Goal: Task Accomplishment & Management: Manage account settings

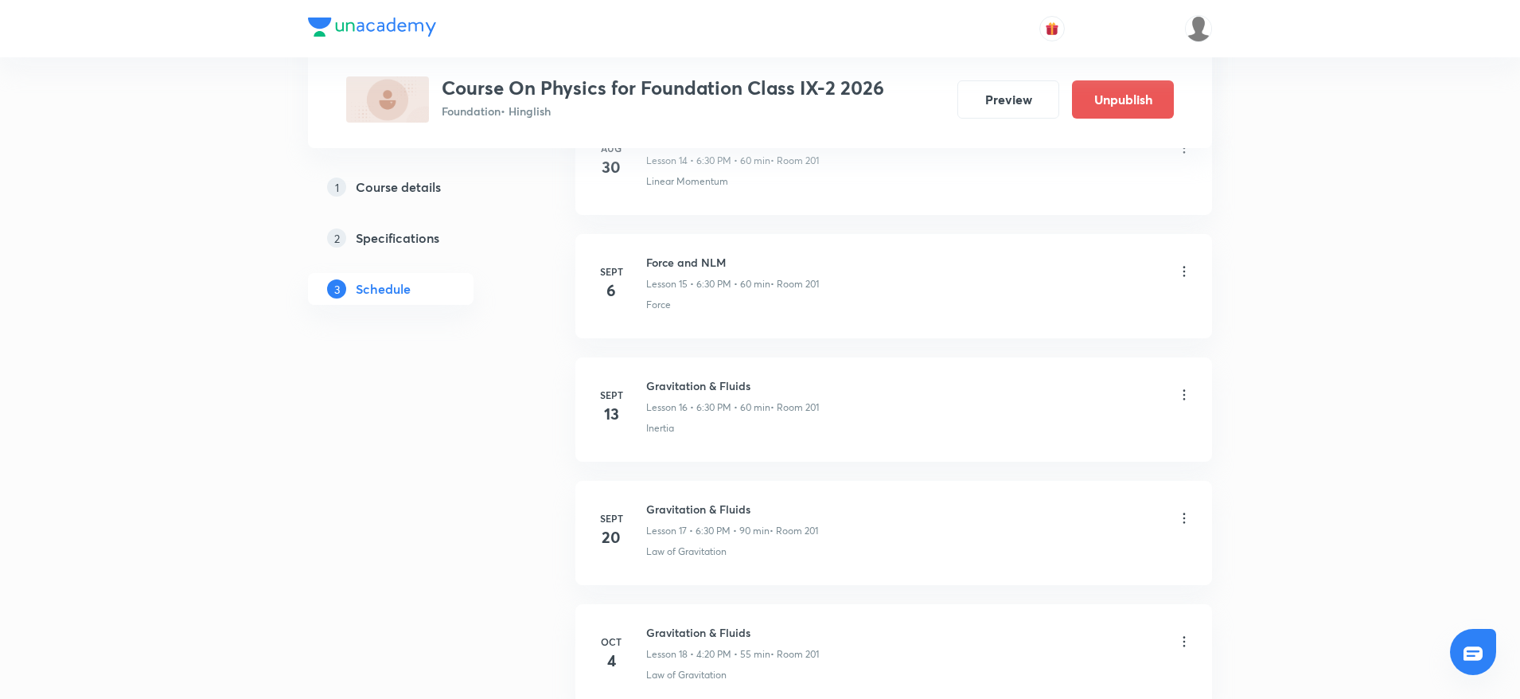
scroll to position [3044, 0]
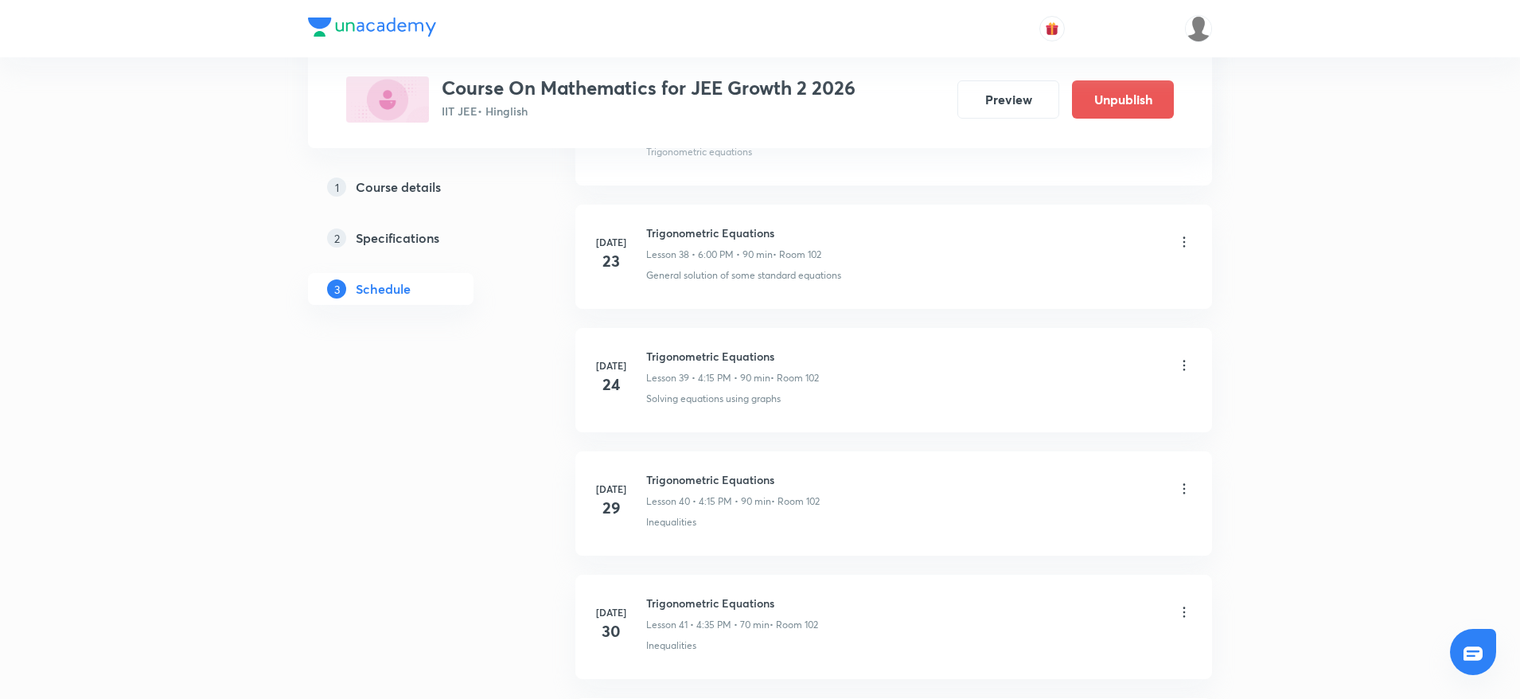
scroll to position [8101, 0]
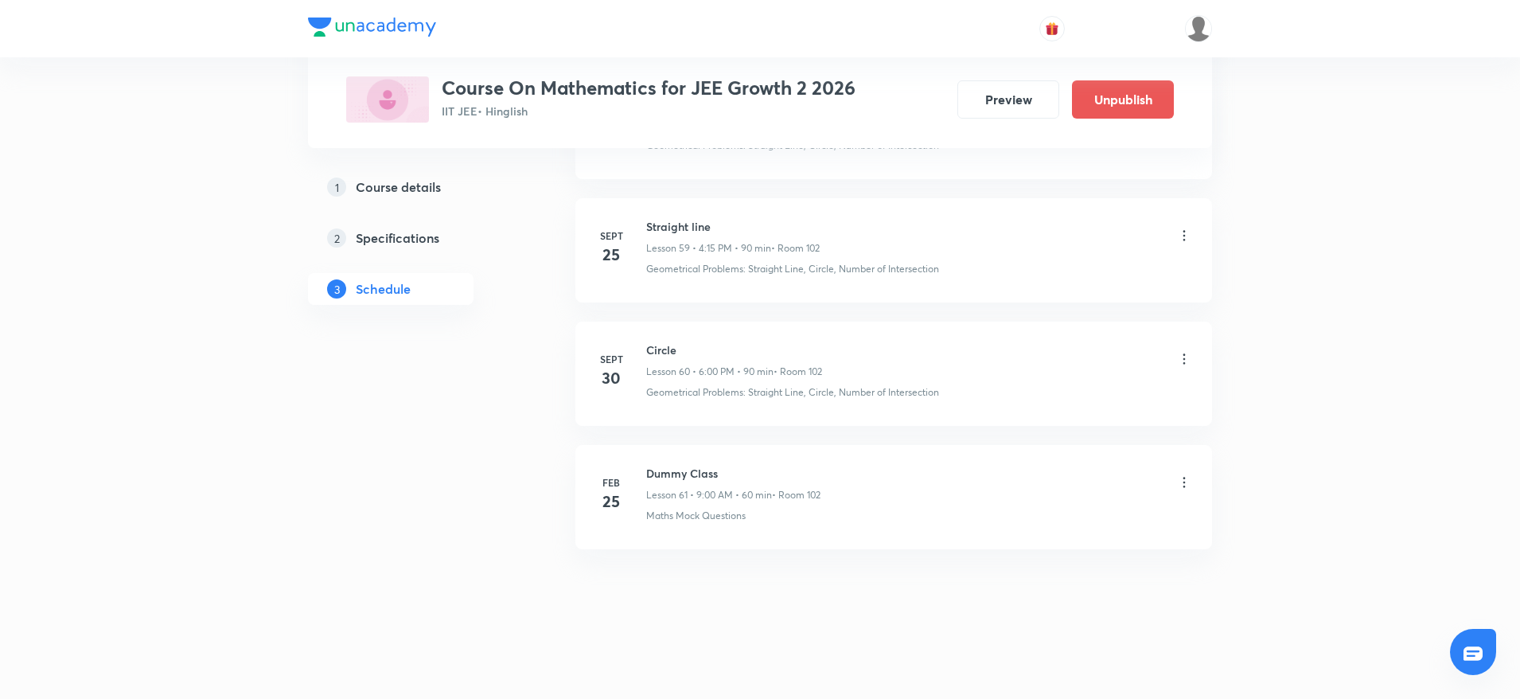
click at [642, 347] on div "Sept 30 Circle Lesson 60 • 6:00 PM • 90 min • Room 102 Geometrical Problems: St…" at bounding box center [893, 370] width 597 height 58
copy h6 "Circle"
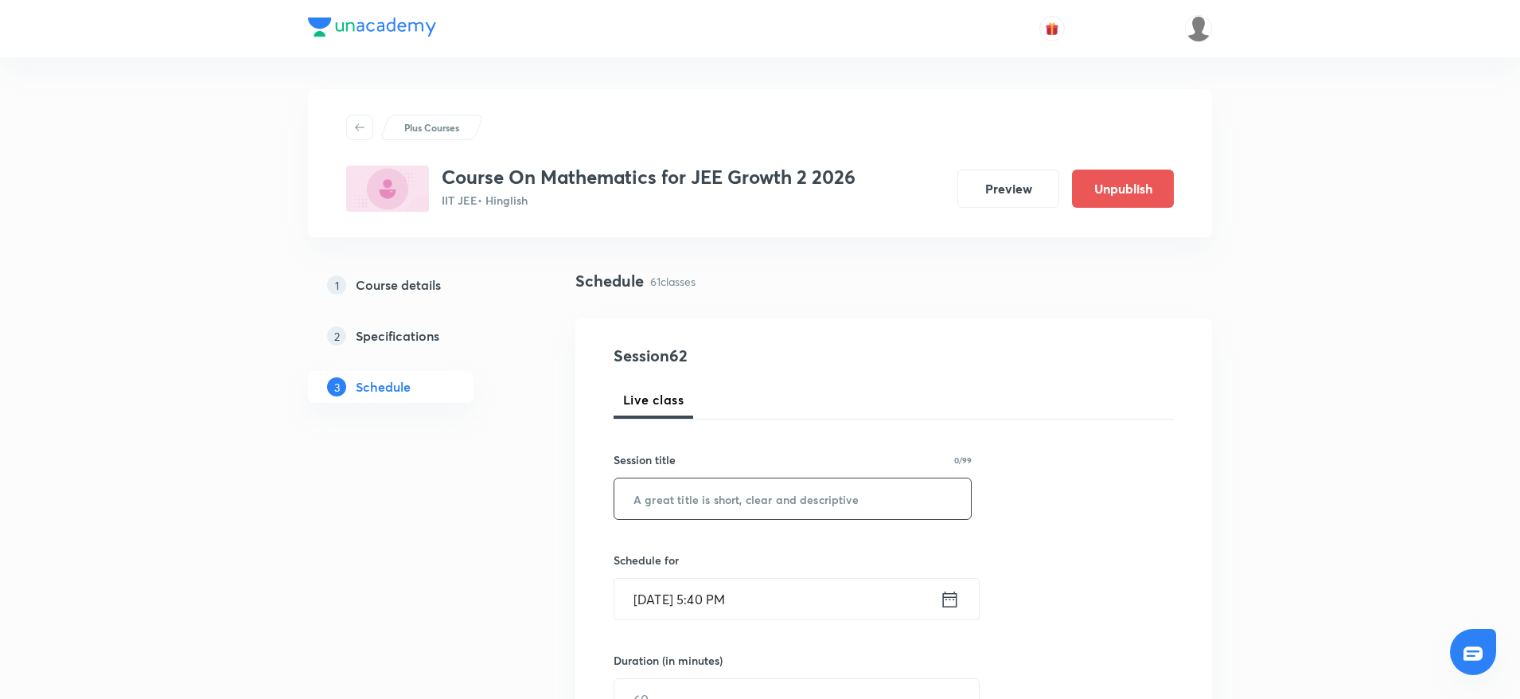
click at [714, 492] on input "text" at bounding box center [792, 498] width 357 height 41
paste input "Circle"
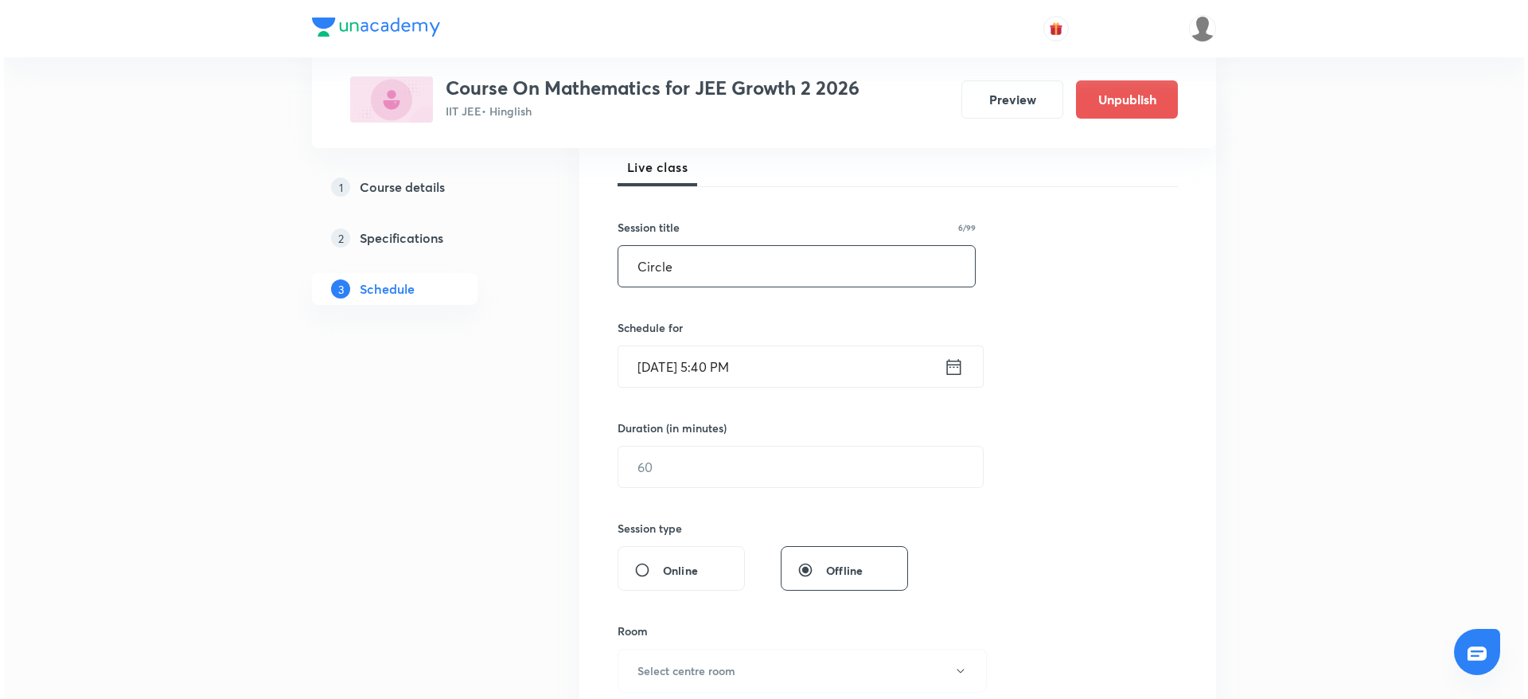
scroll to position [239, 0]
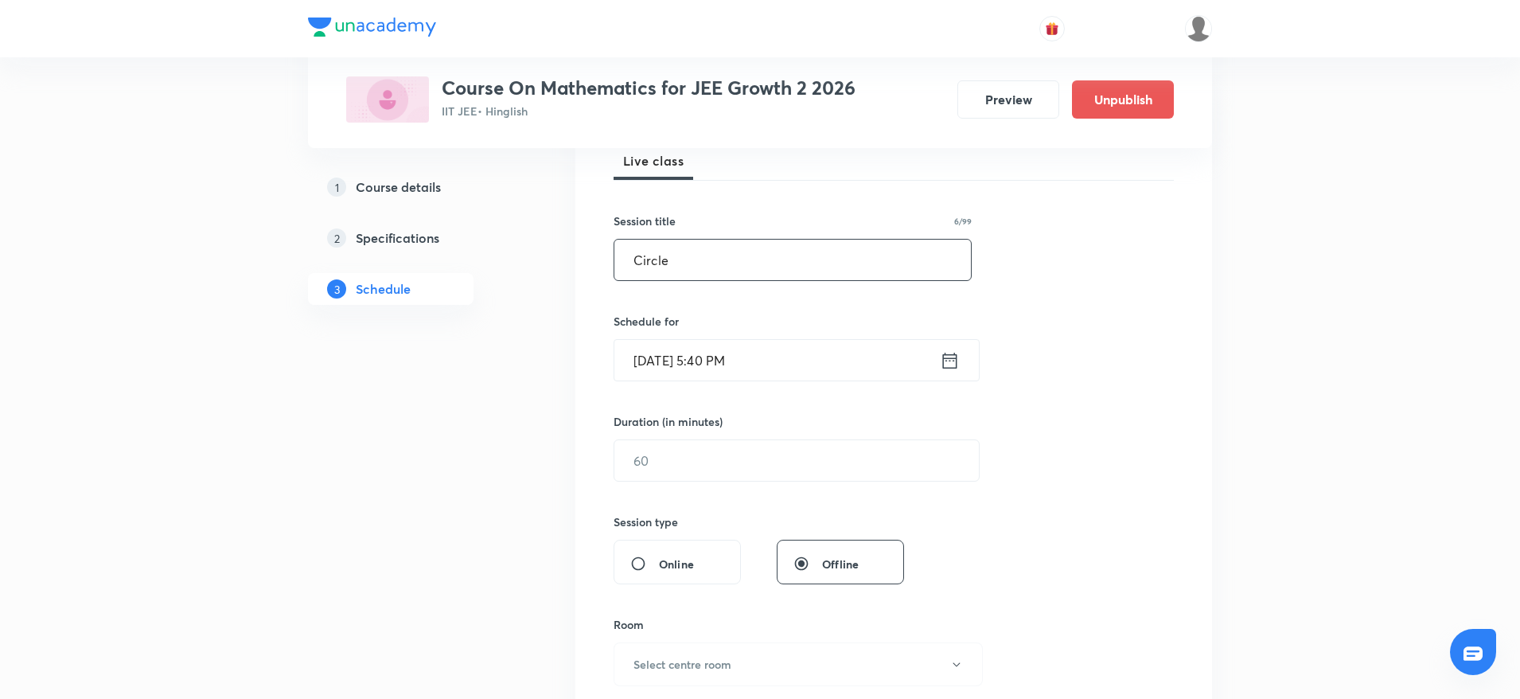
type input "Circle"
click at [708, 353] on input "Oct 4, 2025, 5:40 PM" at bounding box center [776, 360] width 325 height 41
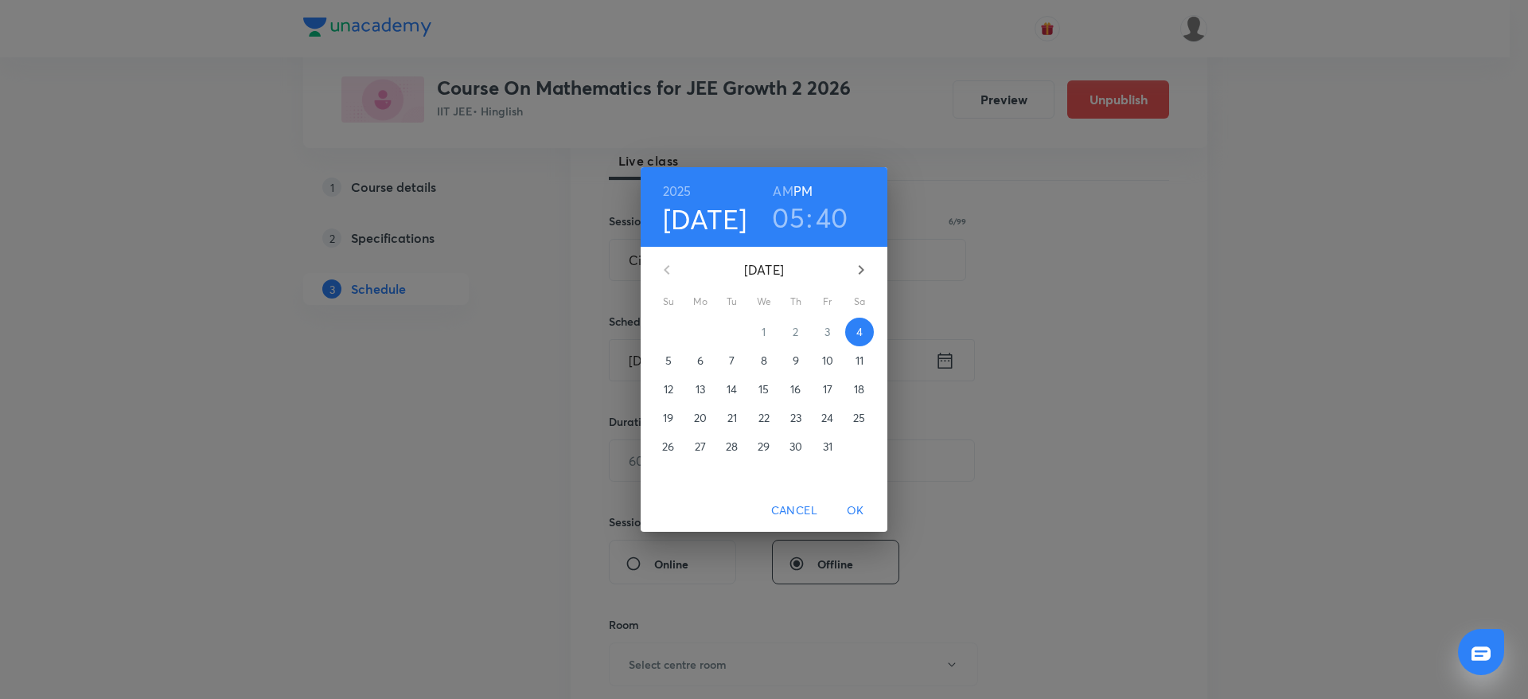
click at [787, 216] on h3 "05" at bounding box center [788, 217] width 33 height 33
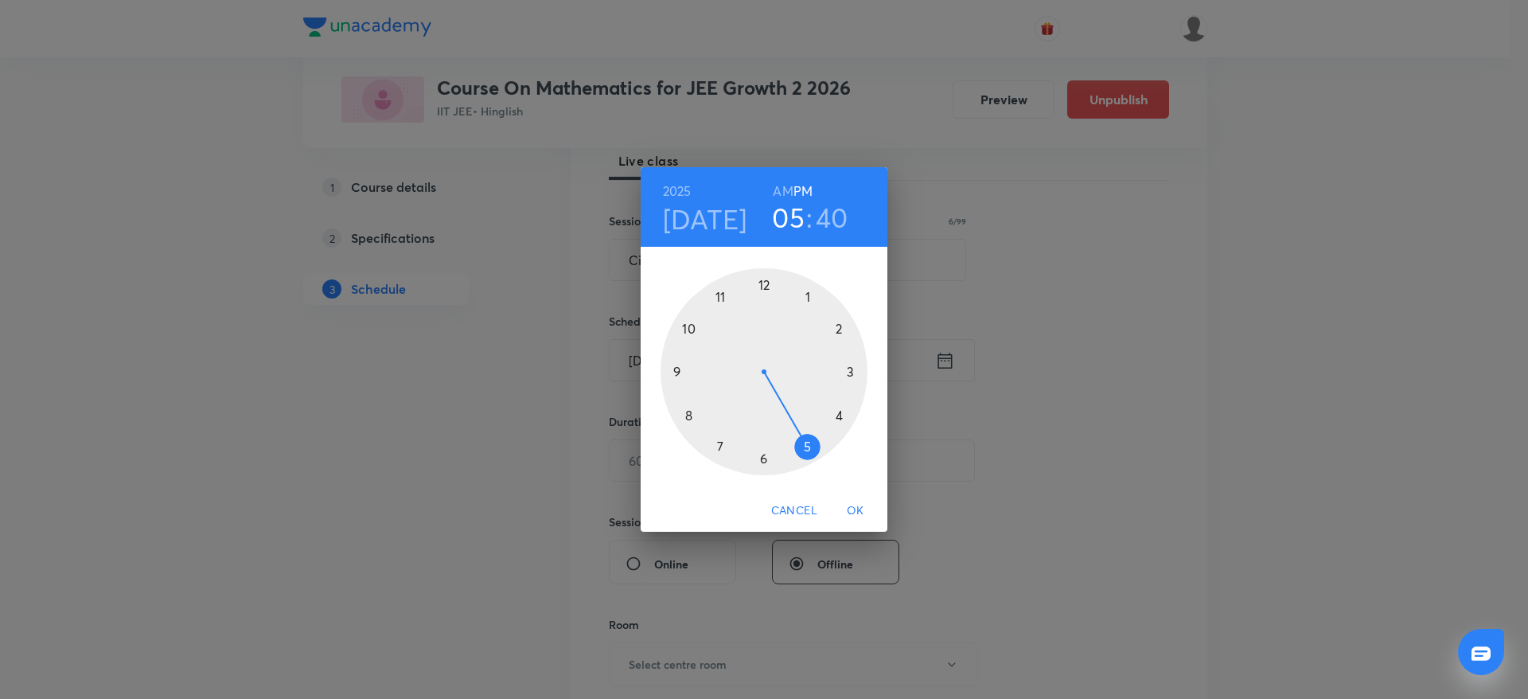
click at [761, 461] on div at bounding box center [764, 371] width 207 height 207
click at [762, 283] on div at bounding box center [764, 371] width 207 height 207
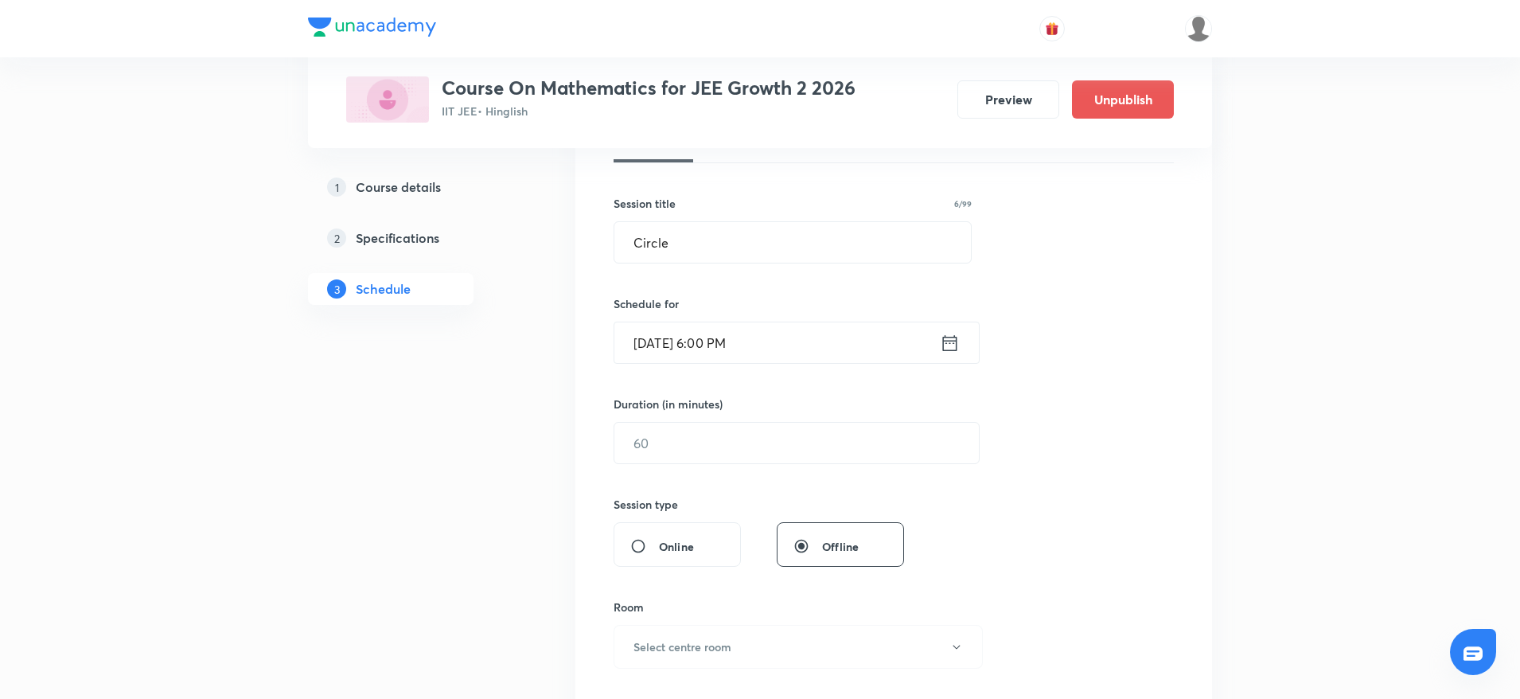
scroll to position [358, 0]
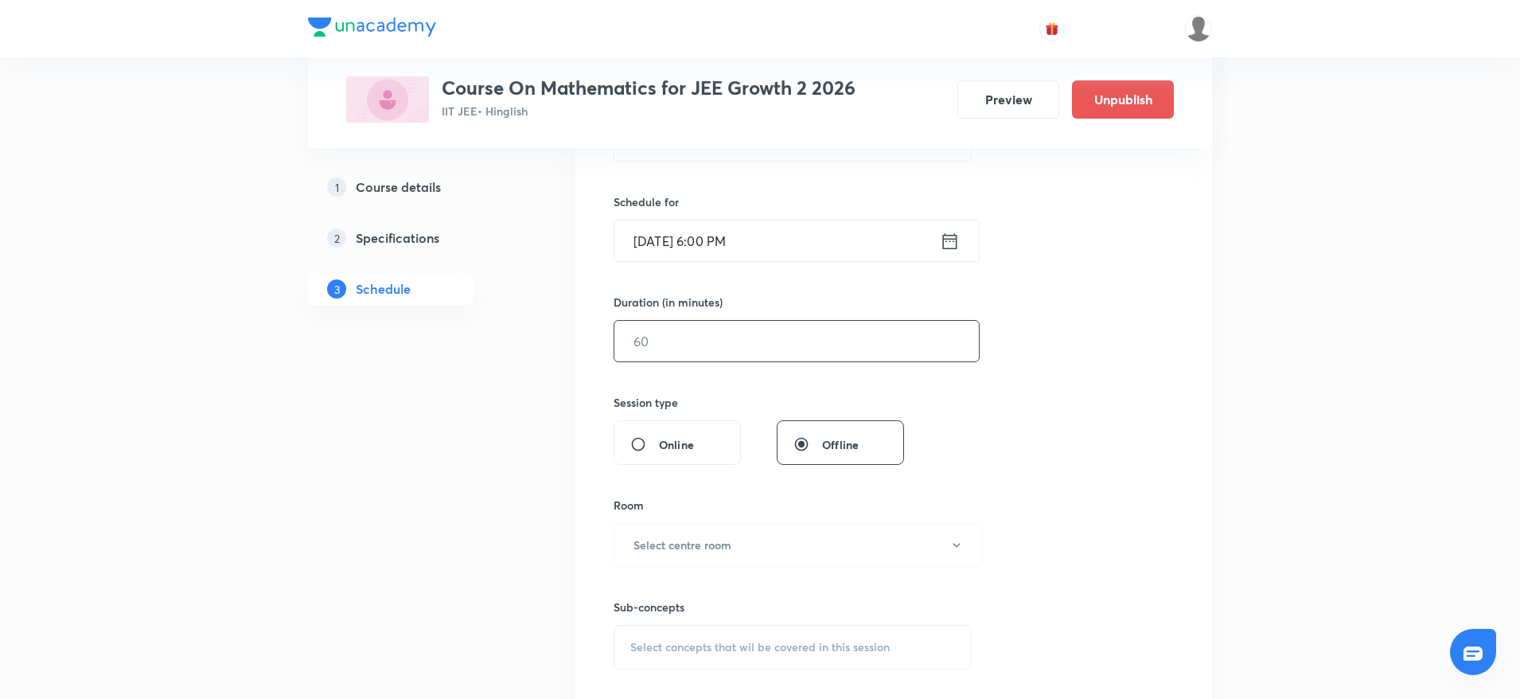
click at [761, 358] on input "text" at bounding box center [796, 341] width 364 height 41
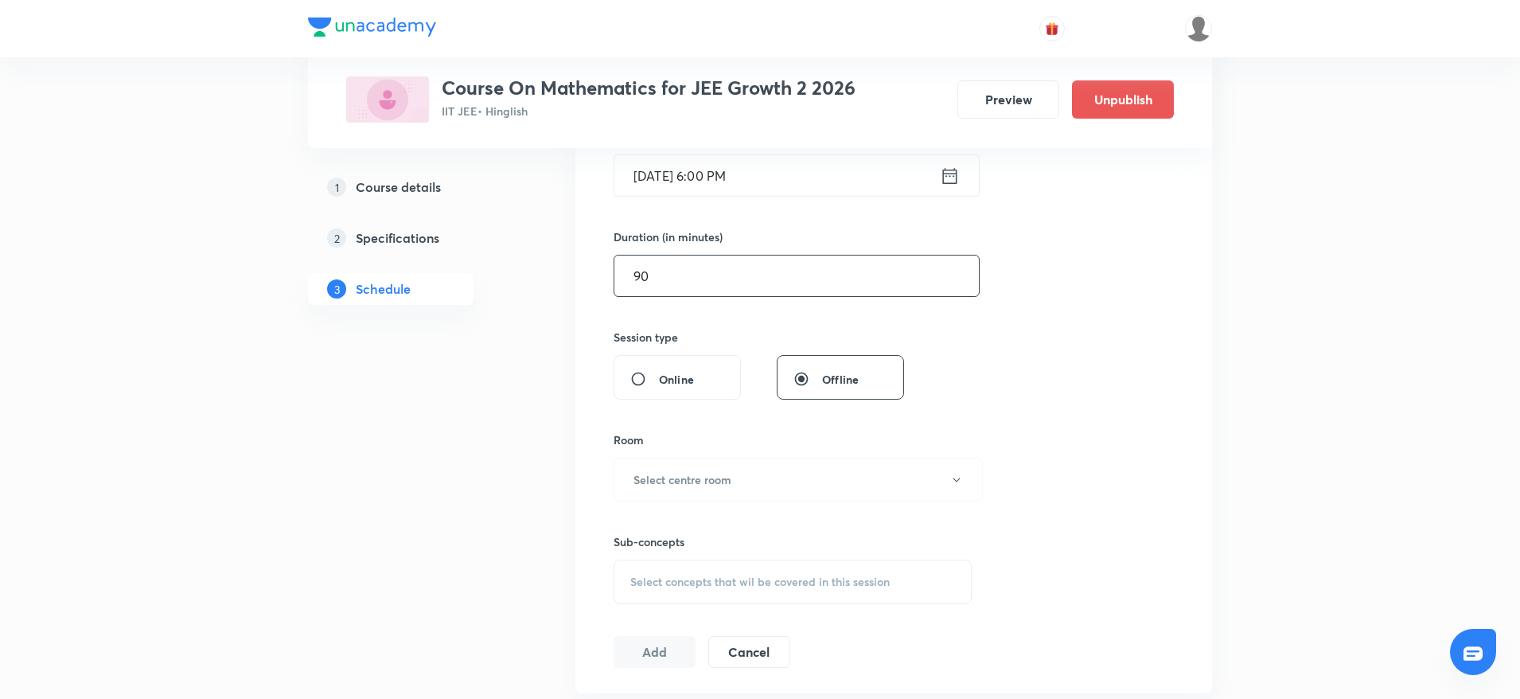
scroll to position [477, 0]
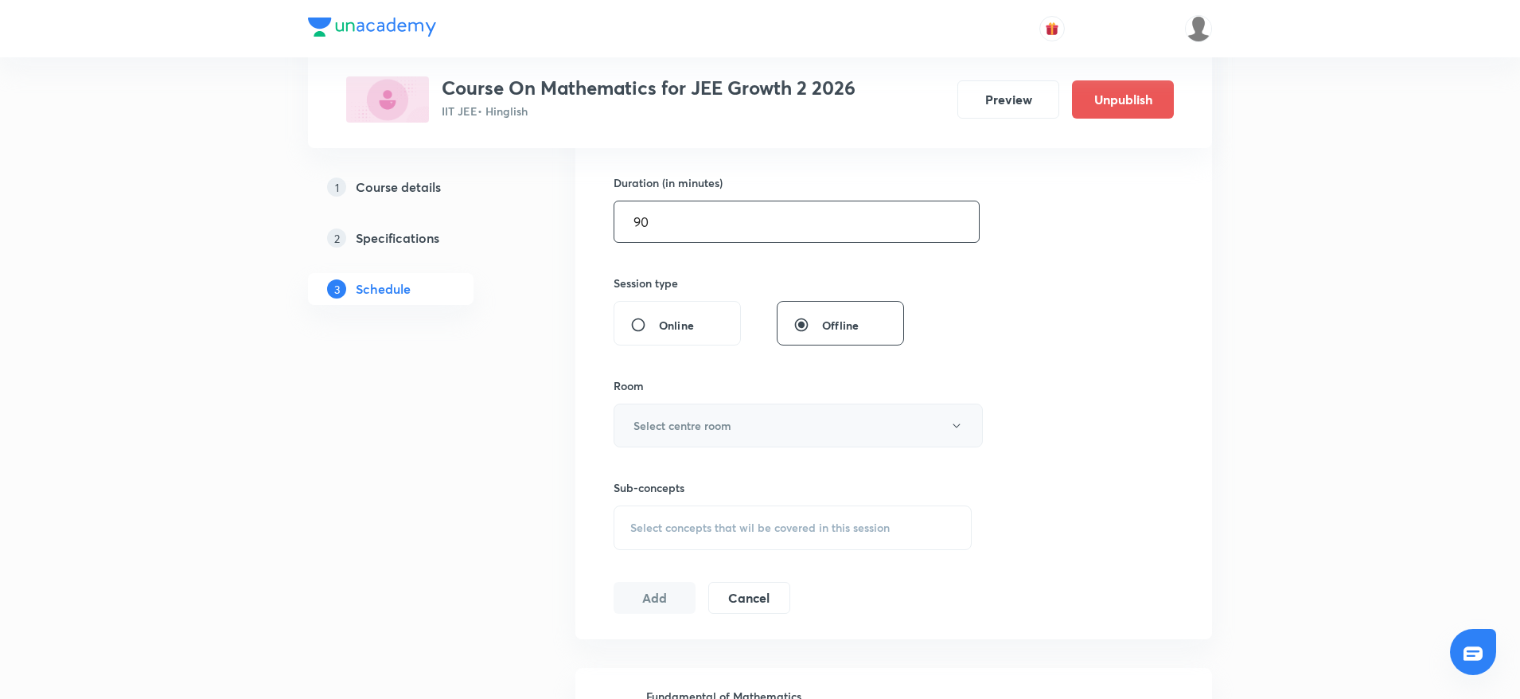
type input "90"
click at [746, 420] on button "Select centre room" at bounding box center [798, 425] width 369 height 44
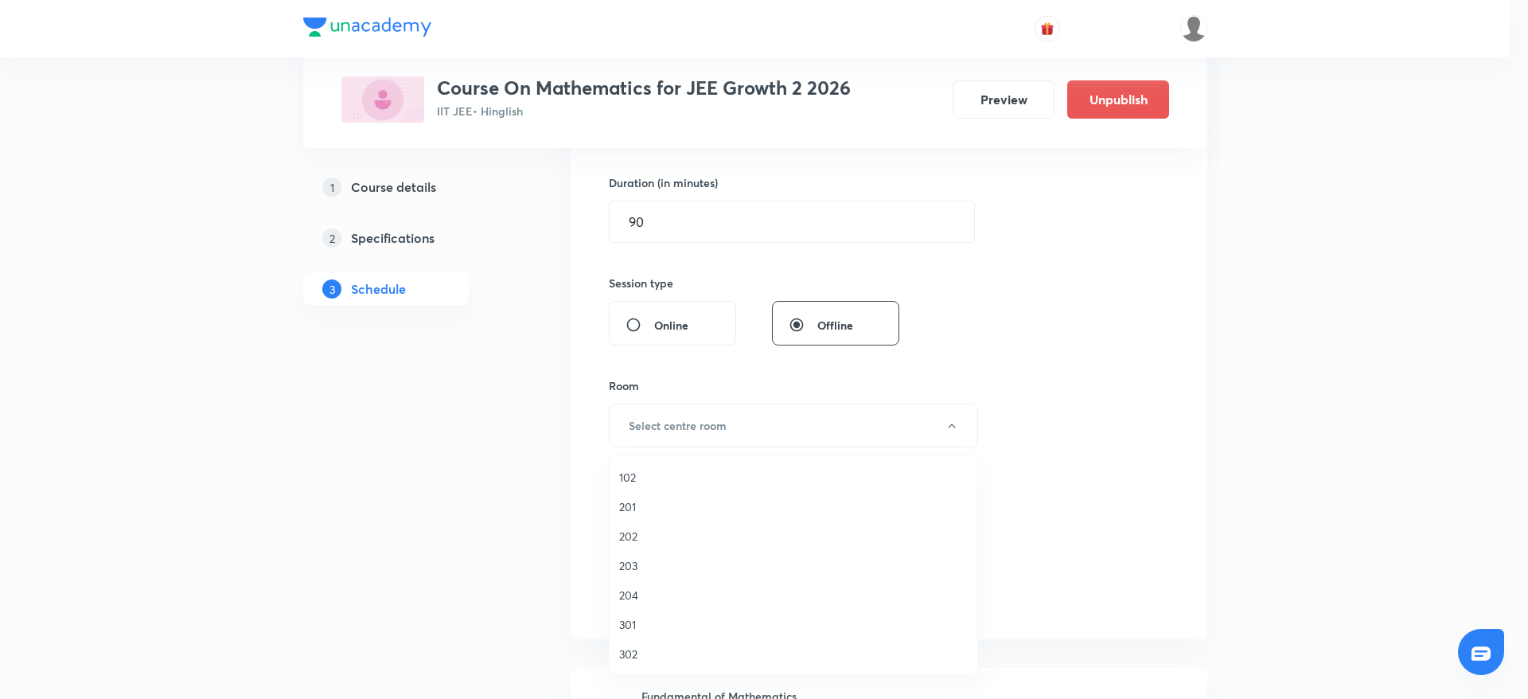
click at [646, 472] on span "102" at bounding box center [793, 477] width 349 height 17
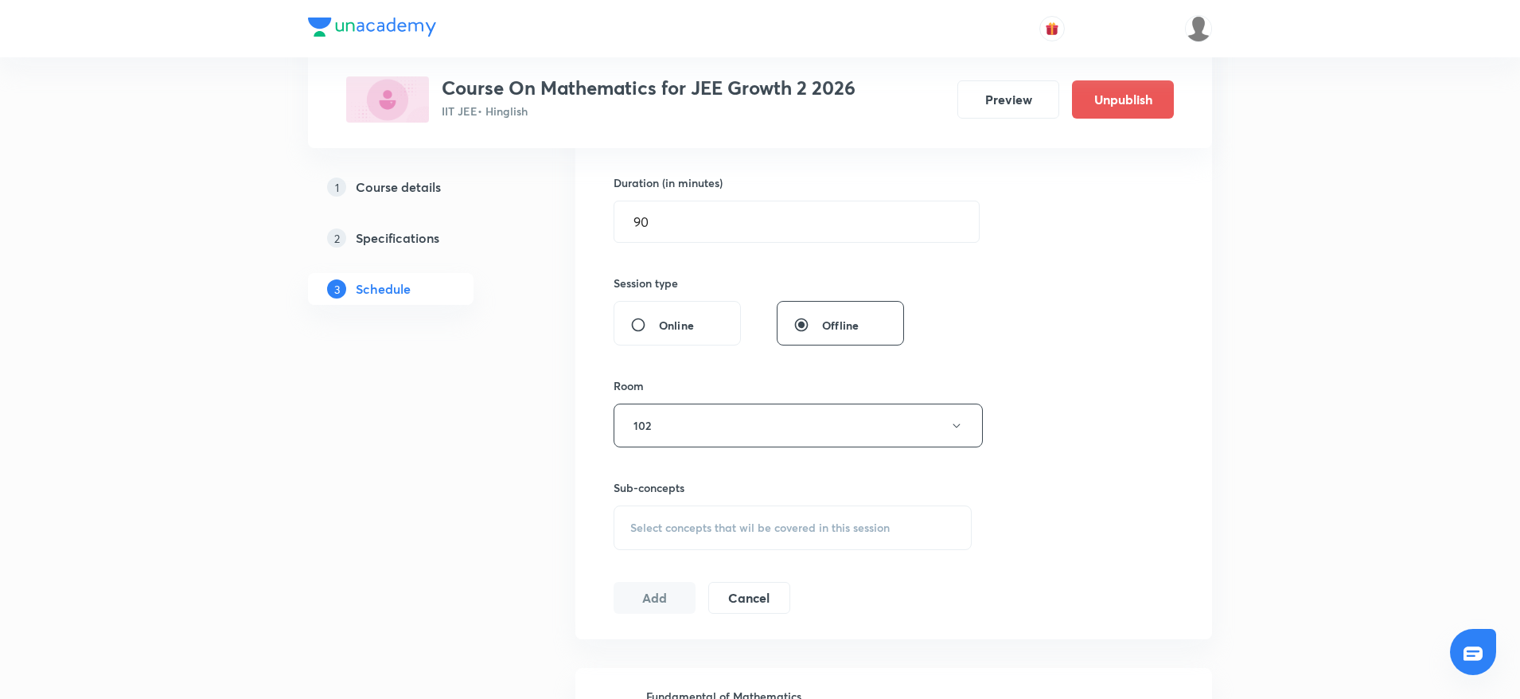
scroll to position [597, 0]
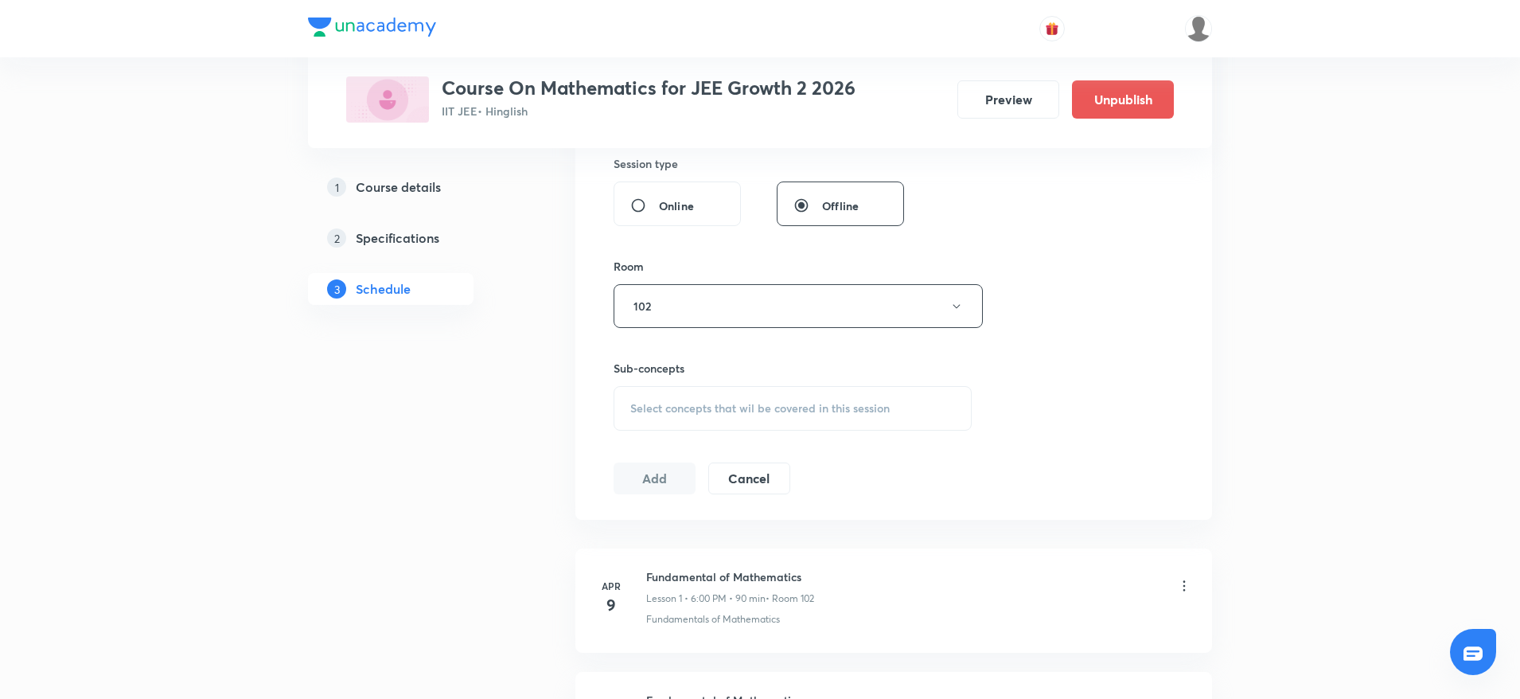
click at [790, 396] on div "Select concepts that wil be covered in this session" at bounding box center [793, 408] width 358 height 45
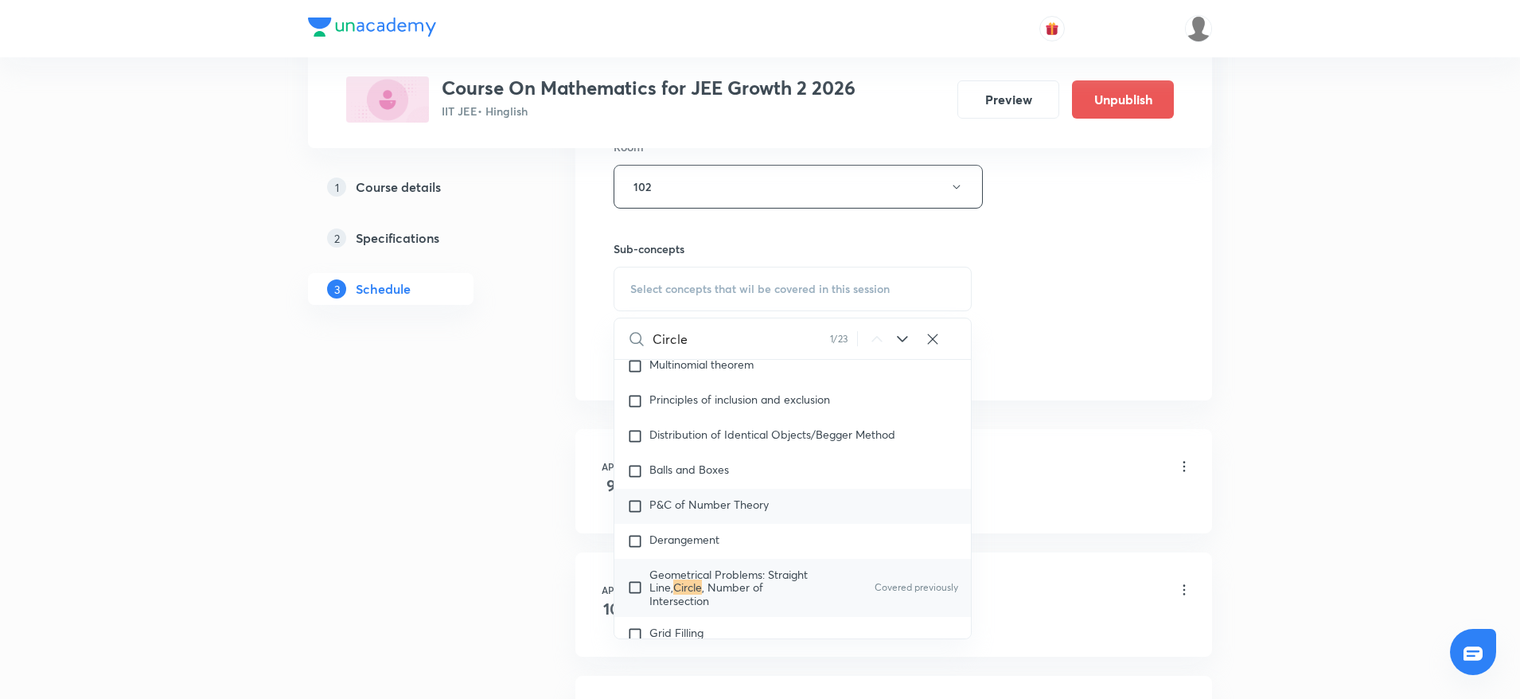
scroll to position [3377, 0]
type input "Circle"
click at [702, 578] on mark "Circle" at bounding box center [687, 585] width 29 height 15
checkbox input "true"
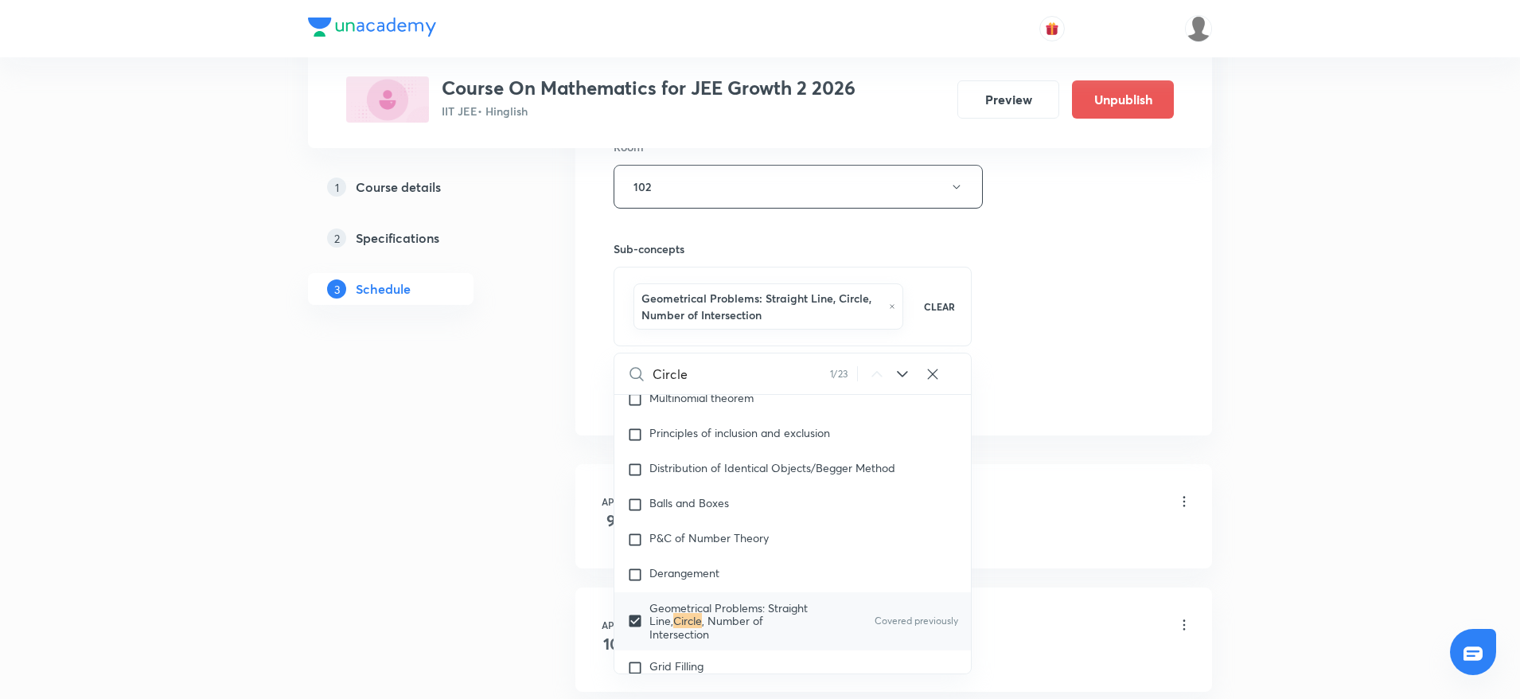
click at [1137, 329] on div "Session 62 Live class Session title 6/99 Circle ​ Schedule for Oct 4, 2025, 6:0…" at bounding box center [894, 19] width 560 height 782
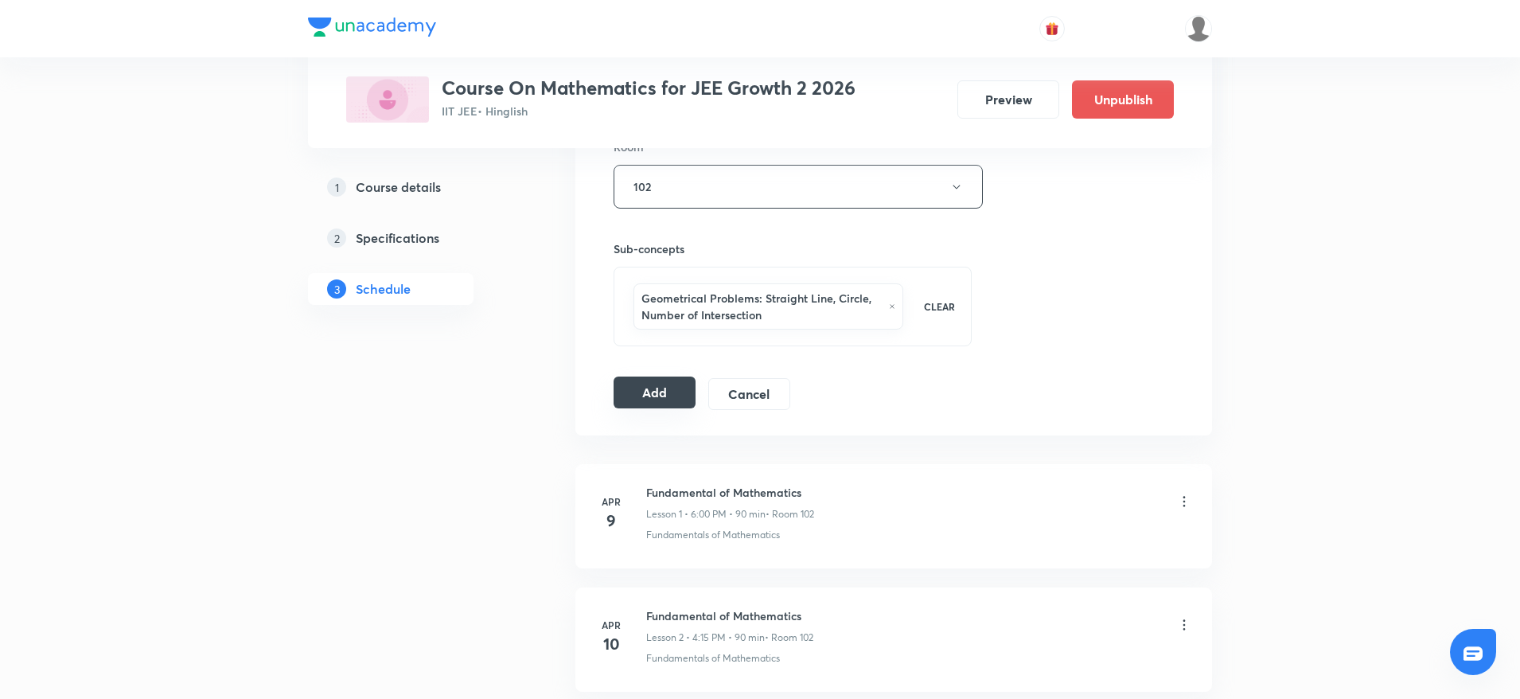
click at [666, 389] on button "Add" at bounding box center [655, 392] width 82 height 32
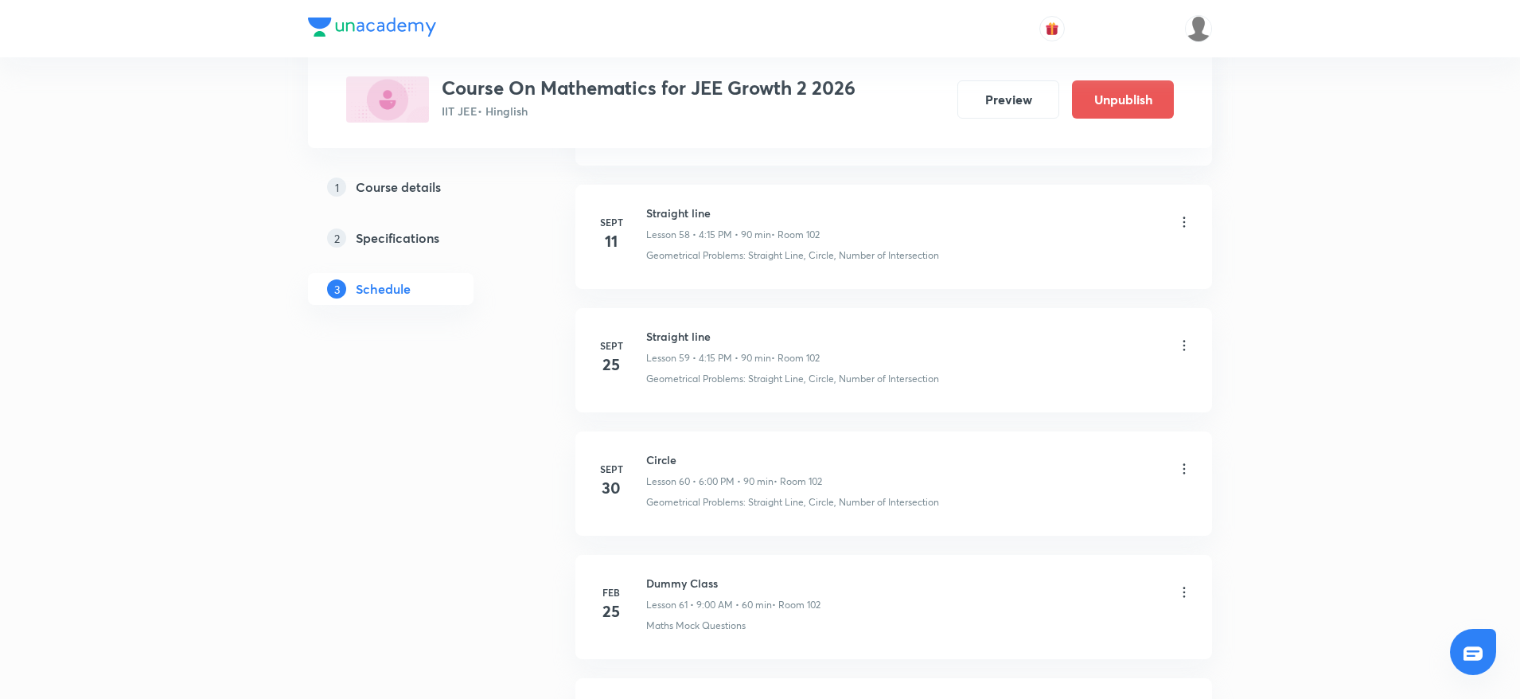
scroll to position [7493, 0]
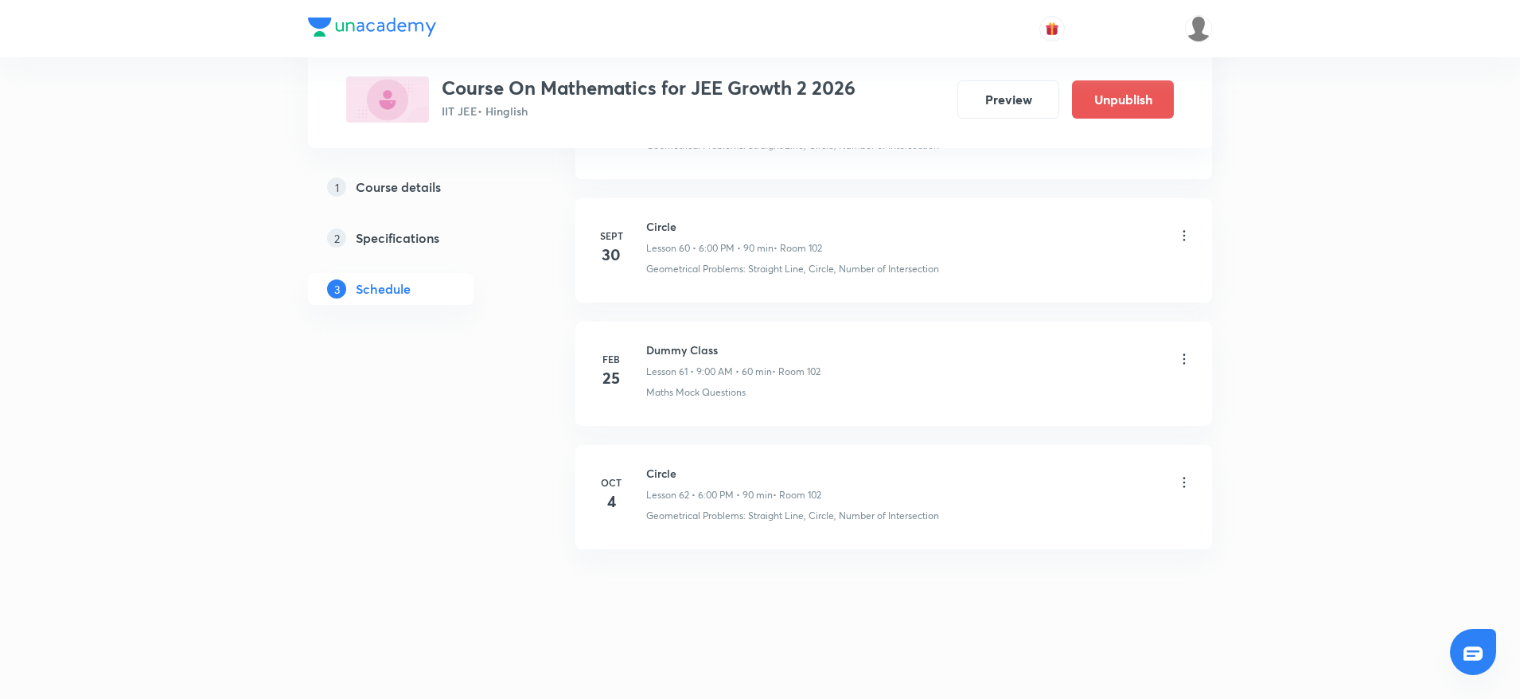
drag, startPoint x: 557, startPoint y: 589, endPoint x: 537, endPoint y: 584, distance: 20.5
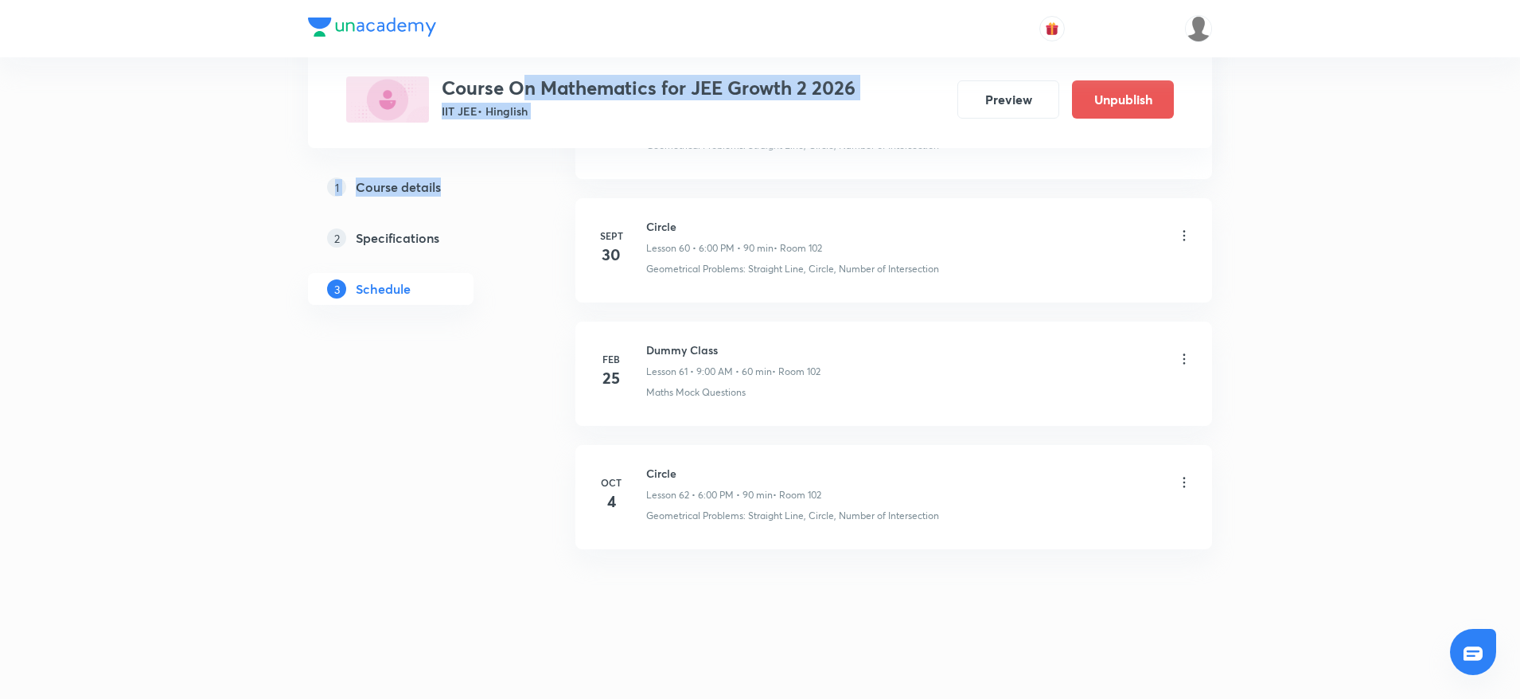
drag, startPoint x: 471, startPoint y: 210, endPoint x: 447, endPoint y: 257, distance: 52.7
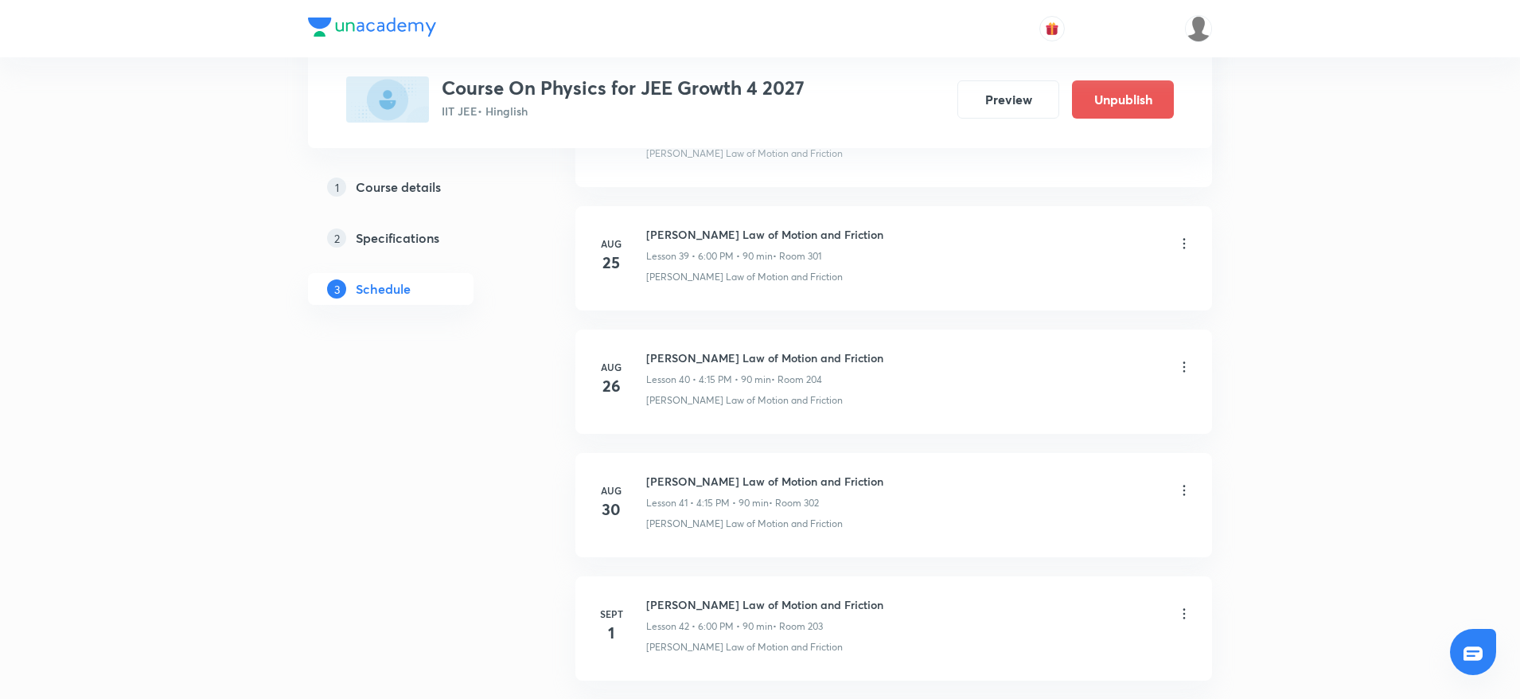
scroll to position [7361, 0]
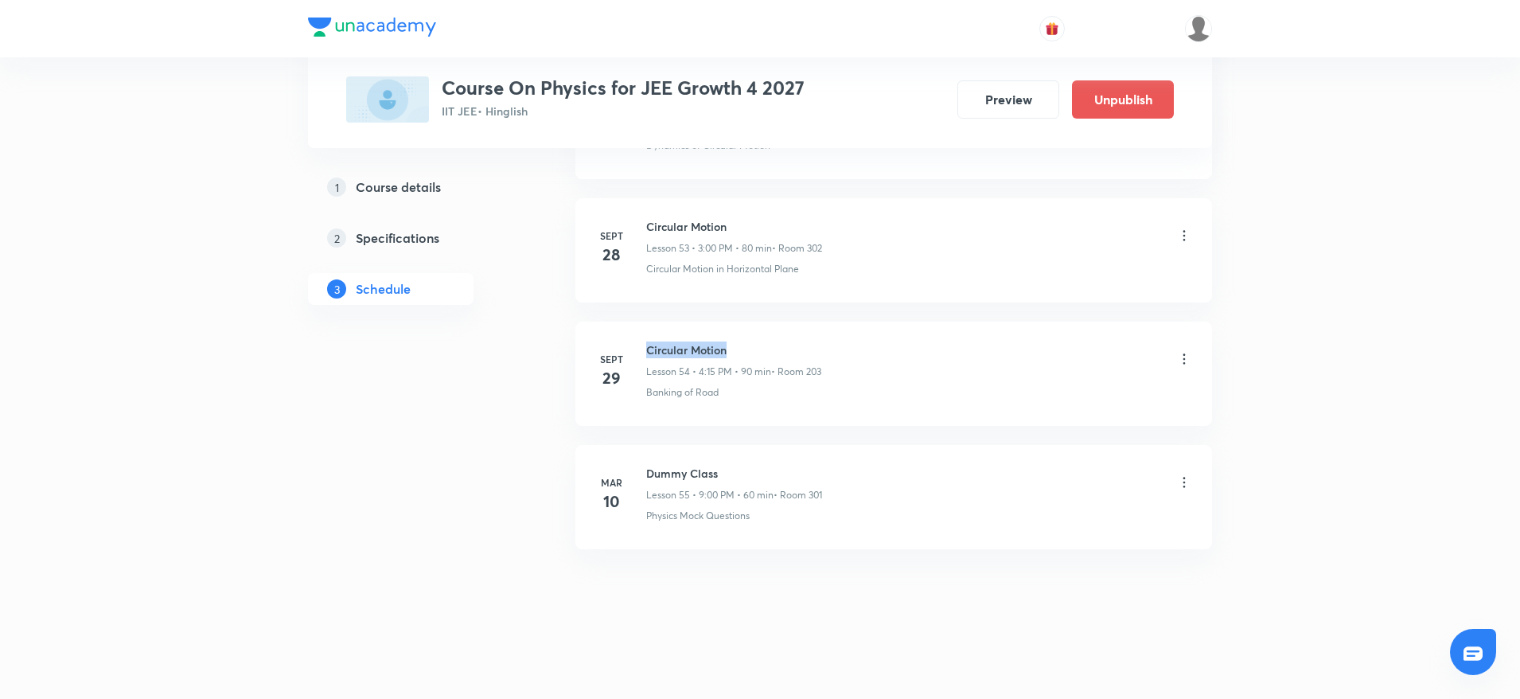
drag, startPoint x: 643, startPoint y: 339, endPoint x: 778, endPoint y: 333, distance: 135.4
click at [778, 333] on li "Sept 29 Circular Motion Lesson 54 • 4:15 PM • 90 min • Room 203 Banking of Road" at bounding box center [893, 374] width 637 height 104
copy h6 "Circular Motion"
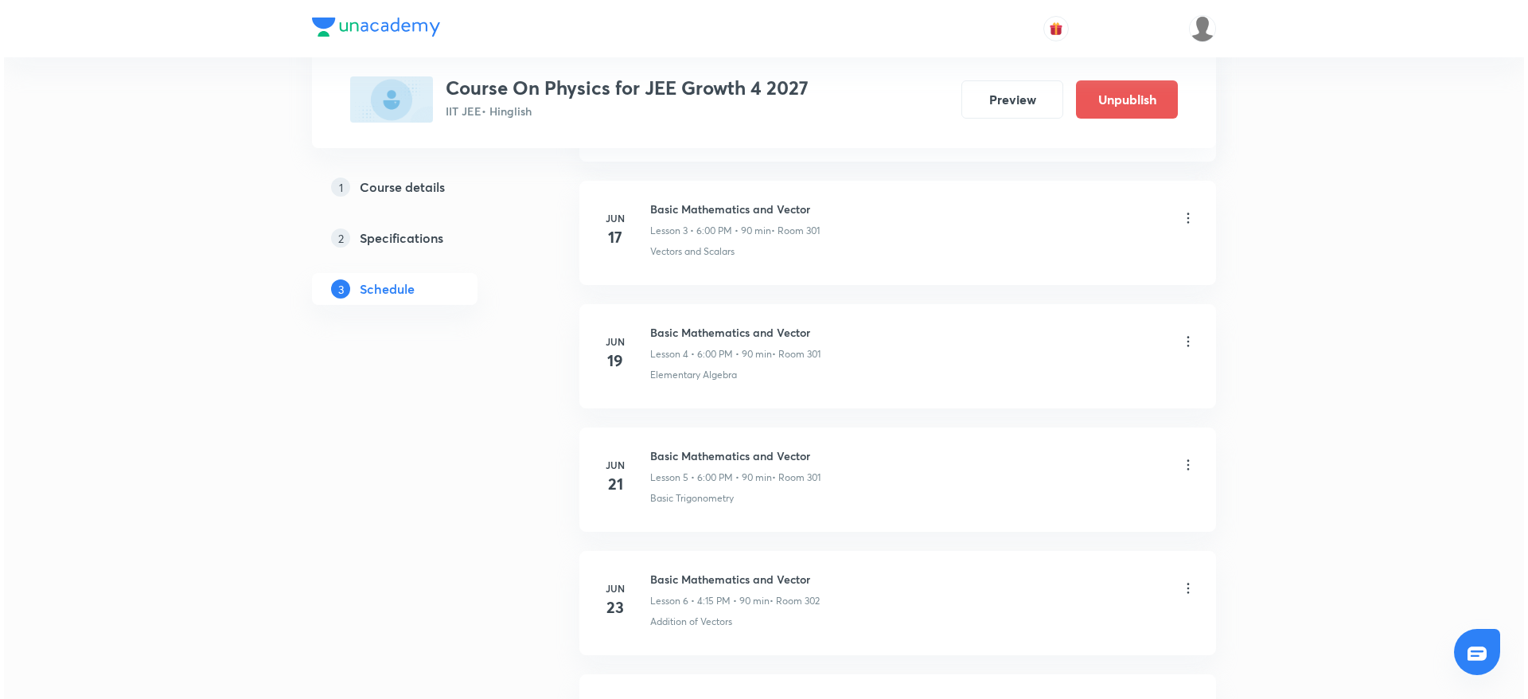
scroll to position [0, 0]
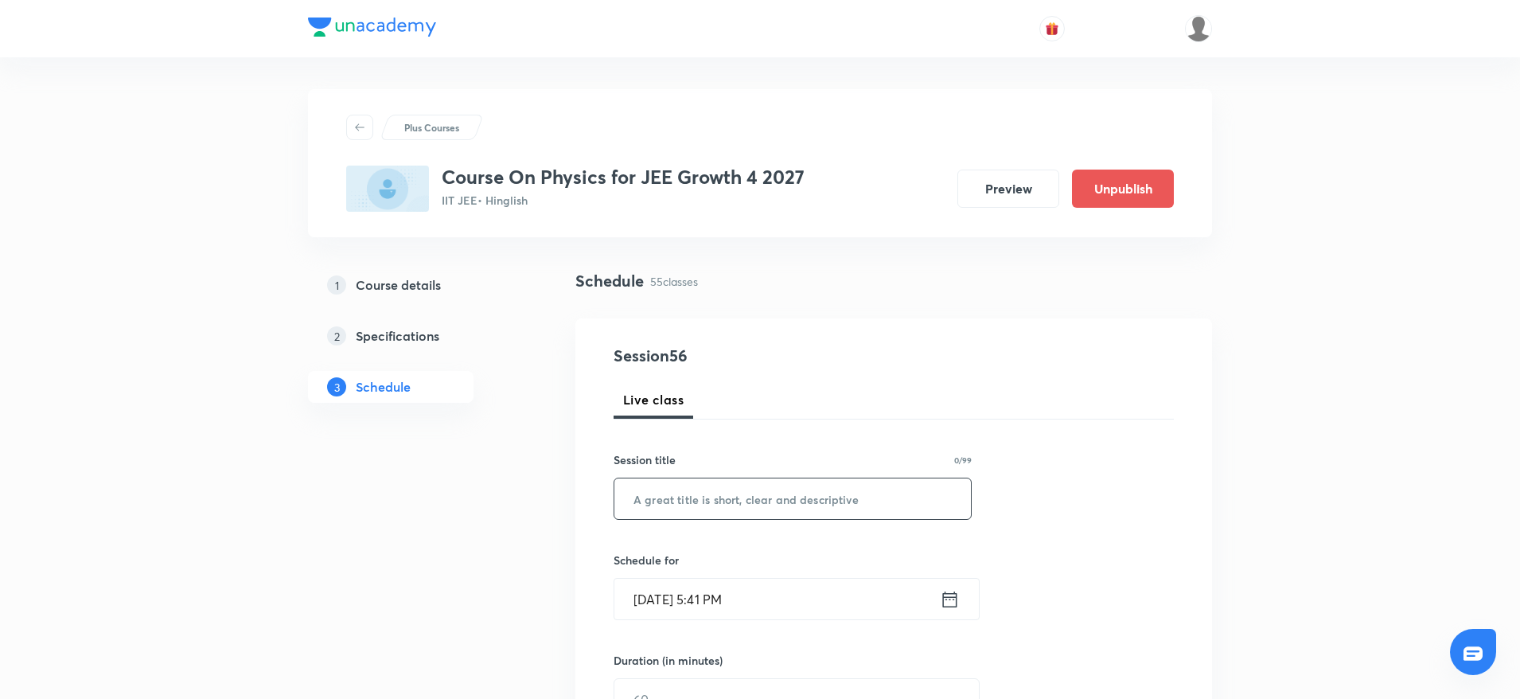
click at [815, 491] on input "text" at bounding box center [792, 498] width 357 height 41
paste input "Circular Motion"
type input "Circular Motion"
click at [711, 594] on input "Oct 4, 2025, 5:41 PM" at bounding box center [776, 599] width 325 height 41
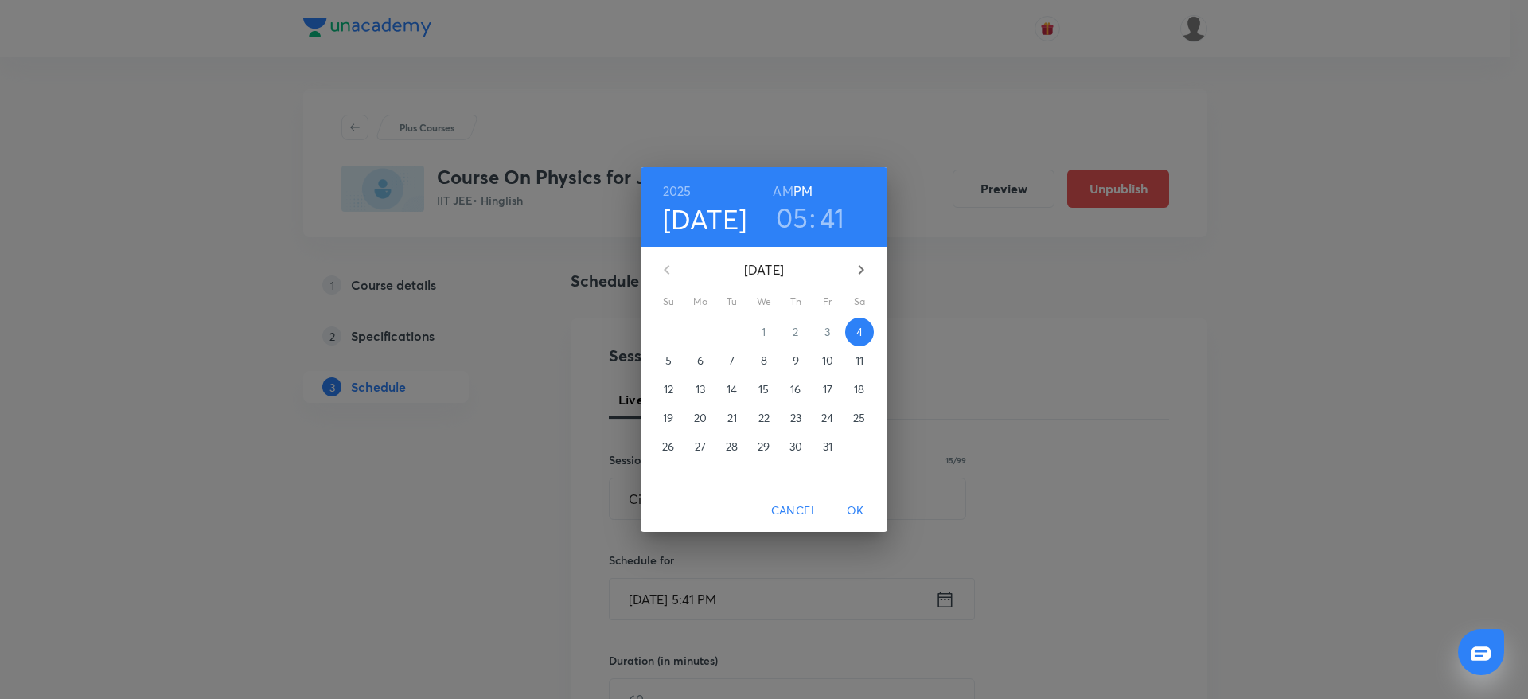
click at [802, 217] on h3 "05" at bounding box center [792, 217] width 33 height 33
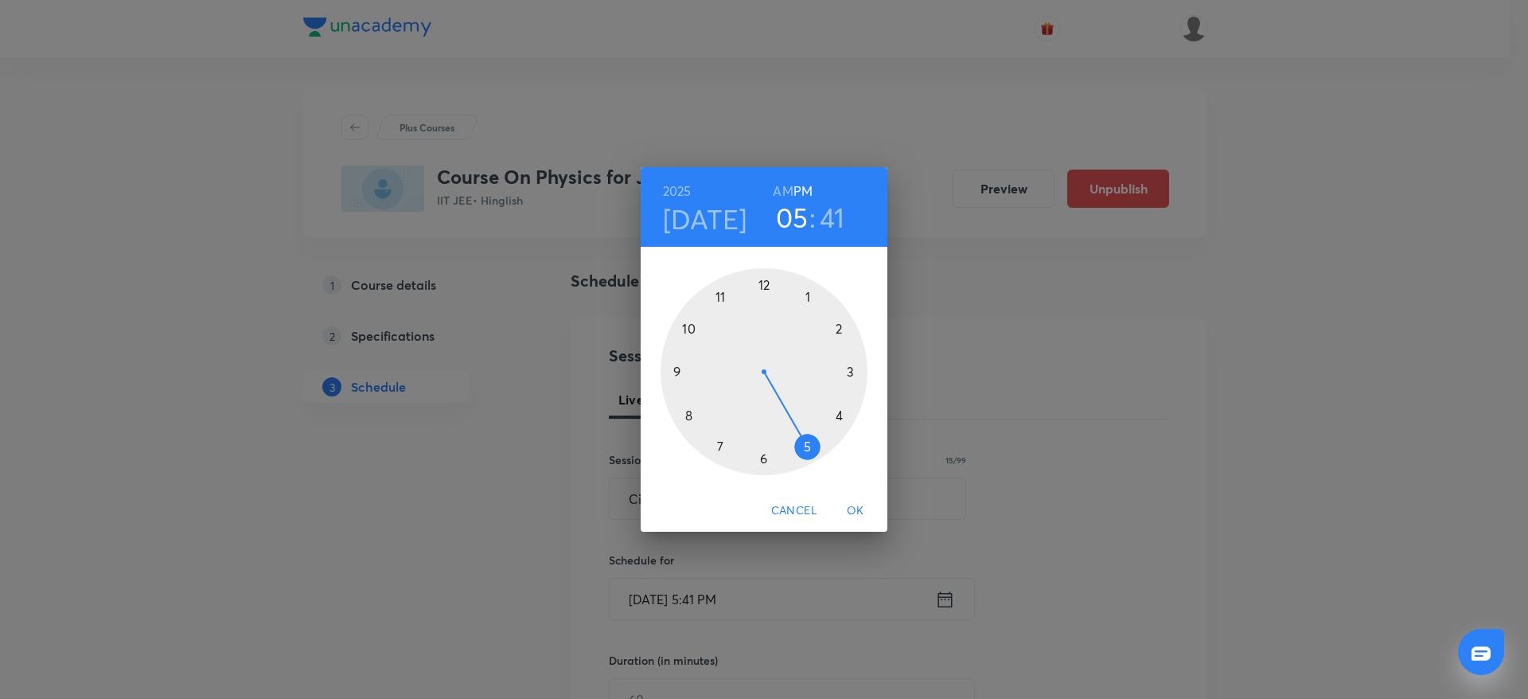
click at [762, 460] on div at bounding box center [764, 371] width 207 height 207
click at [762, 286] on div at bounding box center [764, 371] width 207 height 207
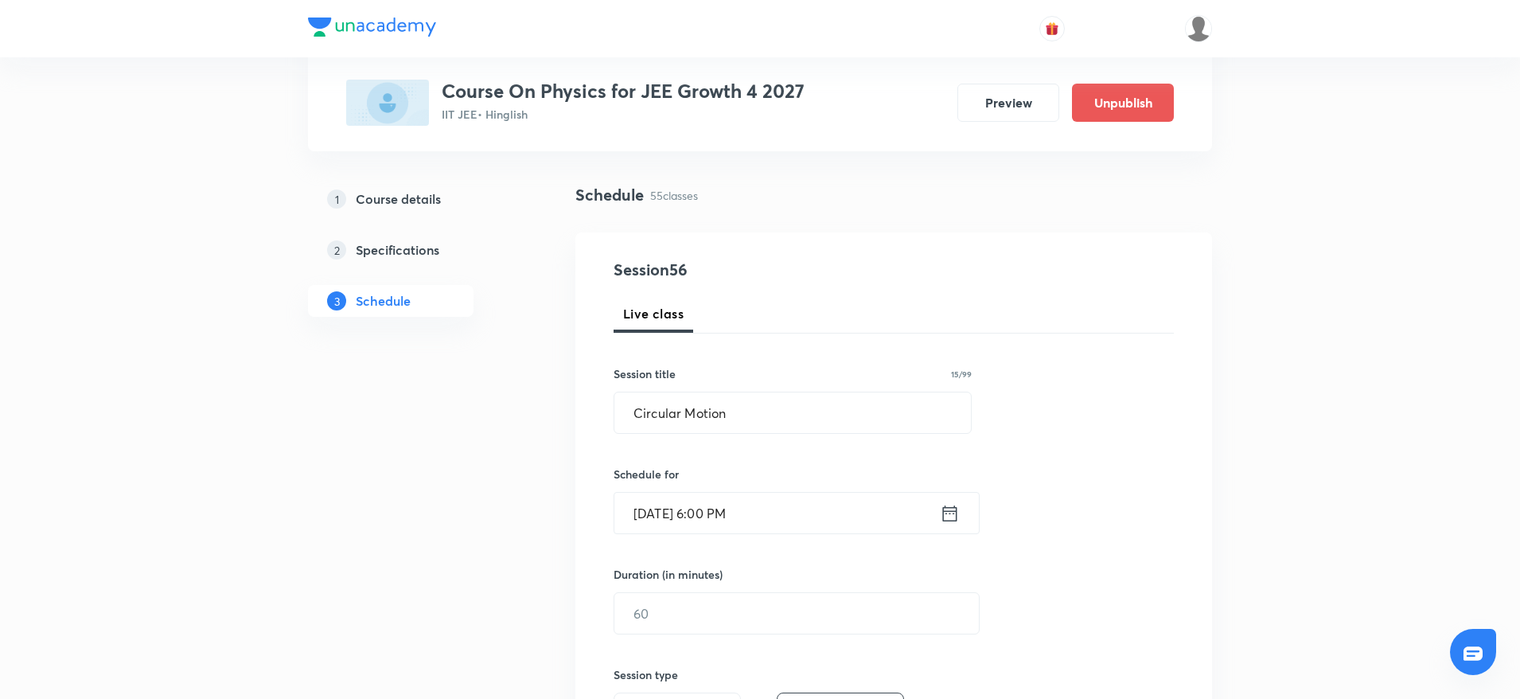
scroll to position [239, 0]
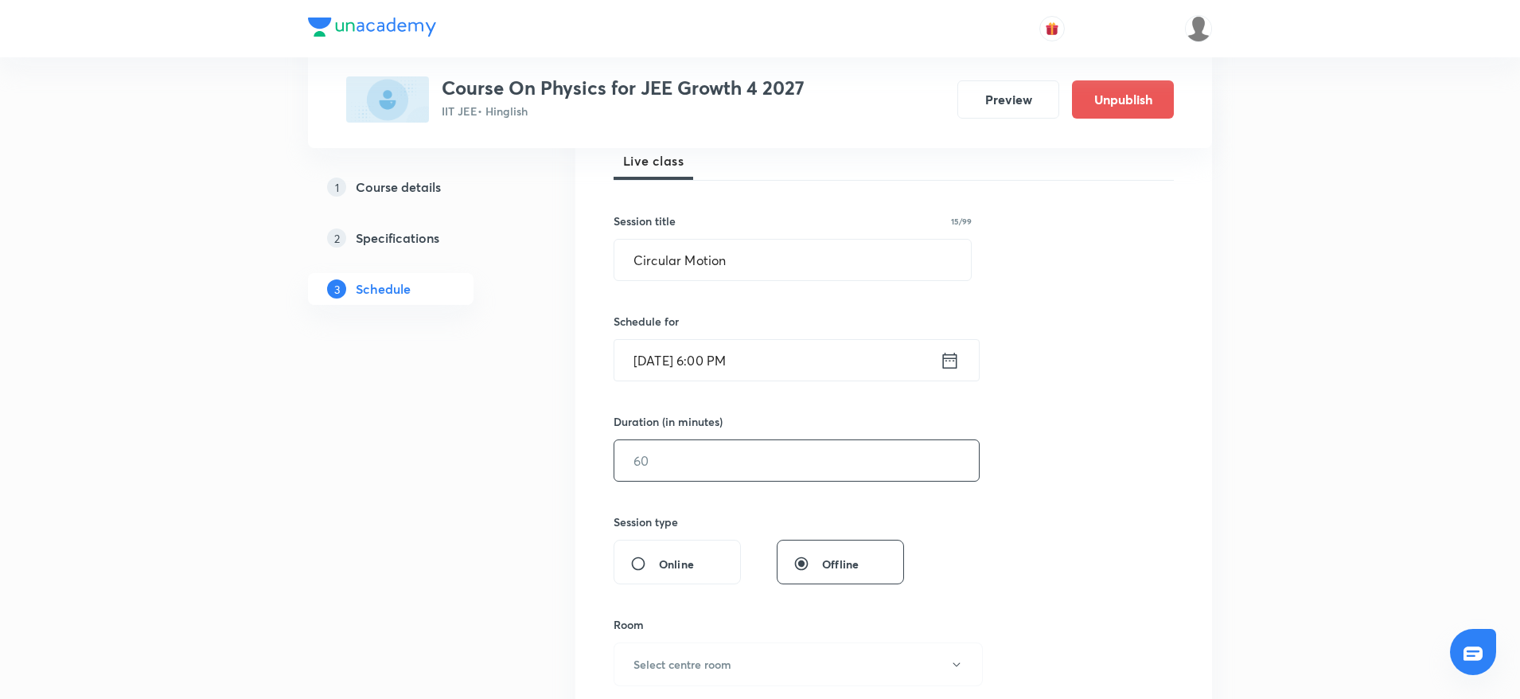
click at [730, 450] on input "text" at bounding box center [796, 460] width 364 height 41
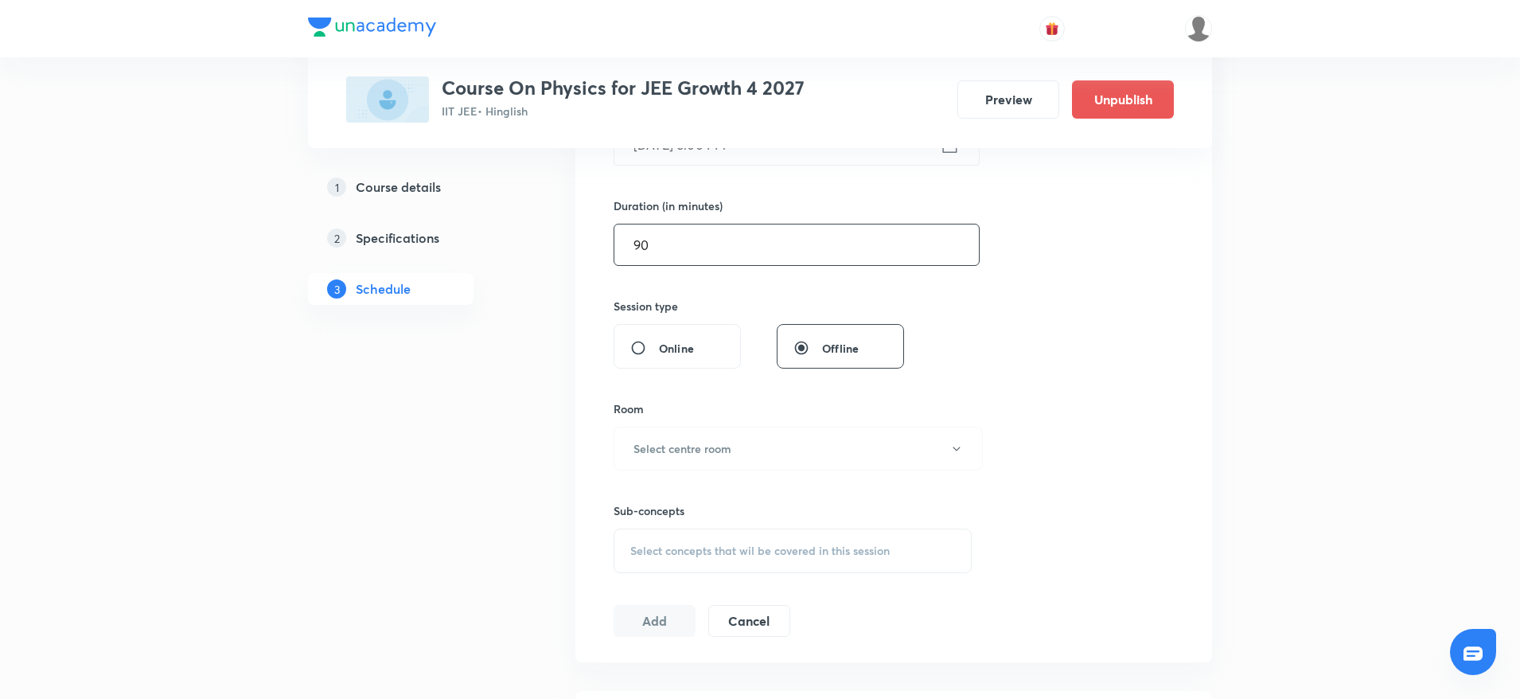
scroll to position [477, 0]
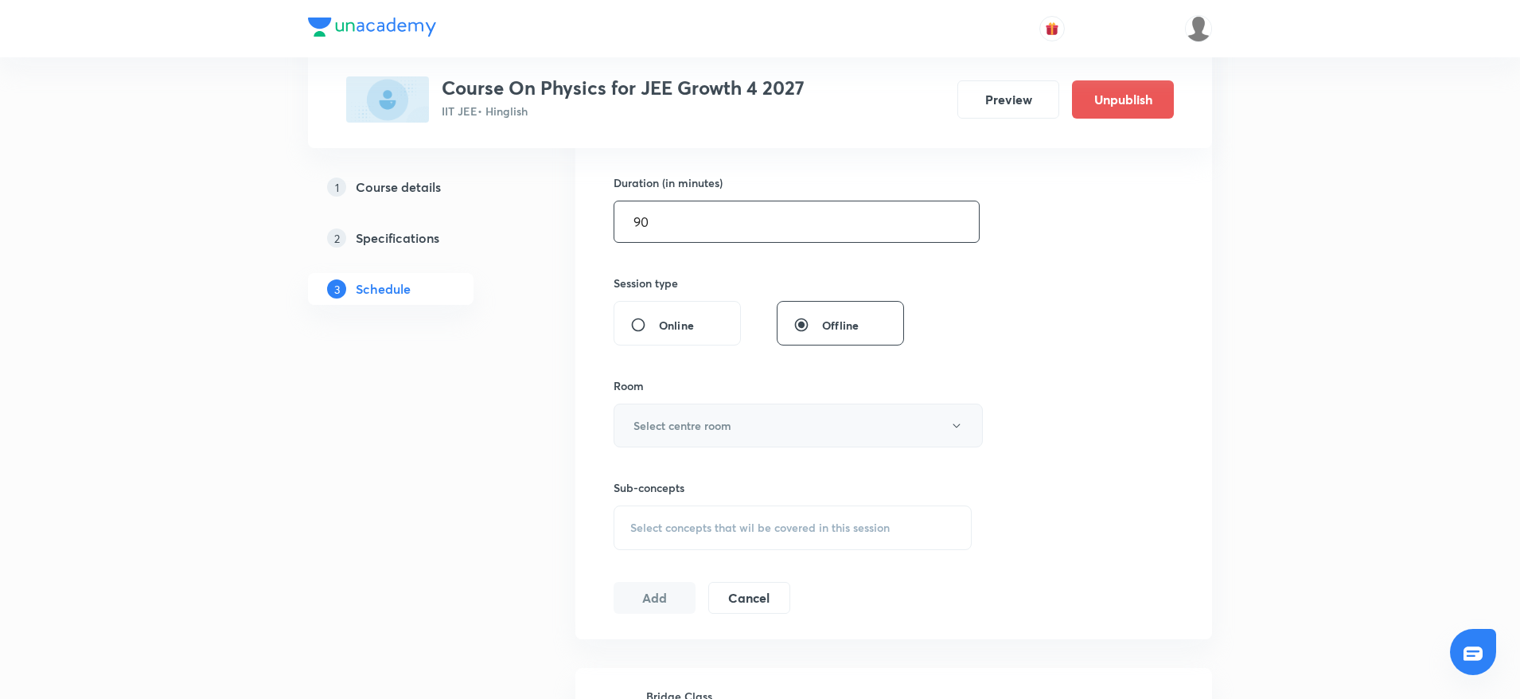
type input "90"
click at [726, 421] on h6 "Select centre room" at bounding box center [682, 425] width 98 height 17
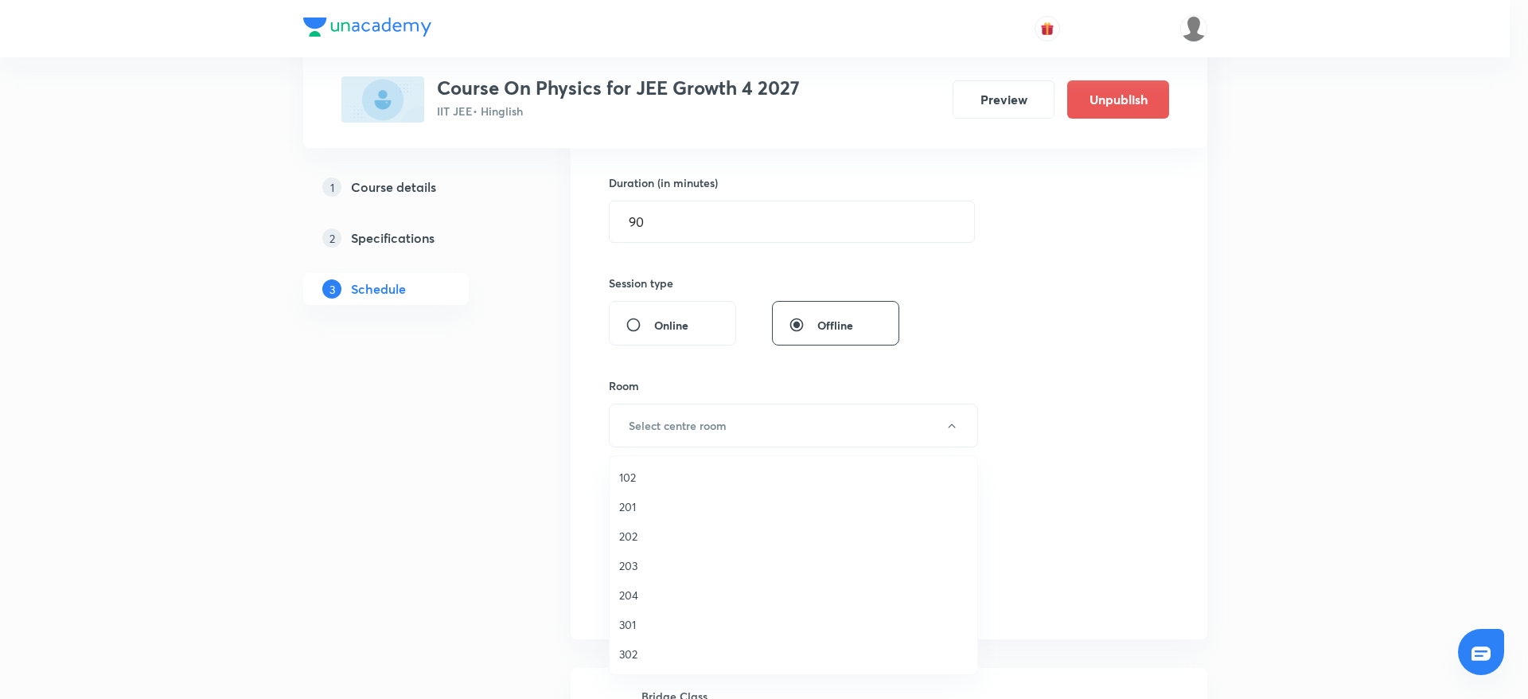
click at [632, 600] on span "204" at bounding box center [793, 595] width 349 height 17
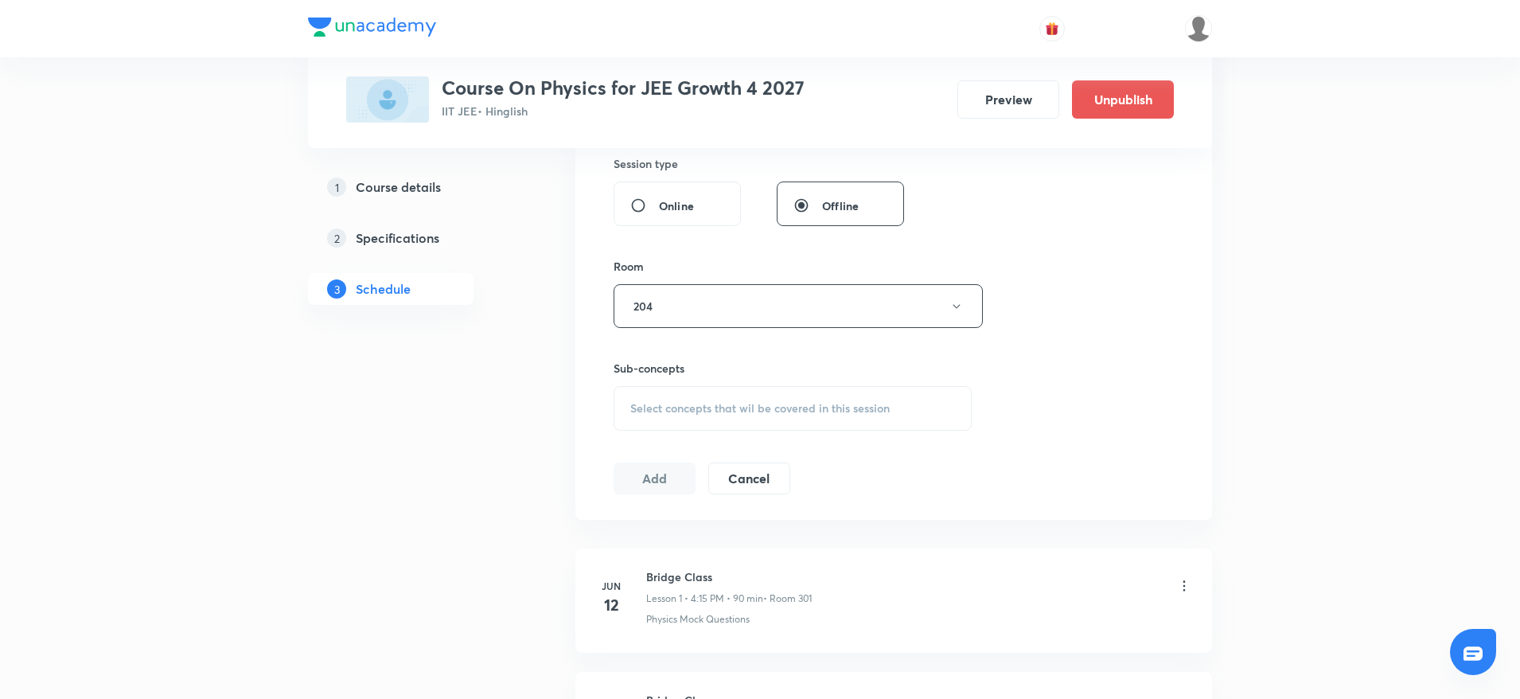
click at [802, 405] on span "Select concepts that wil be covered in this session" at bounding box center [759, 408] width 259 height 13
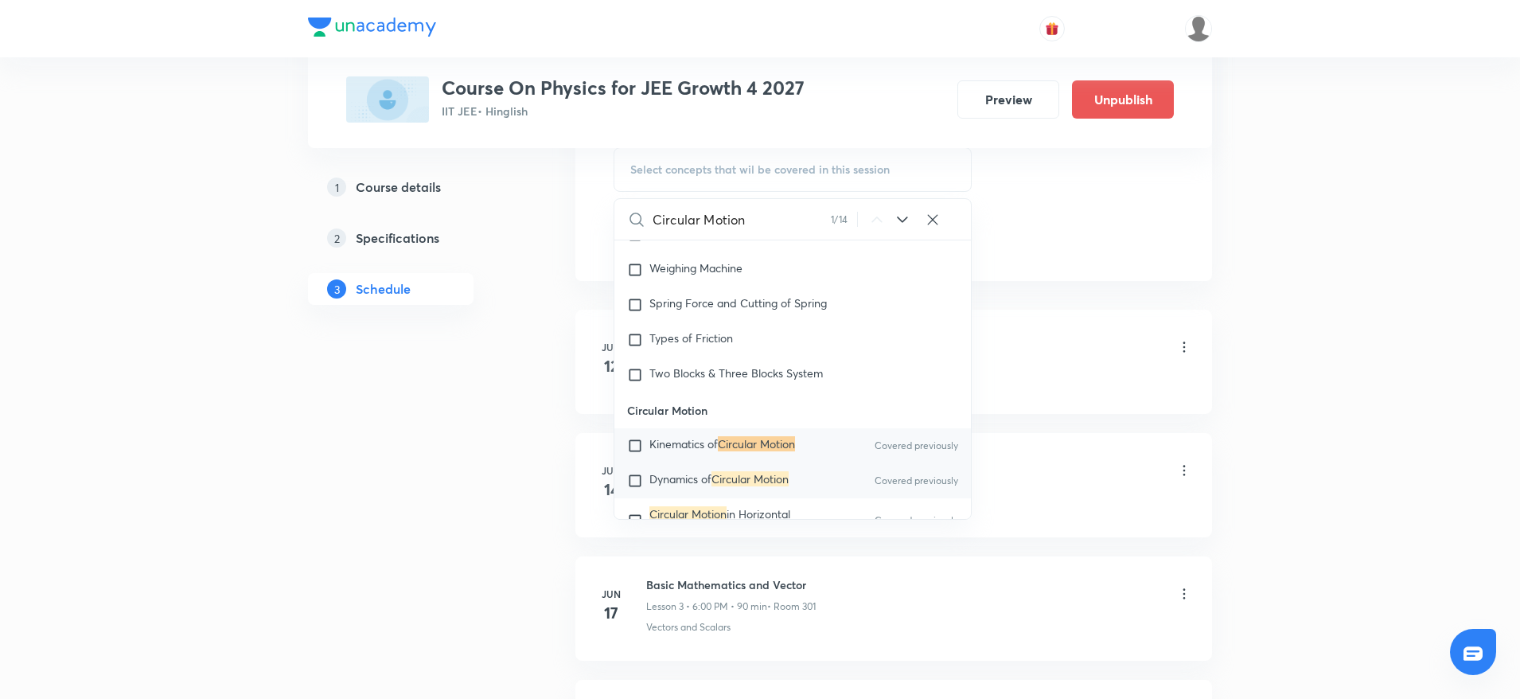
scroll to position [3732, 0]
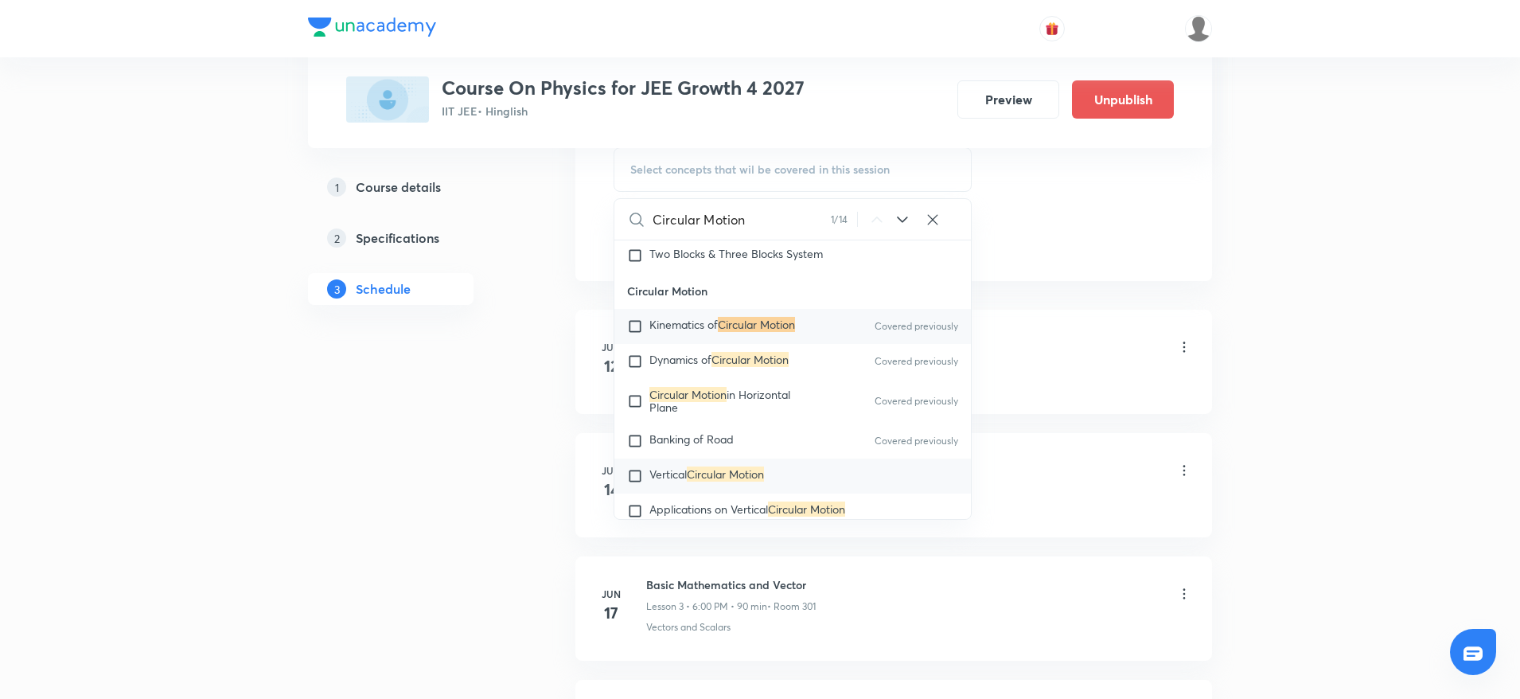
type input "Circular Motion"
click at [750, 471] on mark "Circular Motion" at bounding box center [725, 473] width 77 height 15
checkbox input "true"
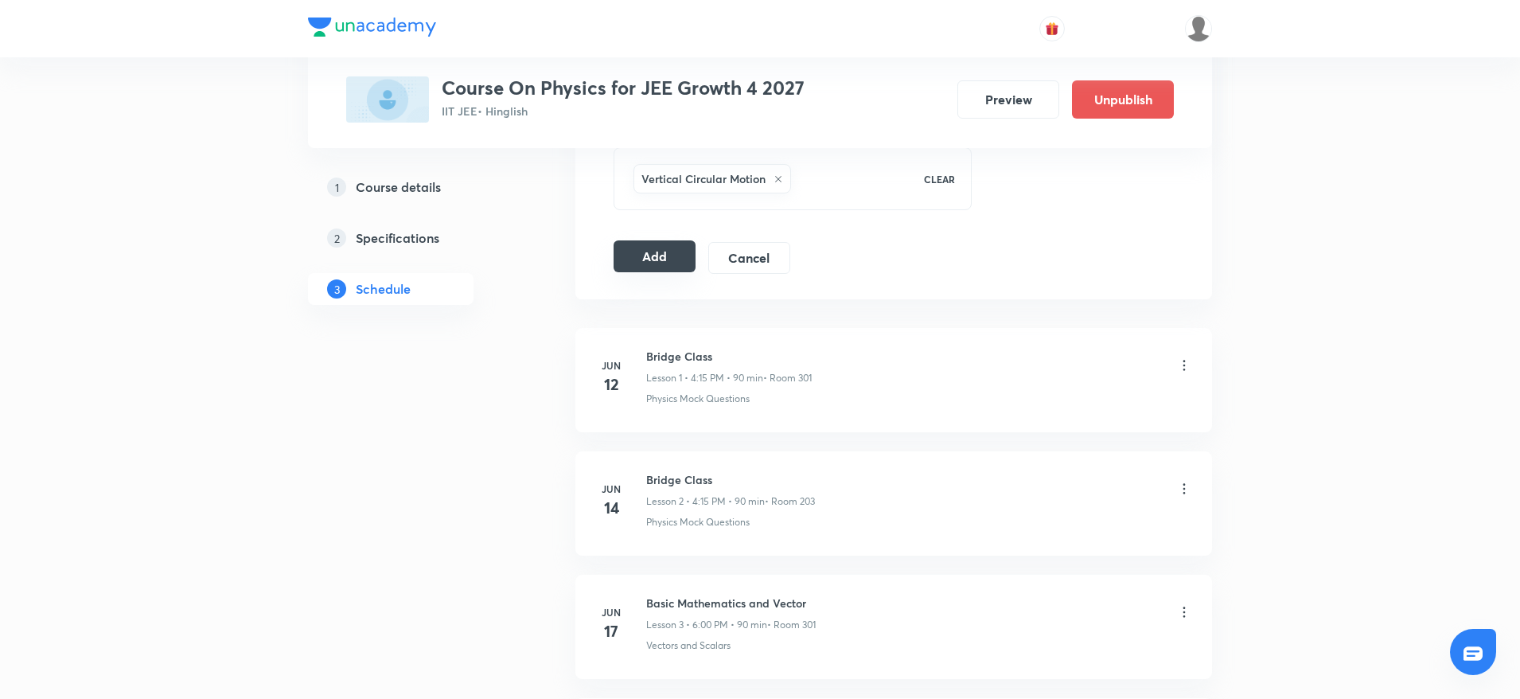
click at [672, 265] on button "Add" at bounding box center [655, 256] width 82 height 32
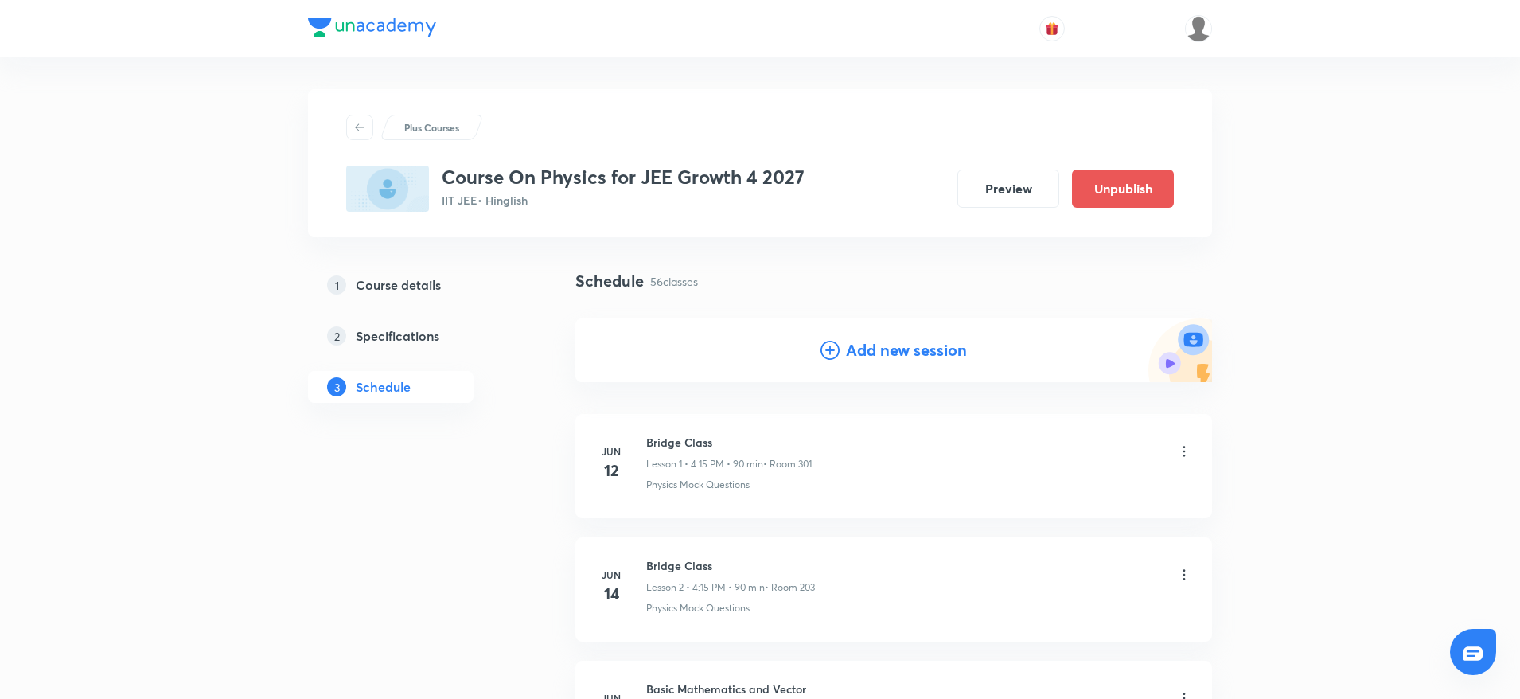
scroll to position [6753, 0]
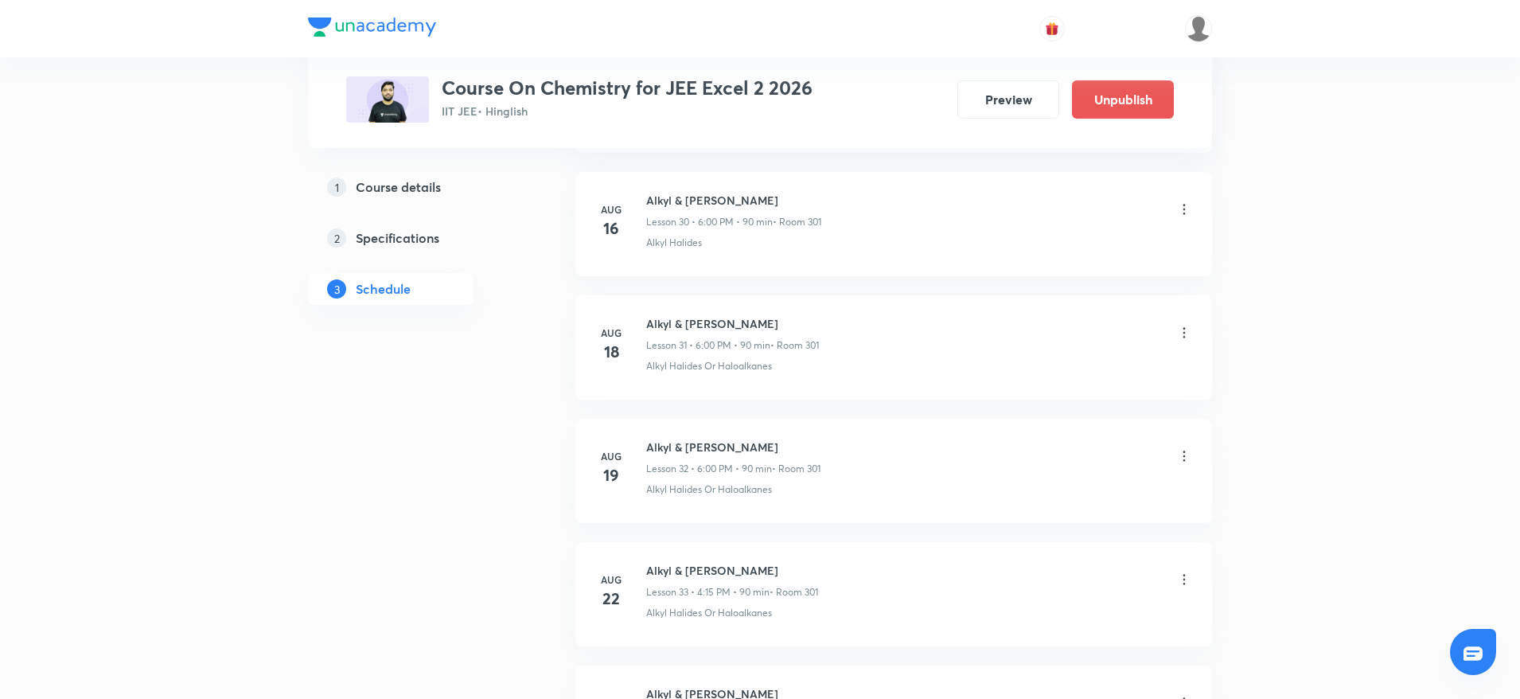
scroll to position [6251, 0]
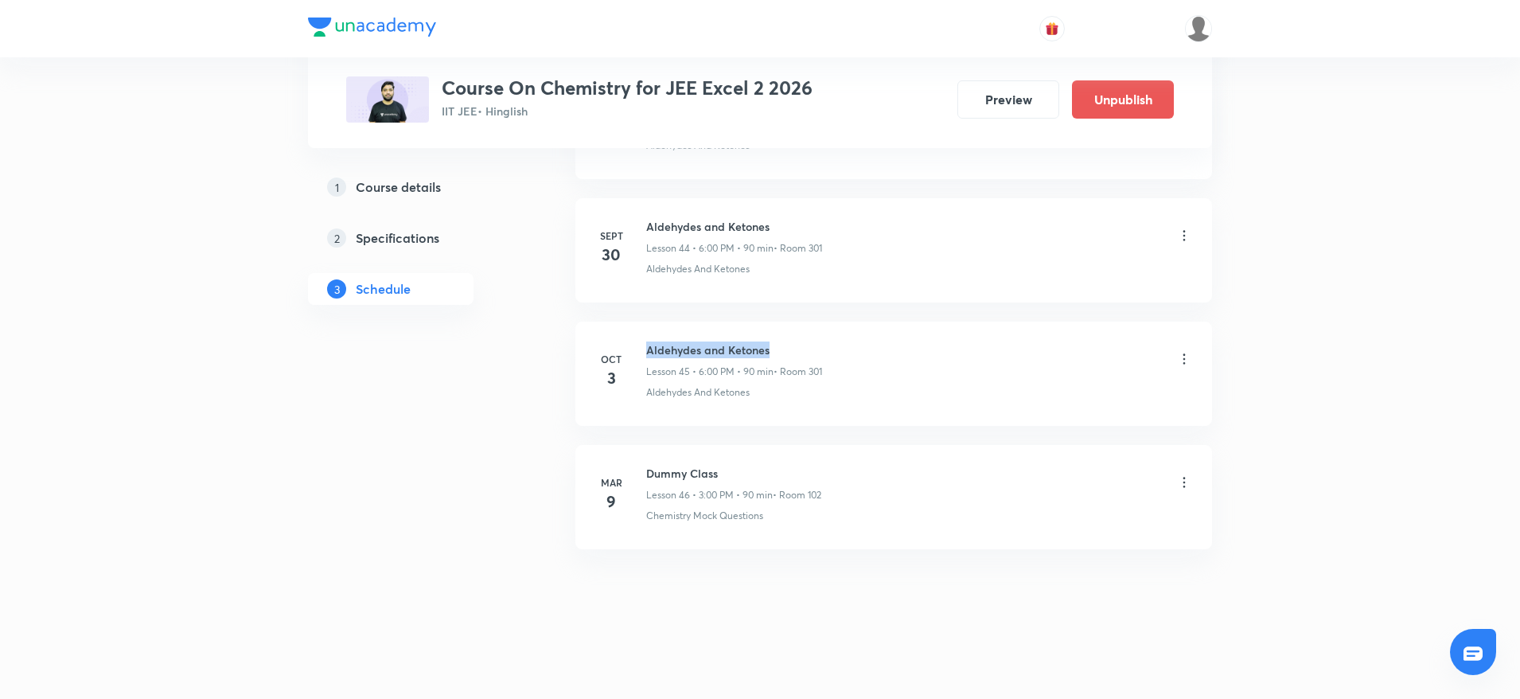
drag, startPoint x: 645, startPoint y: 340, endPoint x: 845, endPoint y: 337, distance: 200.6
click at [845, 337] on li "Oct 3 Aldehydes and Ketones Lesson 45 • 6:00 PM • 90 min • Room 301 Aldehydes A…" at bounding box center [893, 374] width 637 height 104
copy h6 "Aldehydes and Ketones"
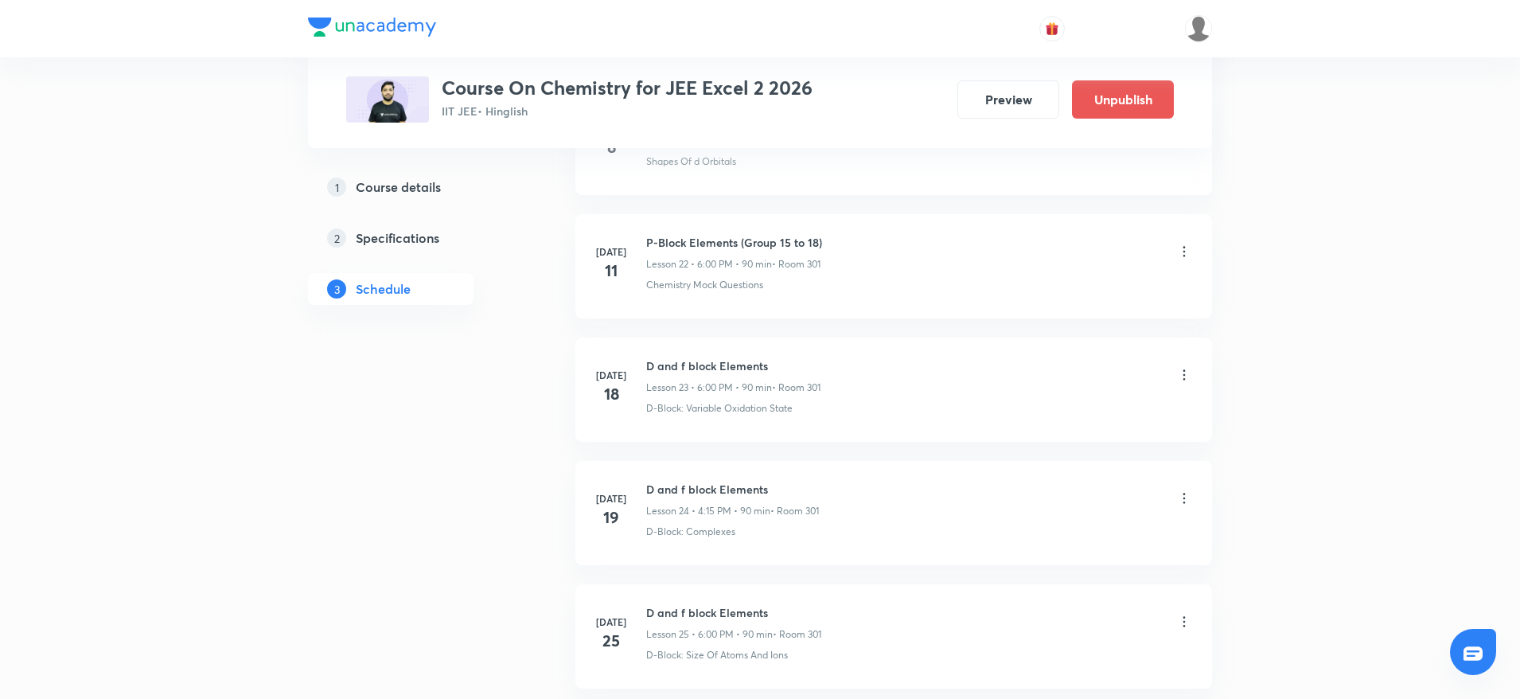
scroll to position [0, 0]
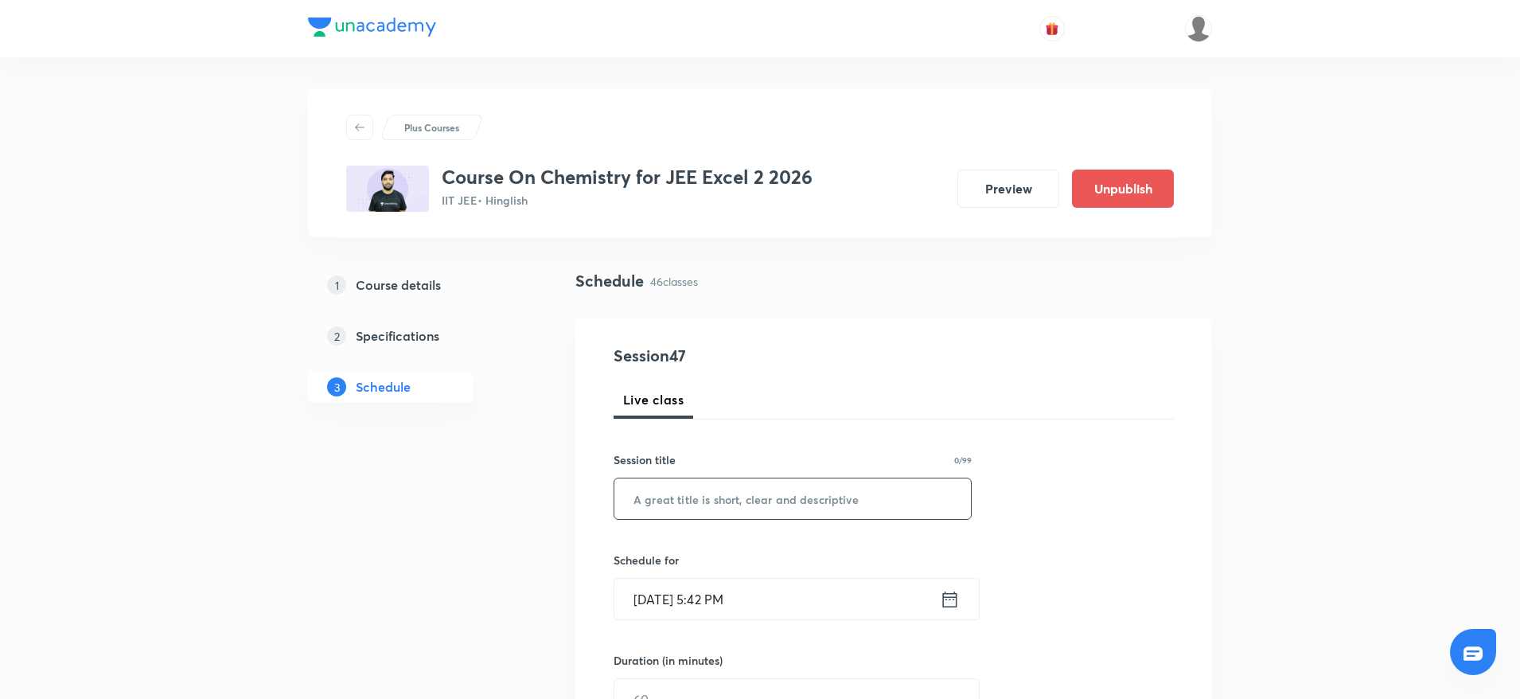
click at [755, 494] on input "text" at bounding box center [792, 498] width 357 height 41
paste input "Aldehydes and Ketones"
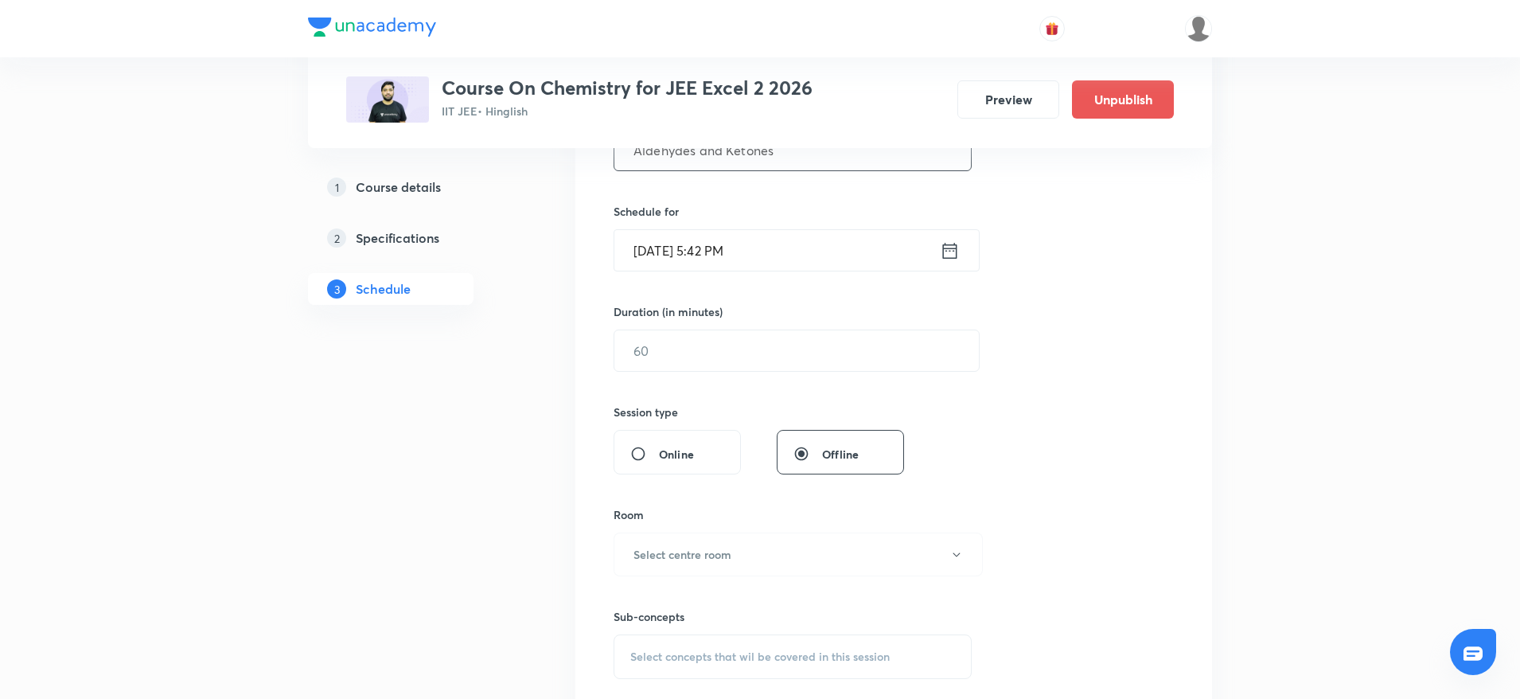
scroll to position [358, 0]
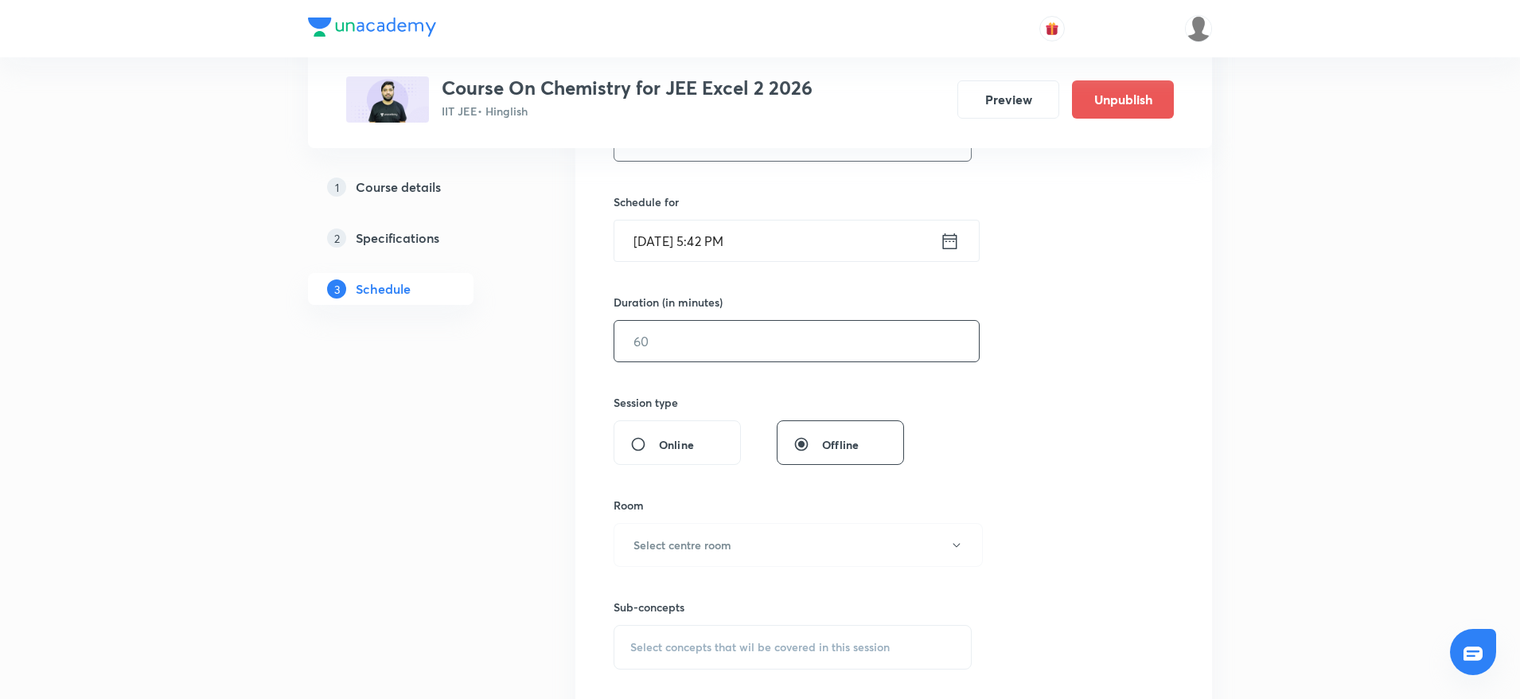
type input "Aldehydes and Ketones"
click at [699, 344] on input "text" at bounding box center [796, 341] width 364 height 41
type input "90"
click at [715, 240] on input "Oct 4, 2025, 5:42 PM" at bounding box center [776, 240] width 325 height 41
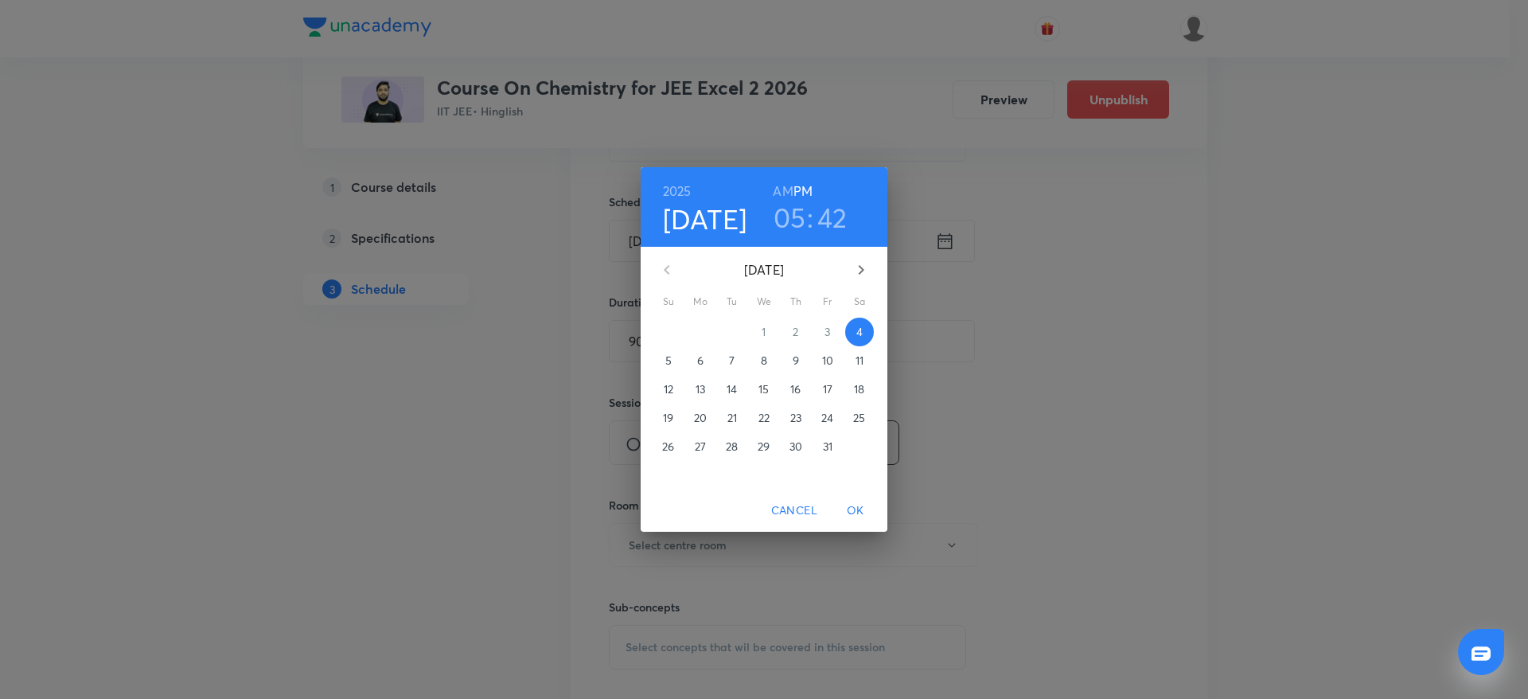
click at [789, 218] on h3 "05" at bounding box center [790, 217] width 33 height 33
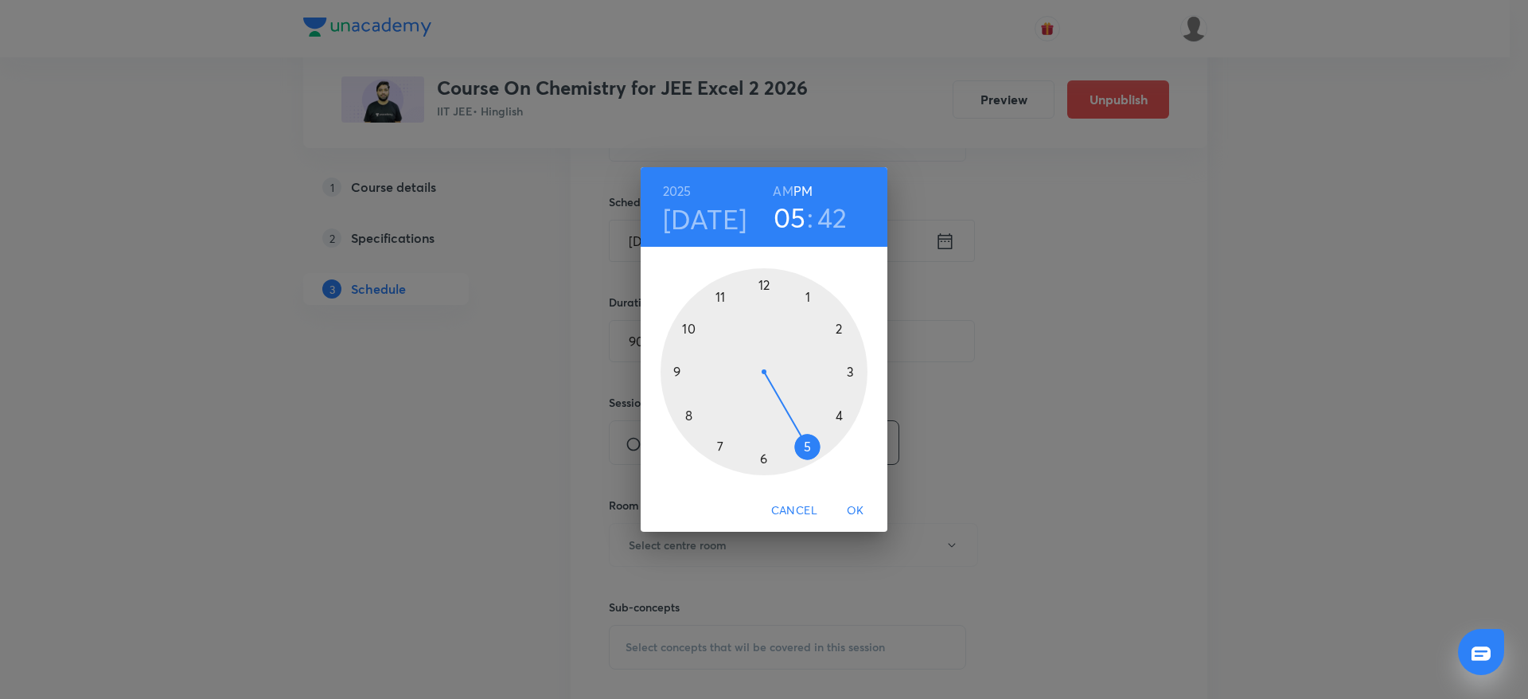
click at [762, 461] on div at bounding box center [764, 371] width 207 height 207
click at [766, 289] on div at bounding box center [764, 371] width 207 height 207
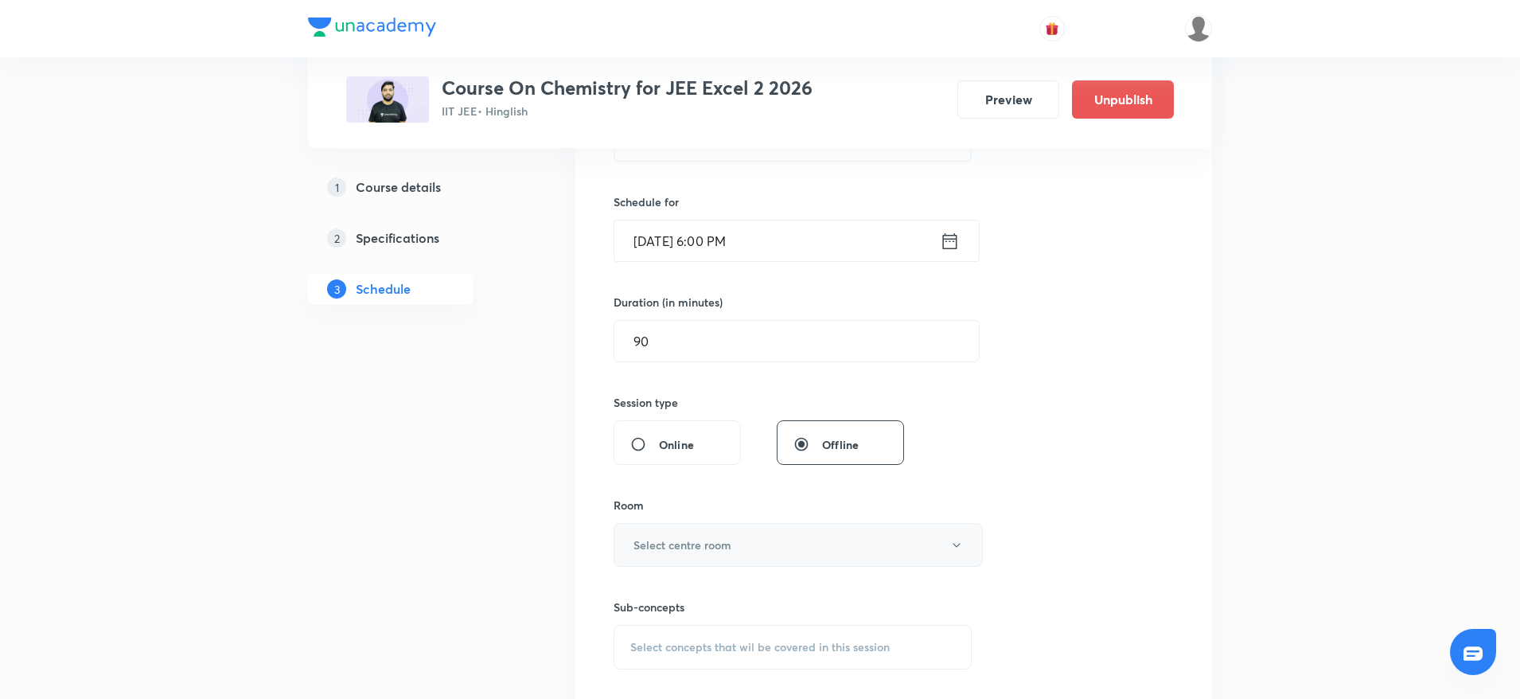
click at [728, 552] on h6 "Select centre room" at bounding box center [682, 544] width 98 height 17
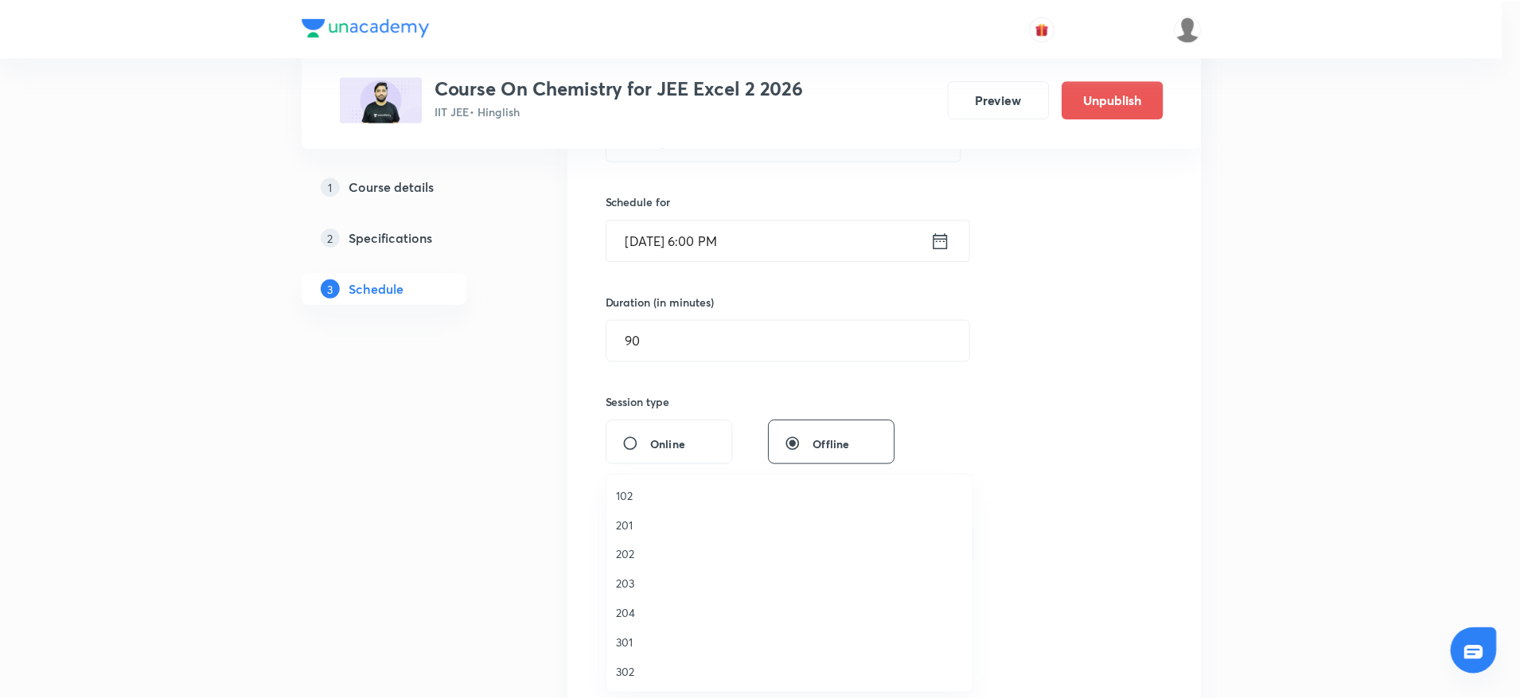
scroll to position [30, 0]
drag, startPoint x: 644, startPoint y: 606, endPoint x: 665, endPoint y: 601, distance: 21.4
click at [645, 607] on span "301" at bounding box center [793, 613] width 349 height 17
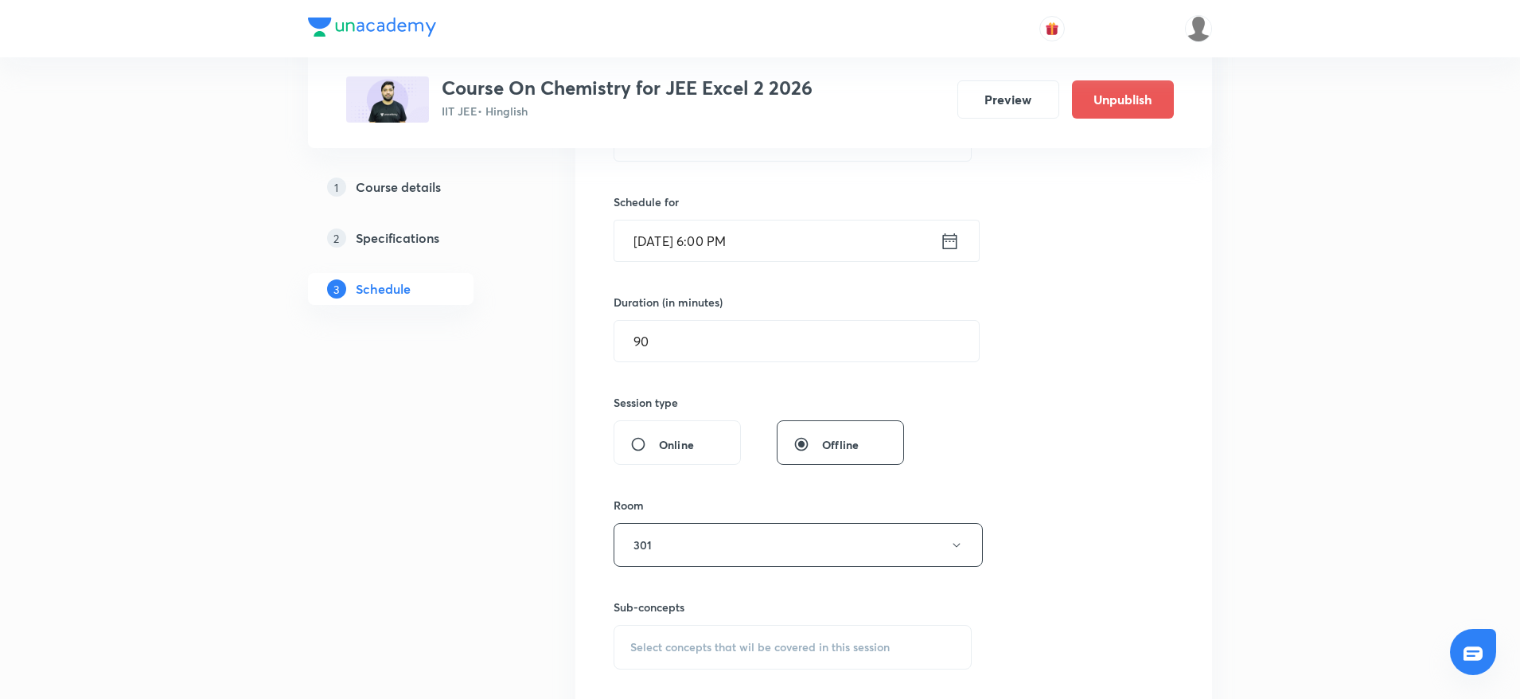
scroll to position [477, 0]
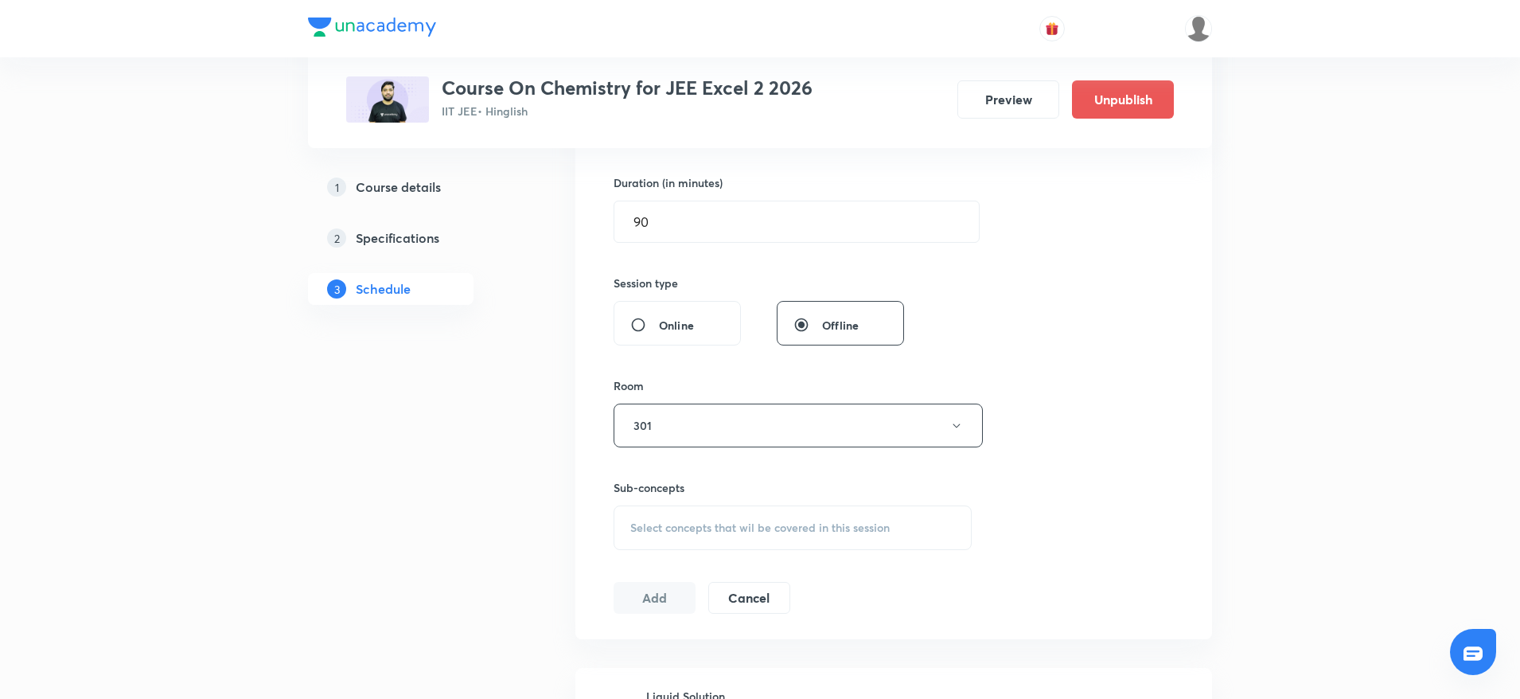
click at [734, 538] on div "Select concepts that wil be covered in this session" at bounding box center [793, 527] width 358 height 45
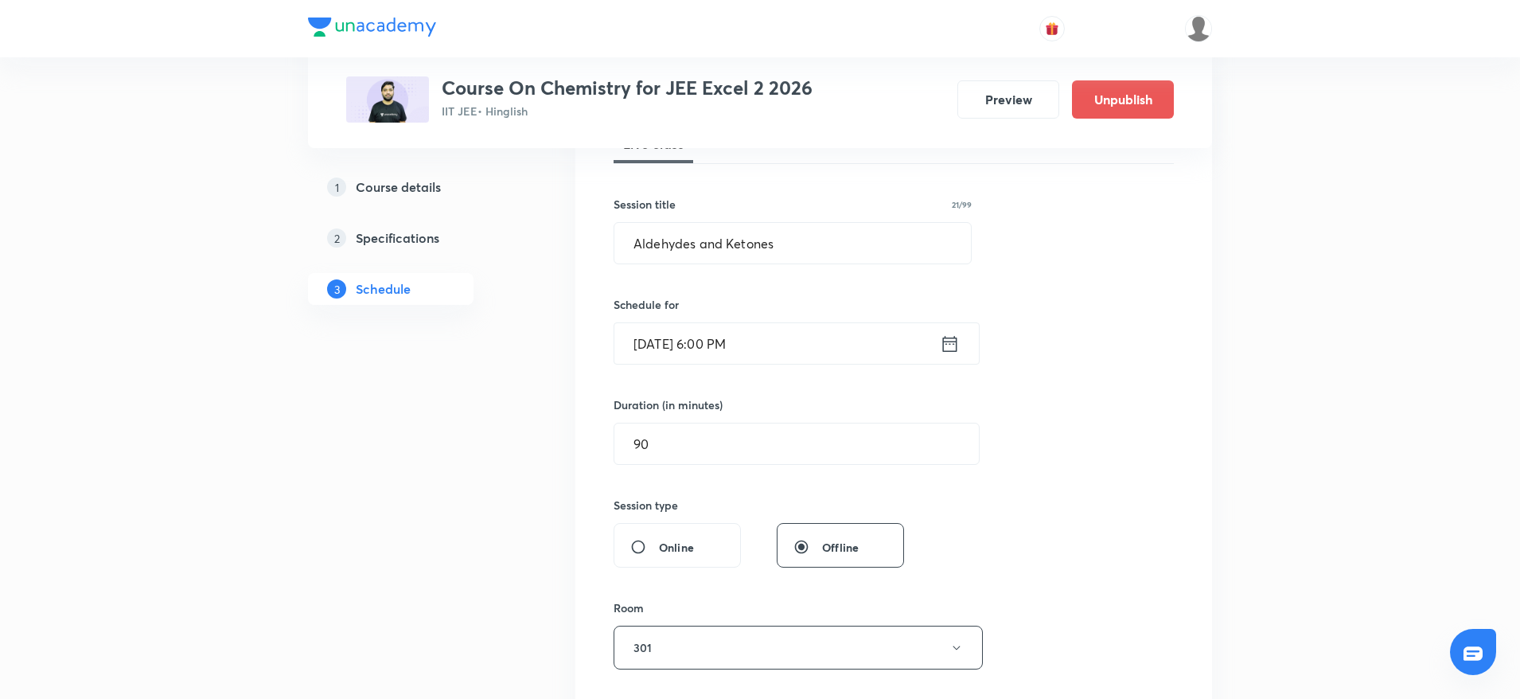
scroll to position [119, 0]
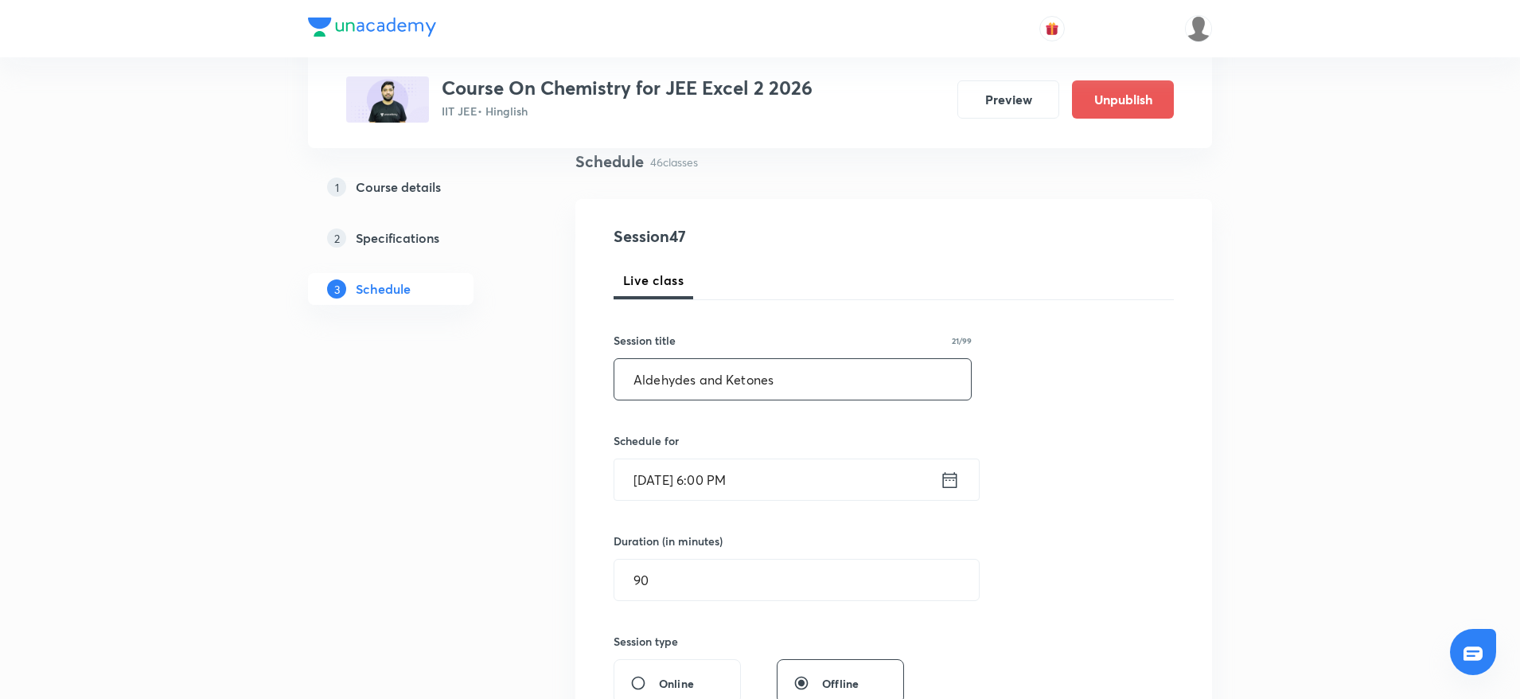
click at [625, 379] on div "Session 47 Live class Session title 21/99 Aldehydes and Ketones ​ Schedule for …" at bounding box center [894, 597] width 560 height 747
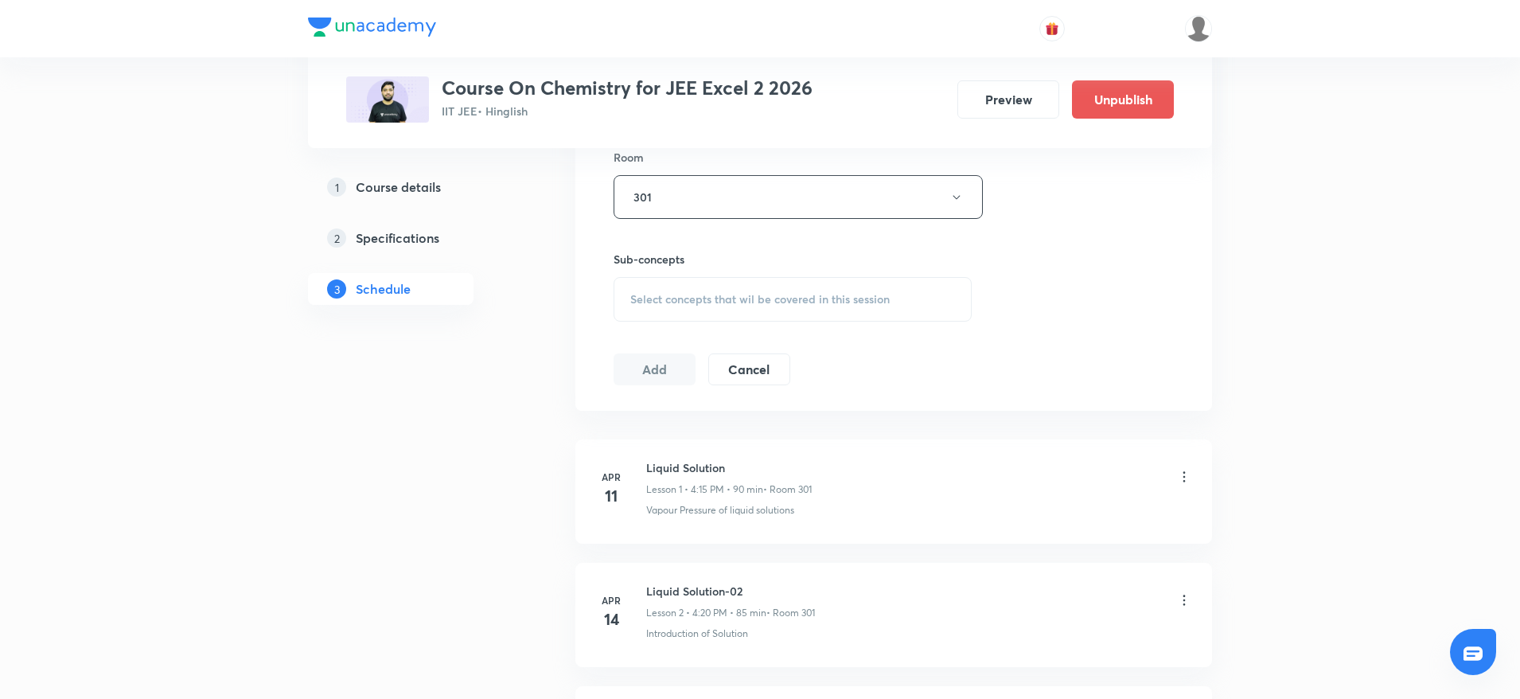
click at [795, 314] on div "Select concepts that wil be covered in this session" at bounding box center [793, 299] width 358 height 45
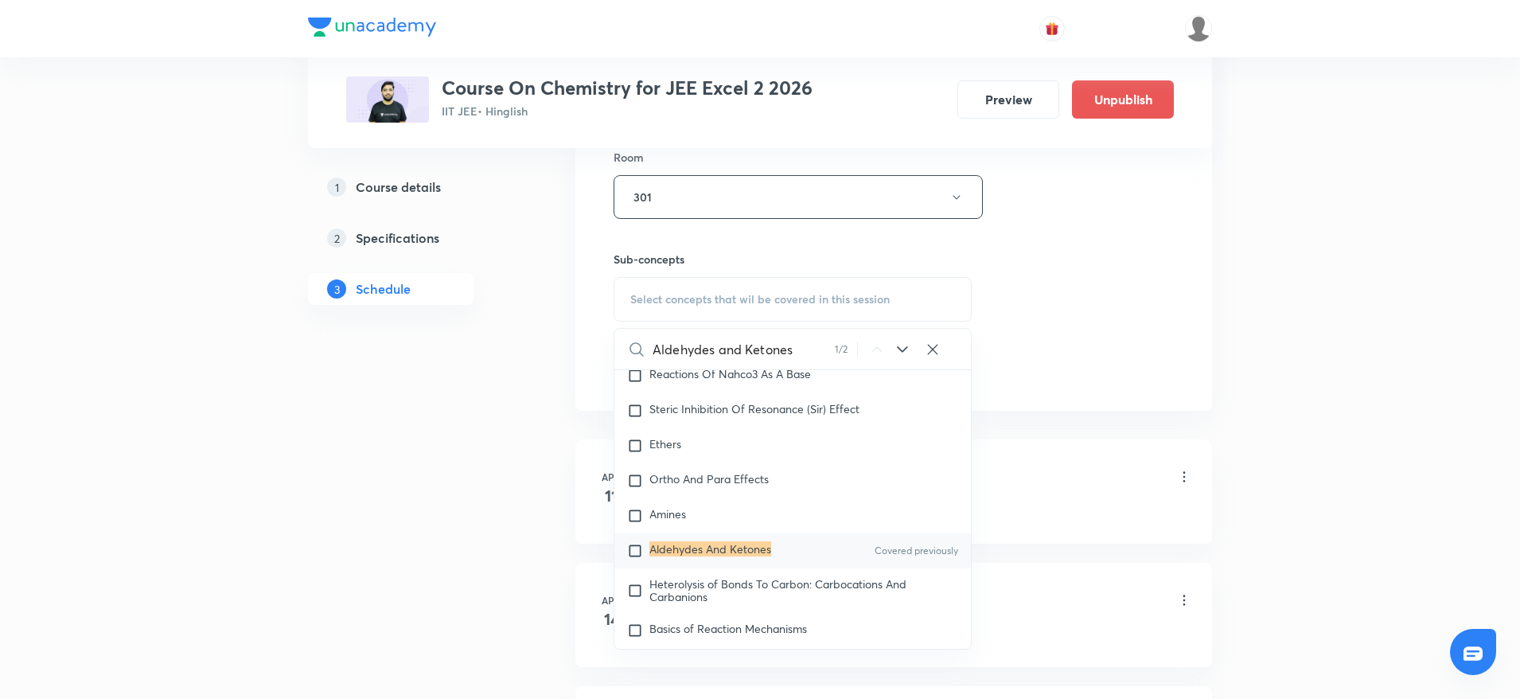
scroll to position [28346, 0]
type input "Aldehydes and Ketones"
click at [708, 563] on div "Aldehydes And Ketones Covered previously" at bounding box center [792, 545] width 357 height 35
checkbox input "true"
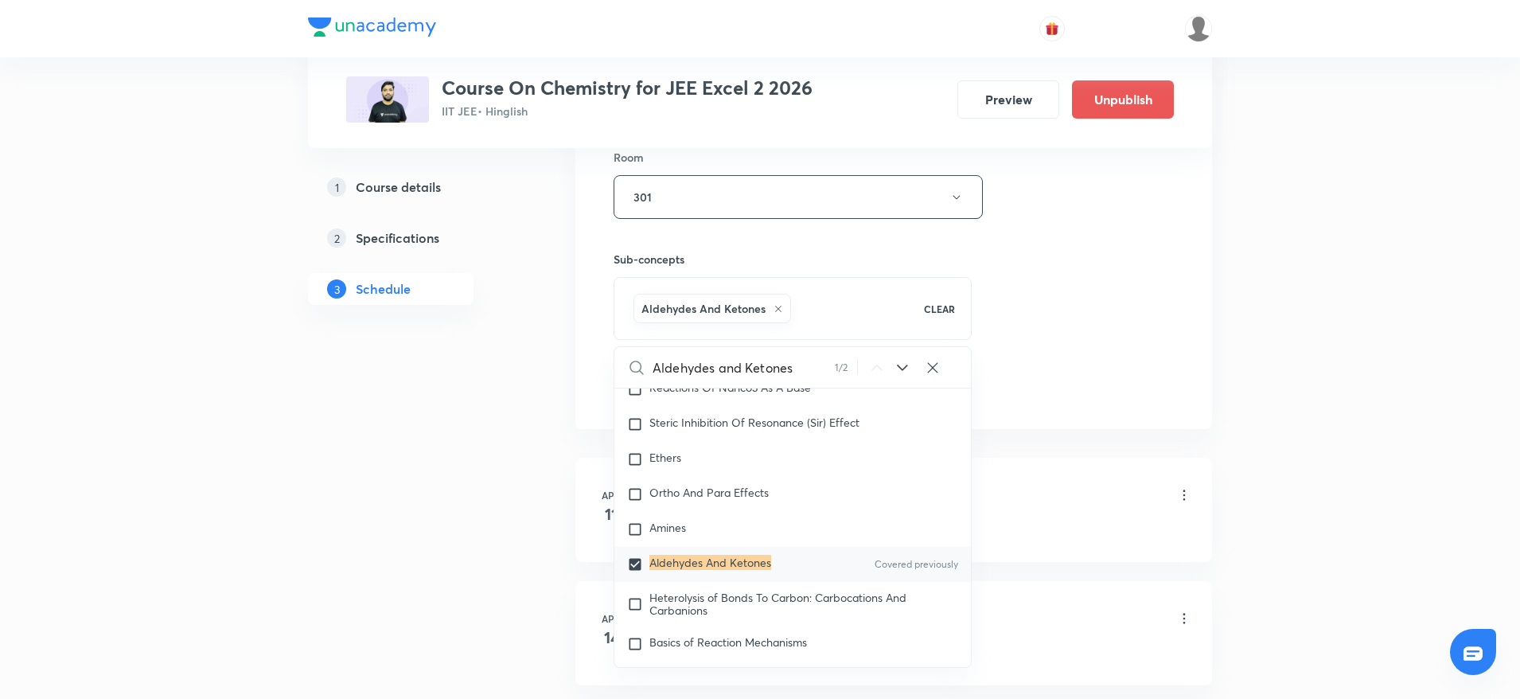
click at [1058, 308] on div "Session 47 Live class Session title 21/99 Aldehydes and Ketones ​ Schedule for …" at bounding box center [894, 21] width 560 height 766
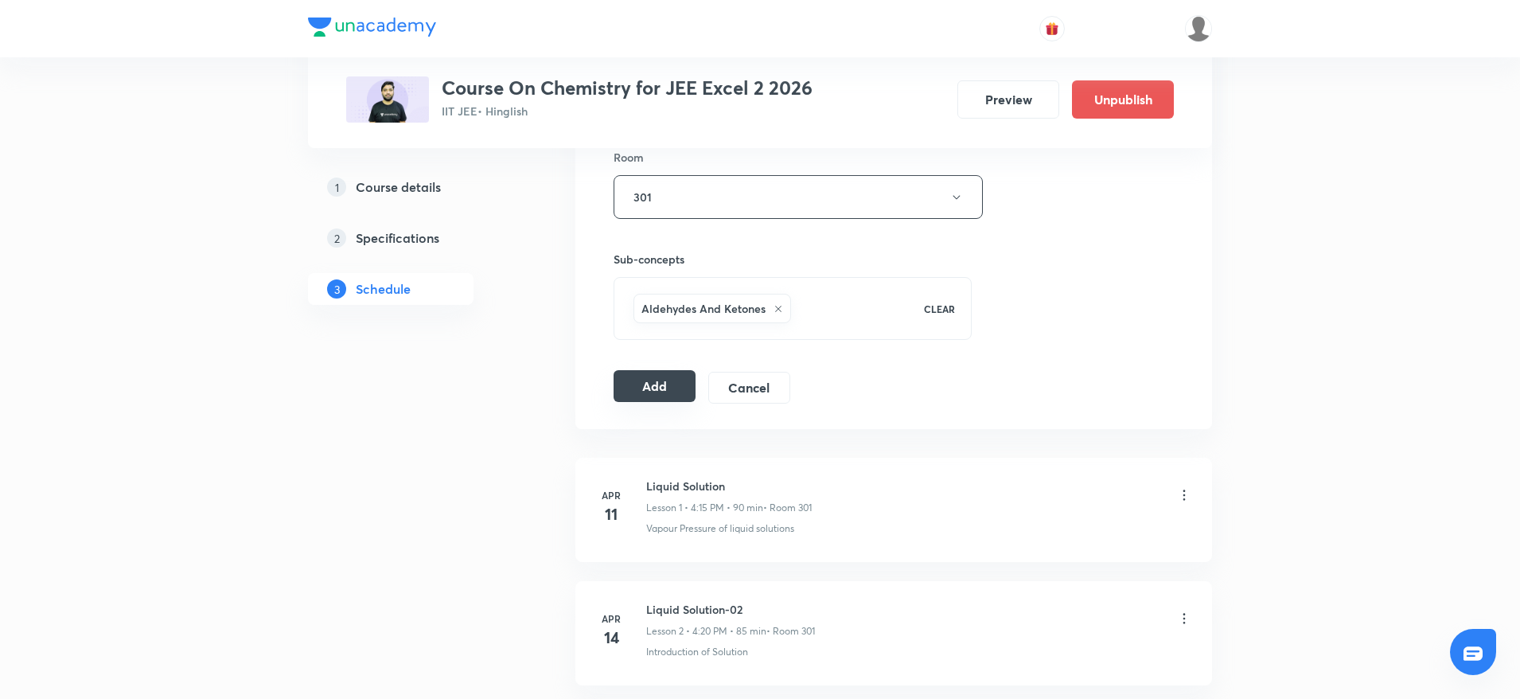
click at [674, 380] on button "Add" at bounding box center [655, 386] width 82 height 32
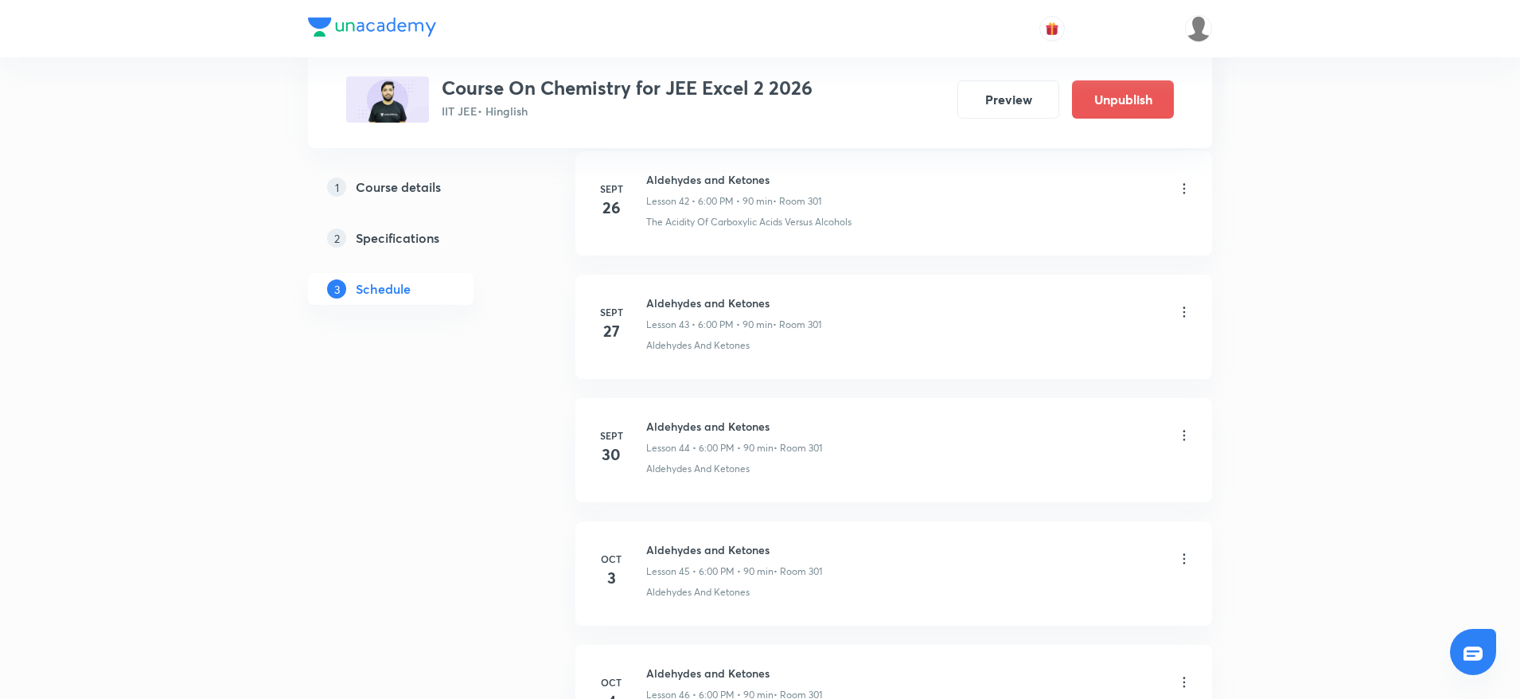
scroll to position [5166, 0]
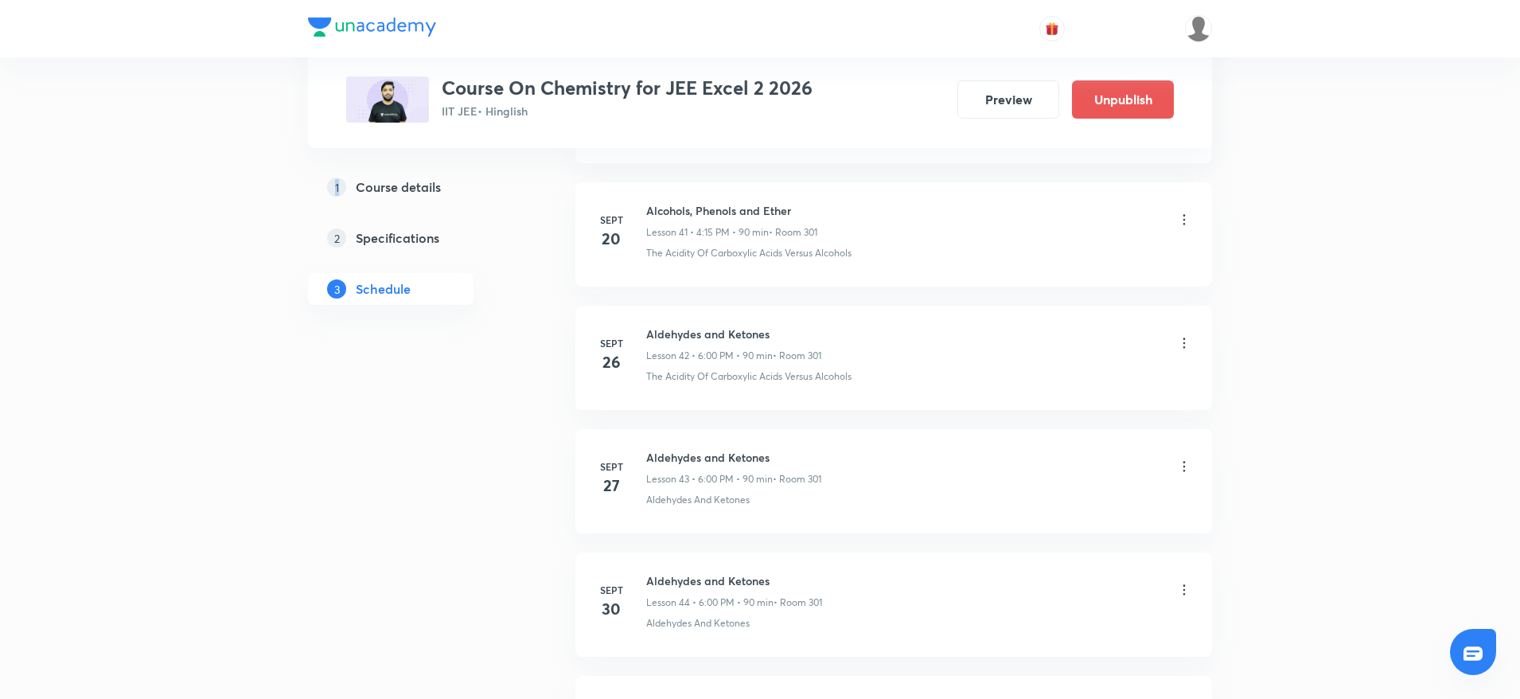
drag, startPoint x: 335, startPoint y: 404, endPoint x: 399, endPoint y: 170, distance: 242.5
click at [527, 20] on div at bounding box center [760, 28] width 904 height 57
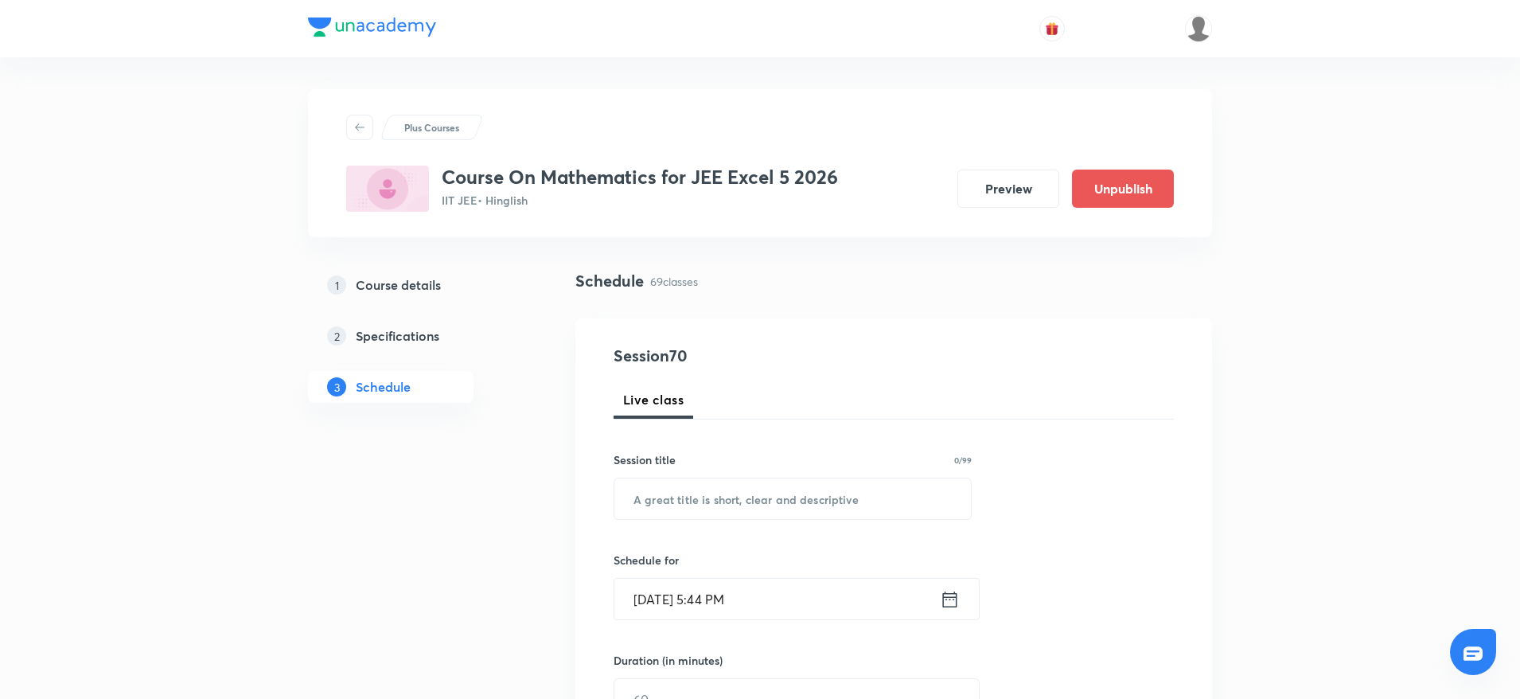
scroll to position [9088, 0]
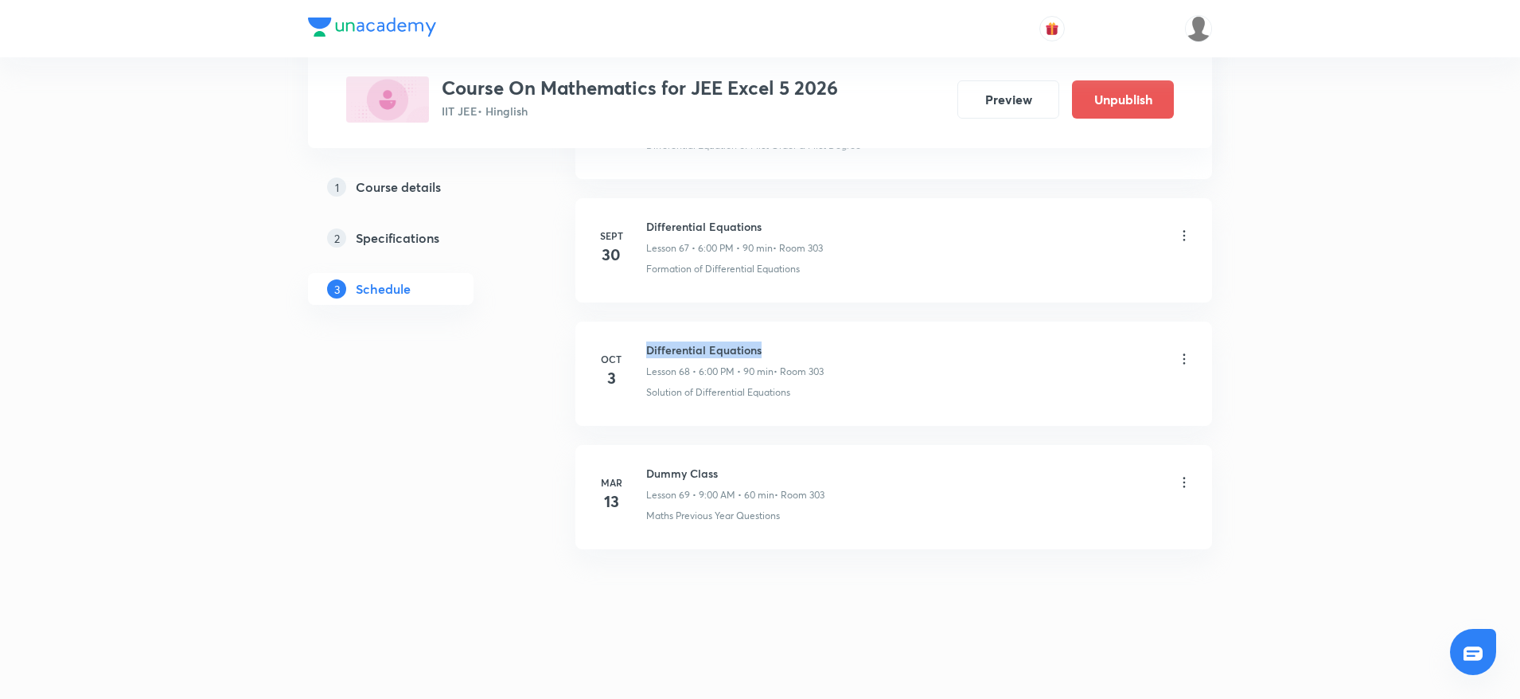
drag, startPoint x: 642, startPoint y: 336, endPoint x: 827, endPoint y: 333, distance: 184.6
click at [827, 333] on li "[DATE] Differential Equations Lesson 68 • 6:00 PM • 90 min • Room 303 Solution …" at bounding box center [893, 374] width 637 height 104
copy h6 "Differential Equations"
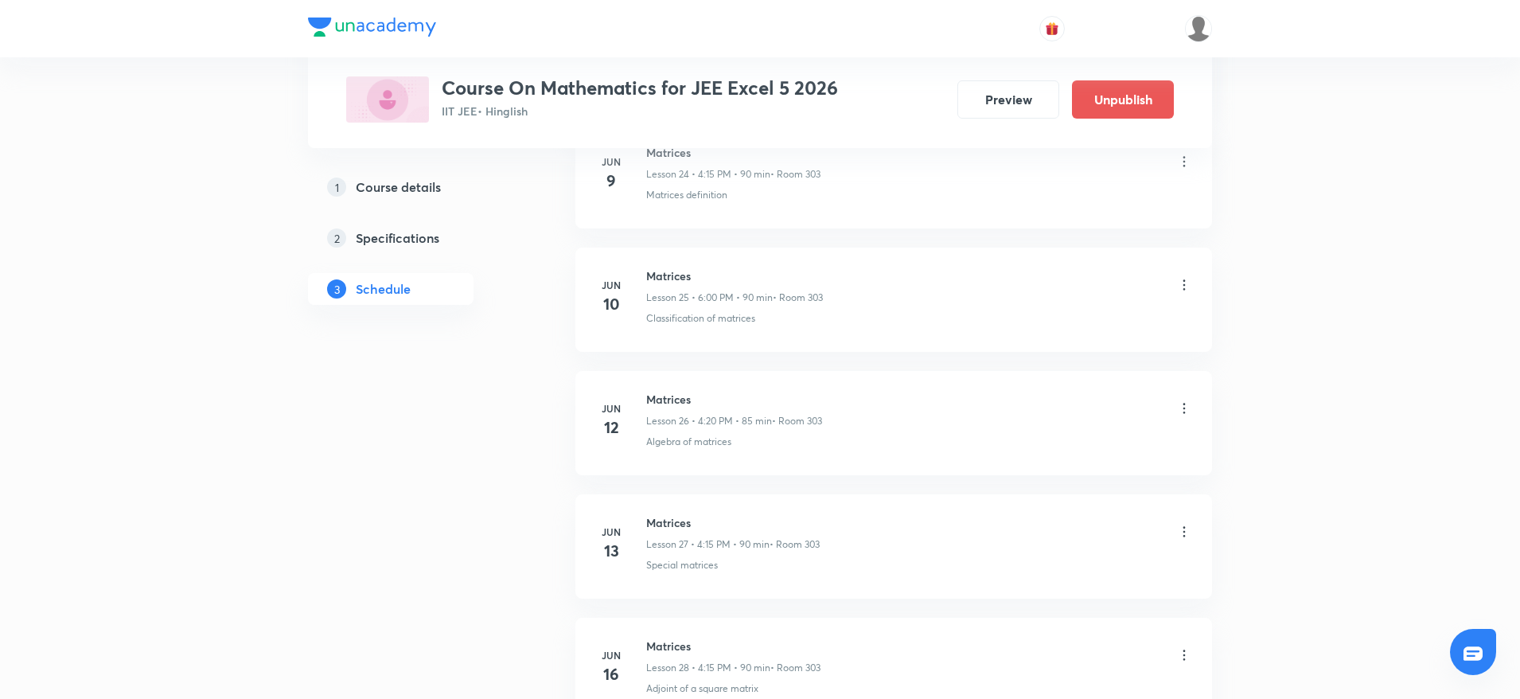
scroll to position [0, 0]
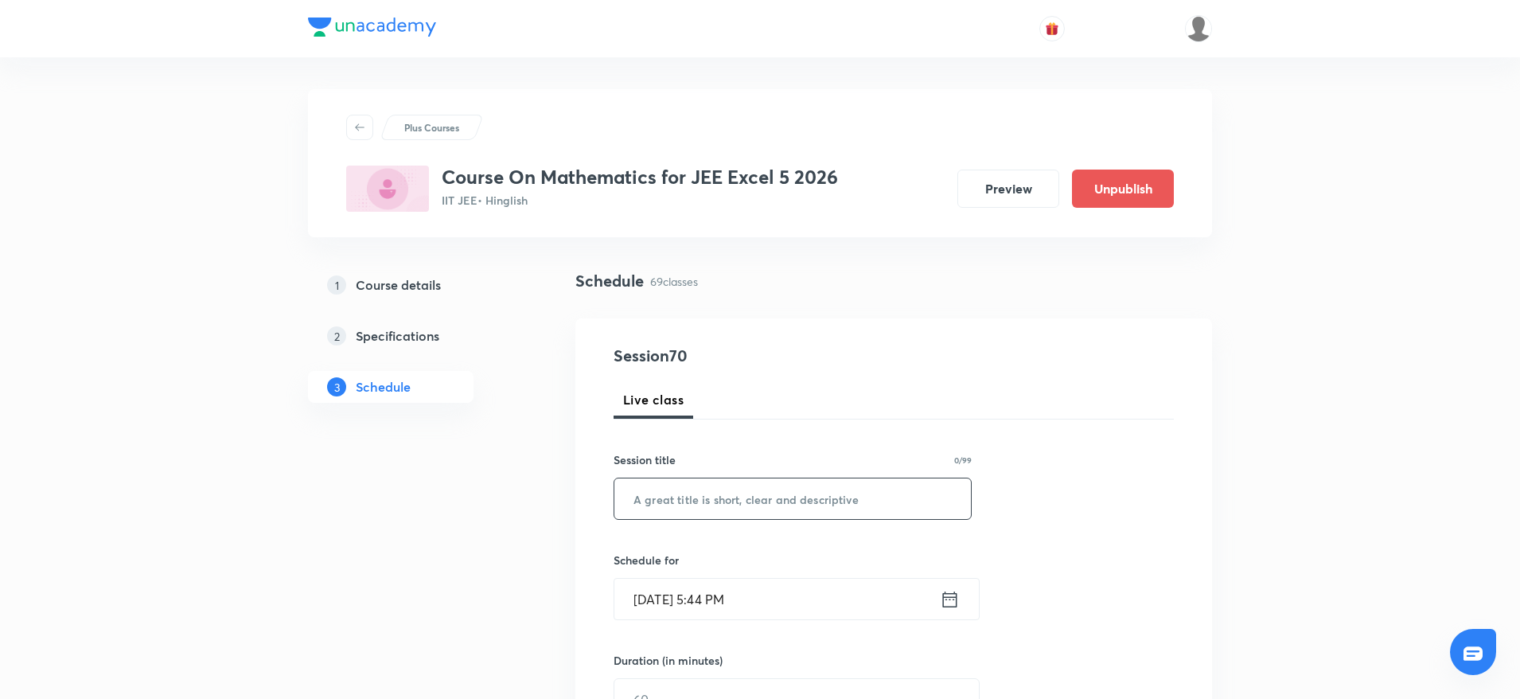
click at [774, 501] on input "text" at bounding box center [792, 498] width 357 height 41
paste input "Differential Equations"
type input "Differential Equations"
click at [711, 598] on input "[DATE] 5:44 PM" at bounding box center [776, 599] width 325 height 41
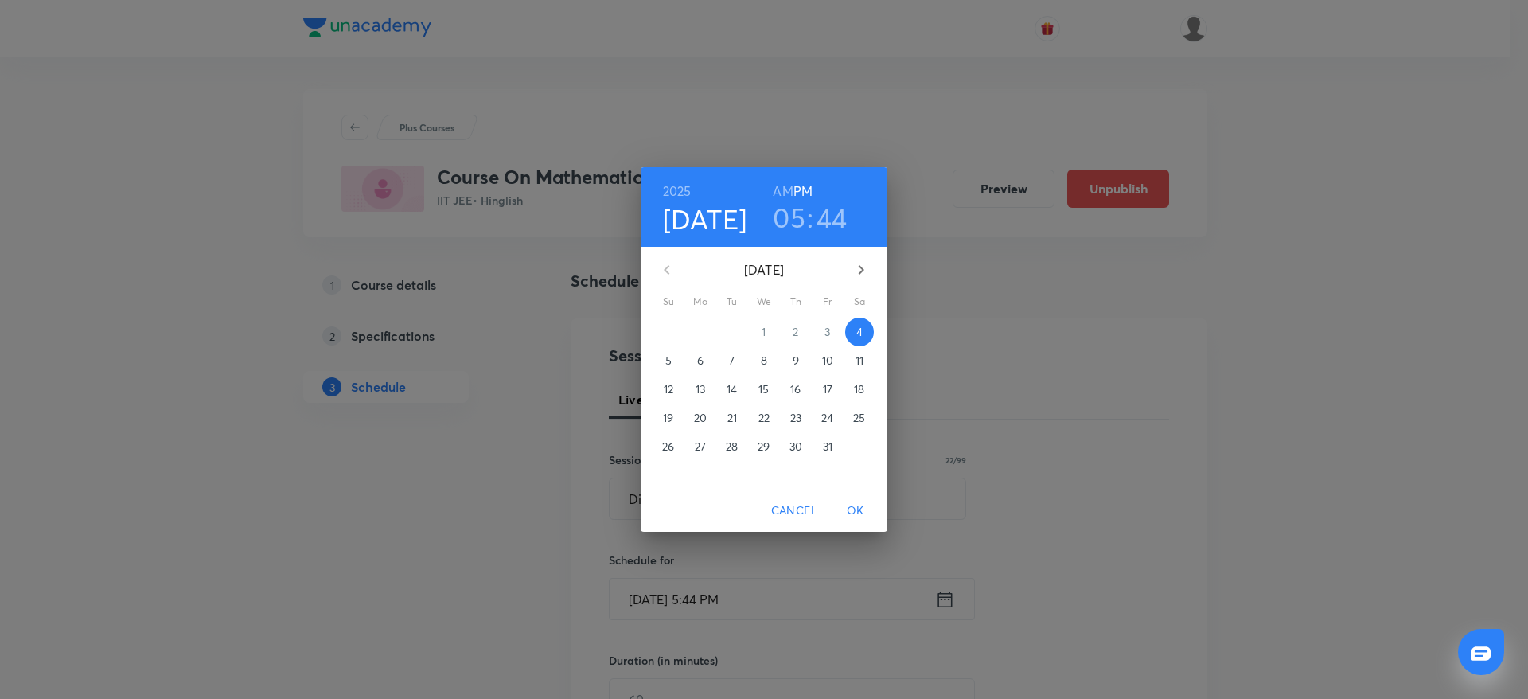
click at [796, 203] on h3 "05" at bounding box center [789, 217] width 33 height 33
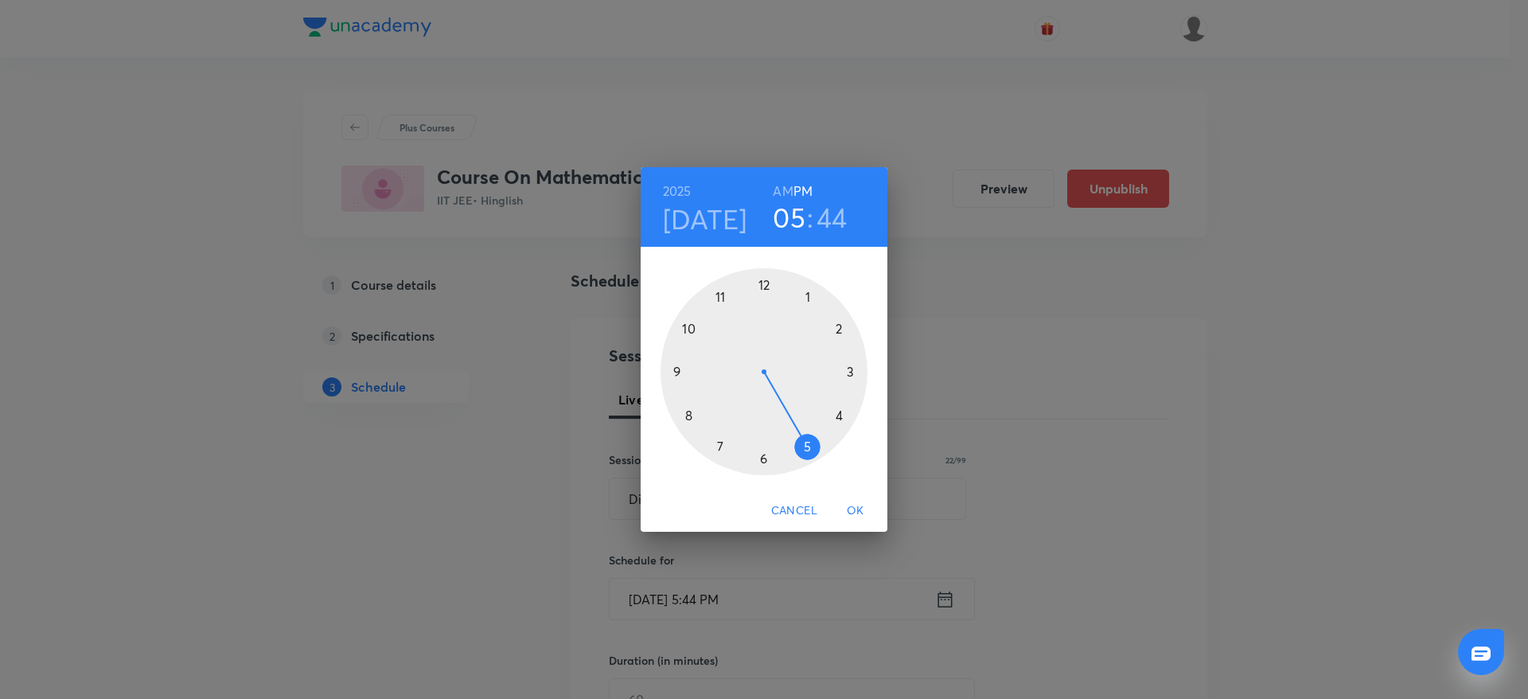
click at [766, 458] on div at bounding box center [764, 371] width 207 height 207
click at [768, 285] on div at bounding box center [764, 371] width 207 height 207
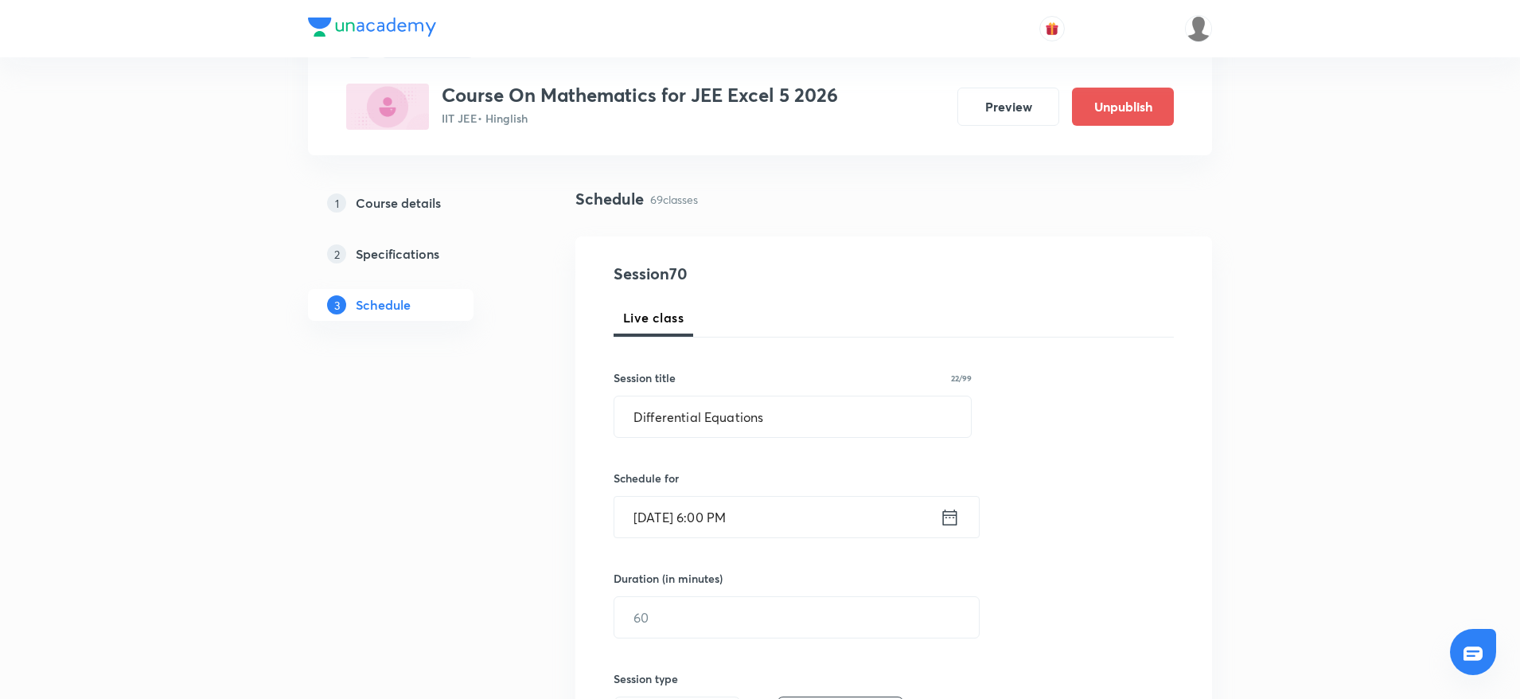
scroll to position [119, 0]
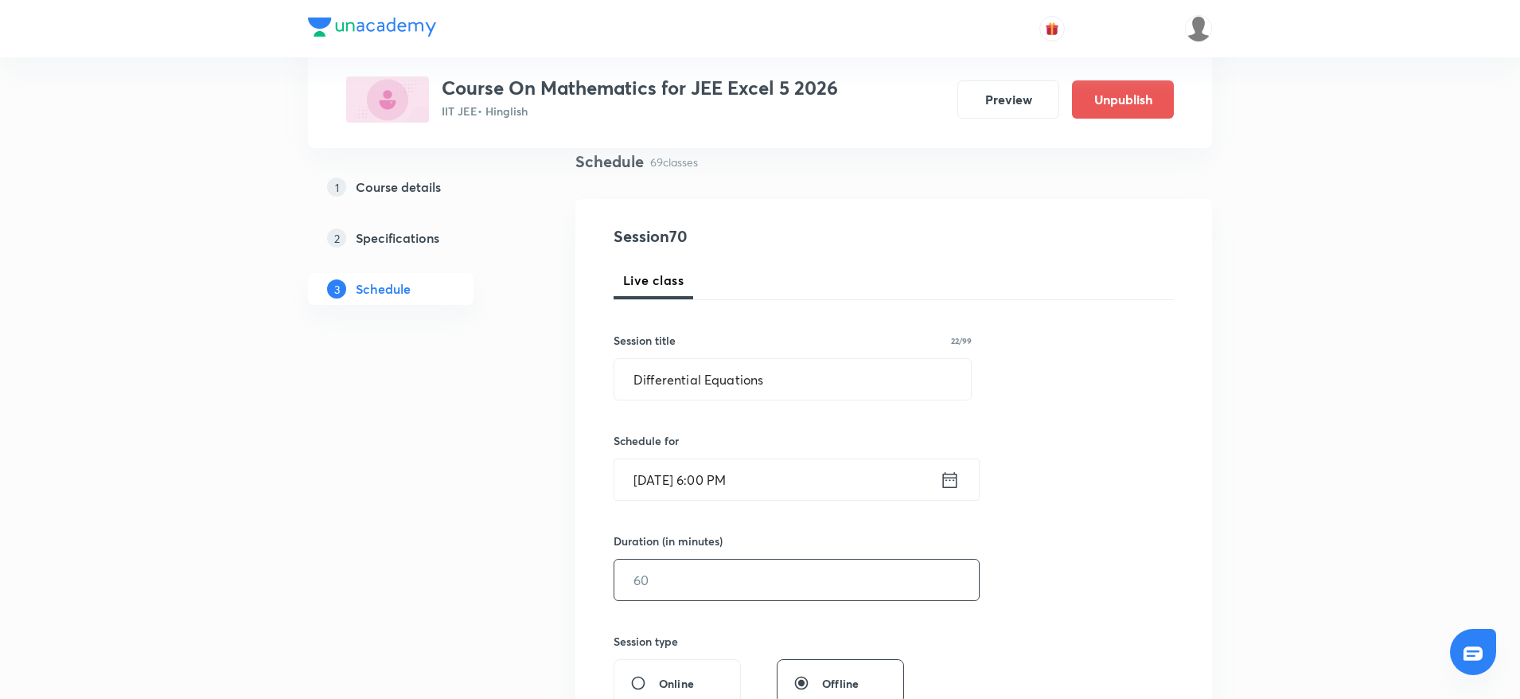
click at [733, 570] on input "text" at bounding box center [796, 579] width 364 height 41
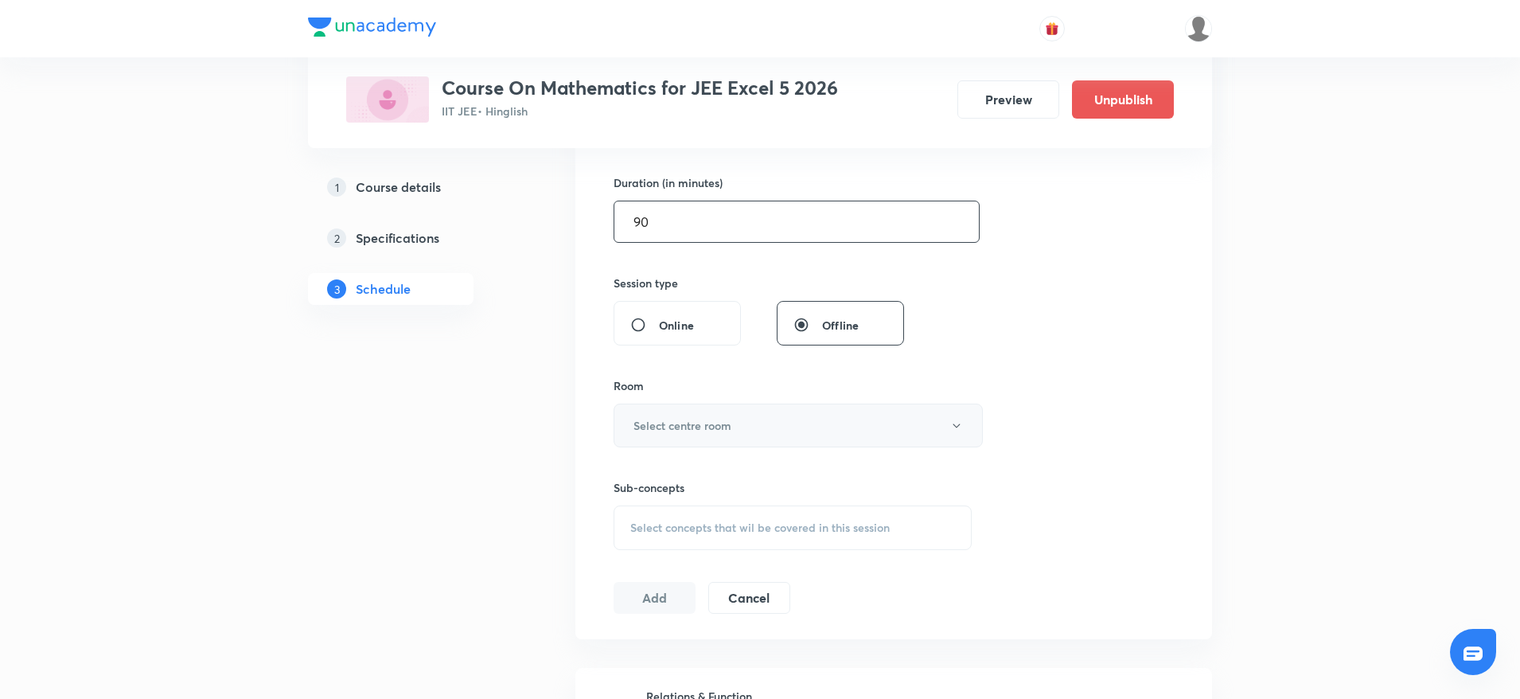
type input "90"
click at [707, 427] on h6 "Select centre room" at bounding box center [682, 425] width 98 height 17
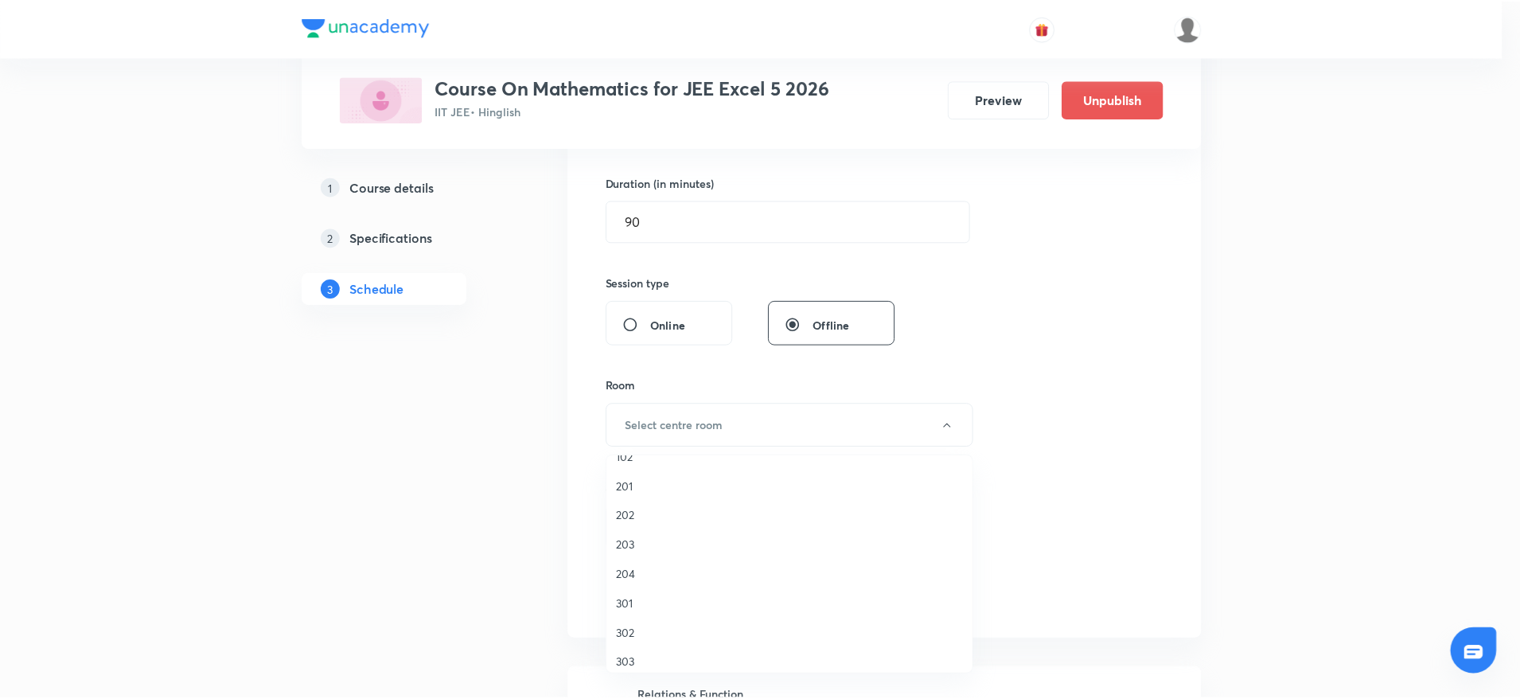
scroll to position [30, 0]
click at [646, 645] on span "303" at bounding box center [793, 653] width 349 height 17
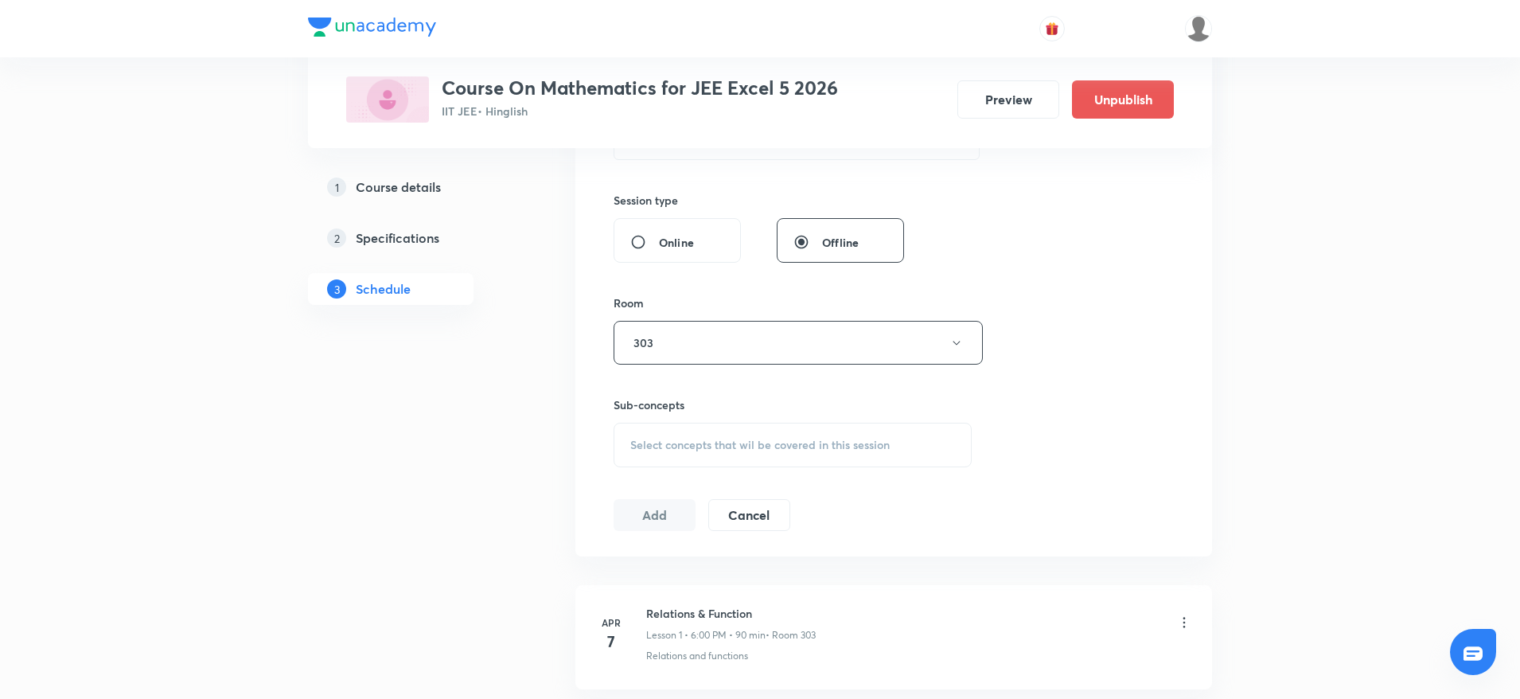
scroll to position [597, 0]
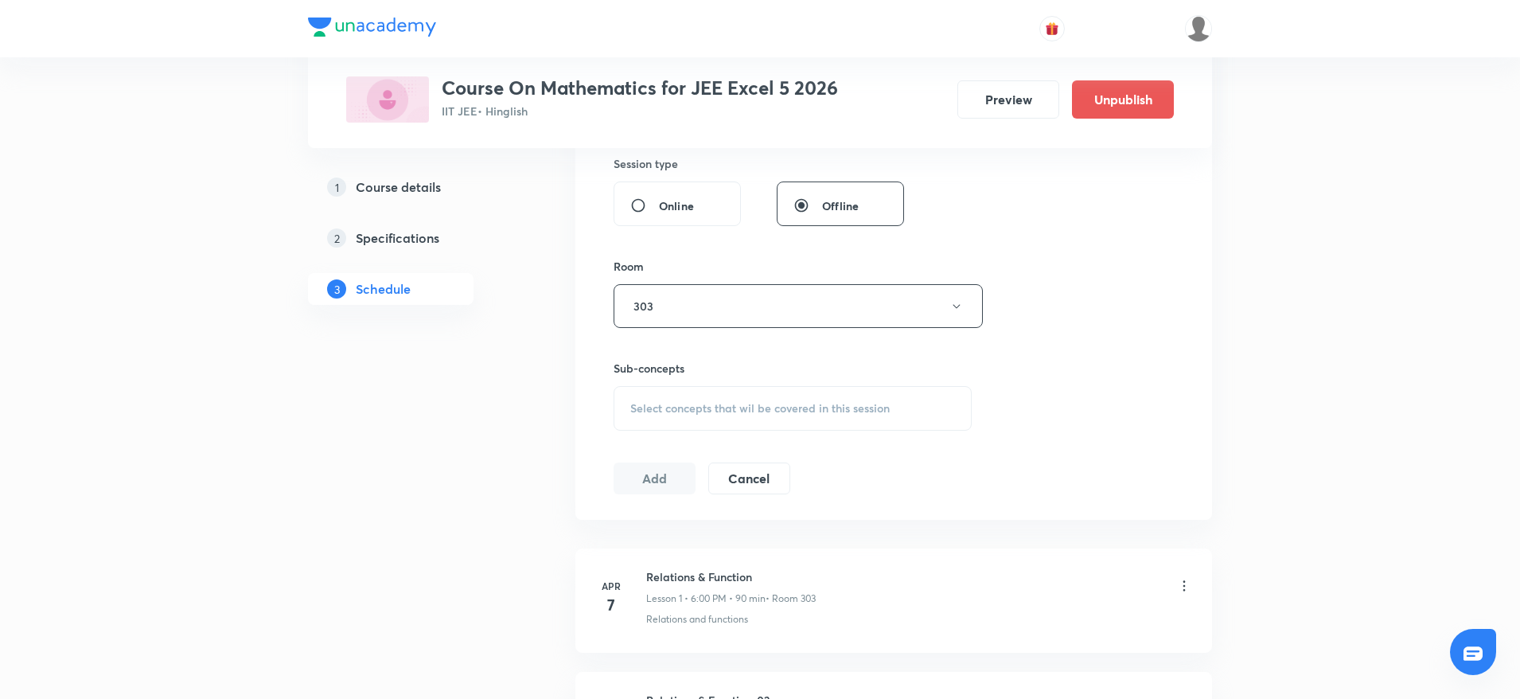
click at [799, 414] on span "Select concepts that wil be covered in this session" at bounding box center [759, 408] width 259 height 13
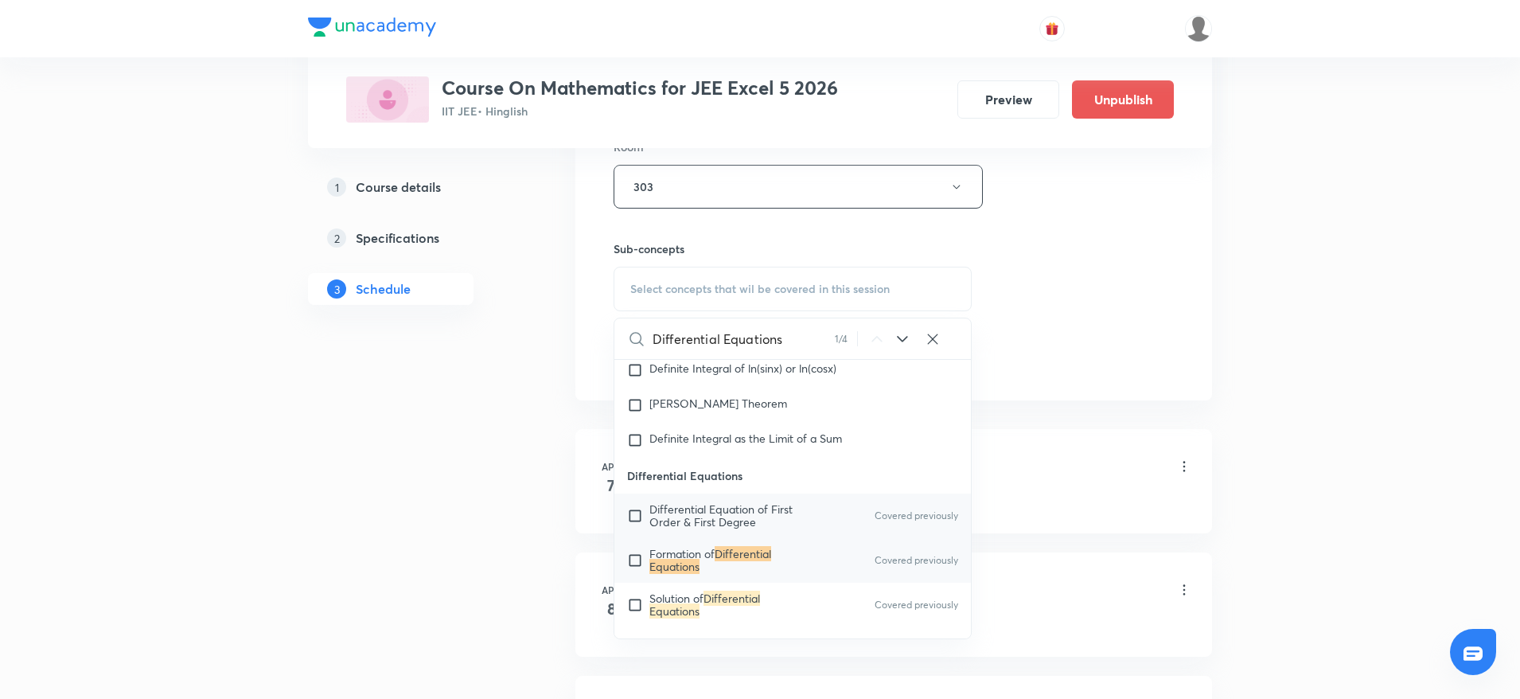
scroll to position [14236, 0]
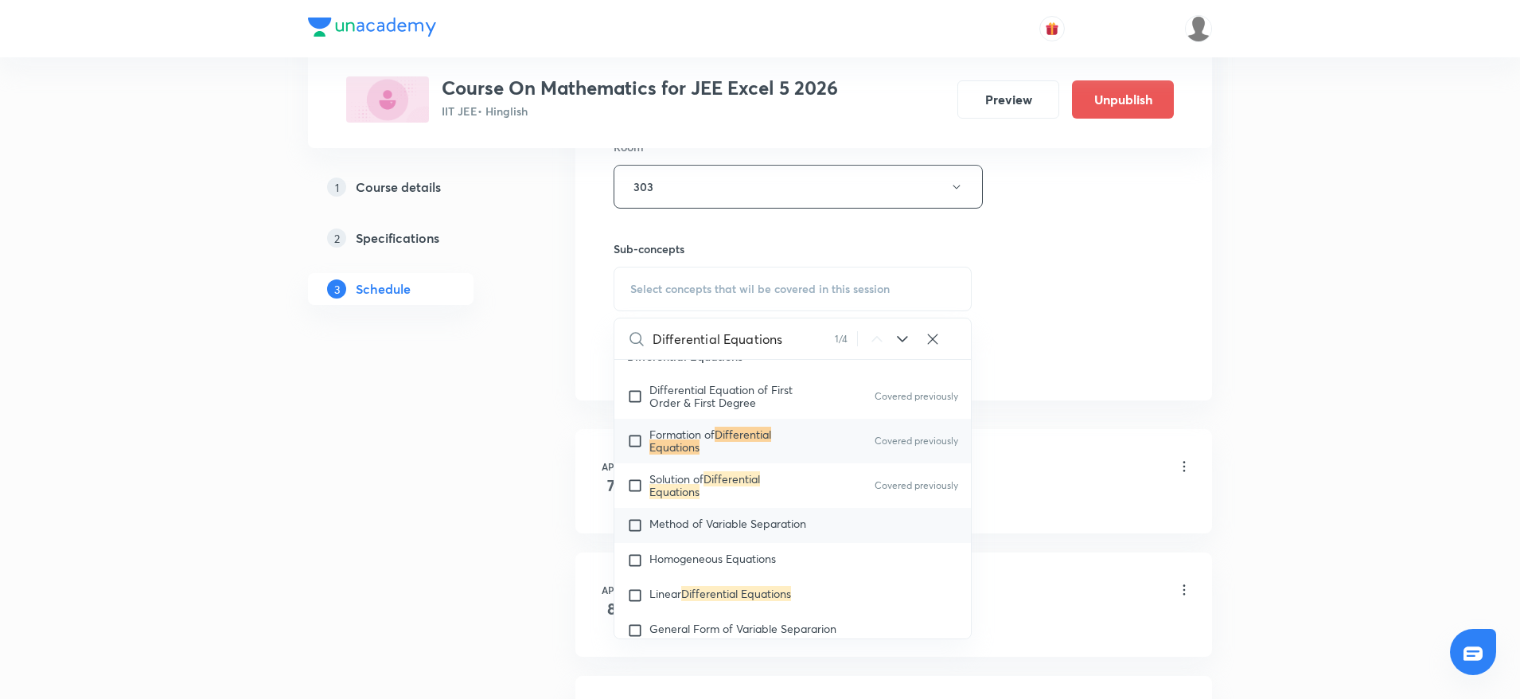
type input "Differential Equations"
click at [775, 521] on div "Method of Variable Separation" at bounding box center [792, 525] width 357 height 35
checkbox input "true"
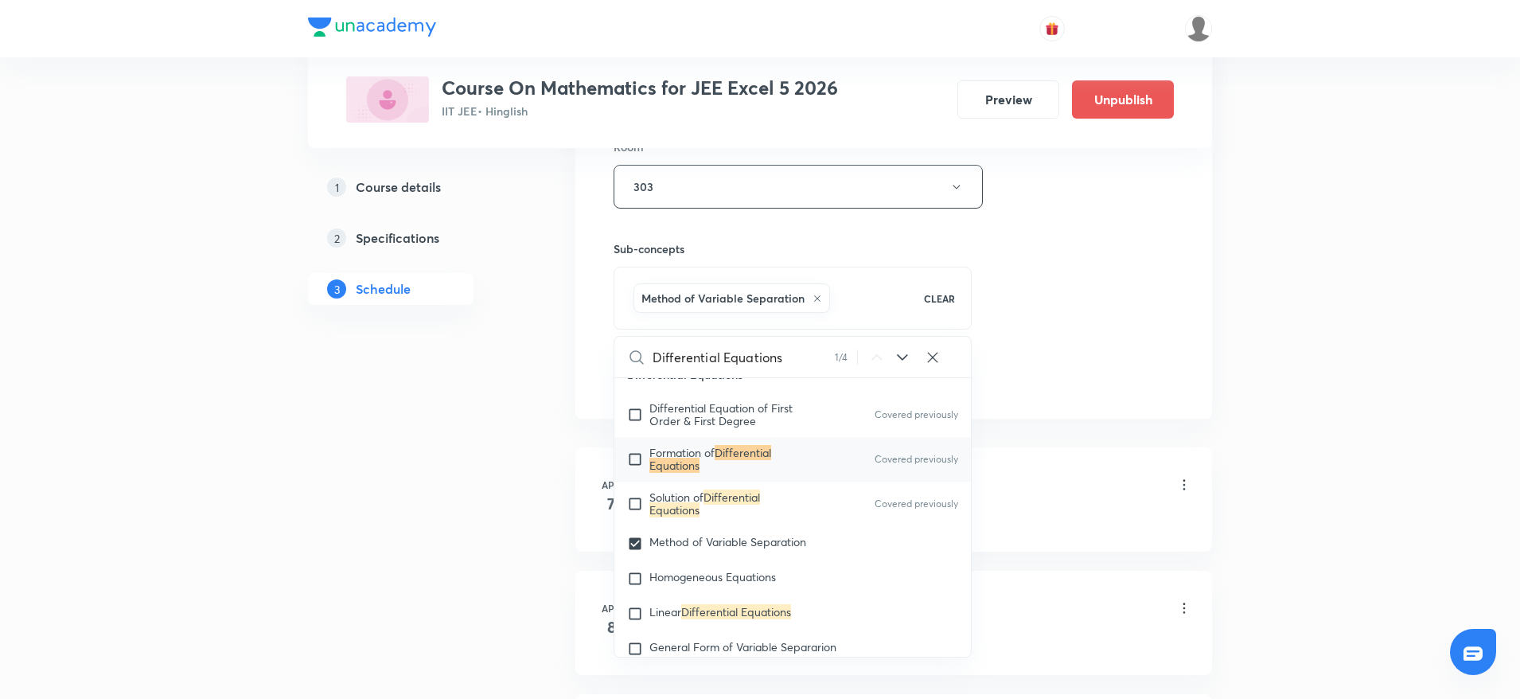
click at [979, 330] on div "Session 70 Live class Session title 22/99 Differential Equations ​ Schedule for…" at bounding box center [894, 11] width 560 height 766
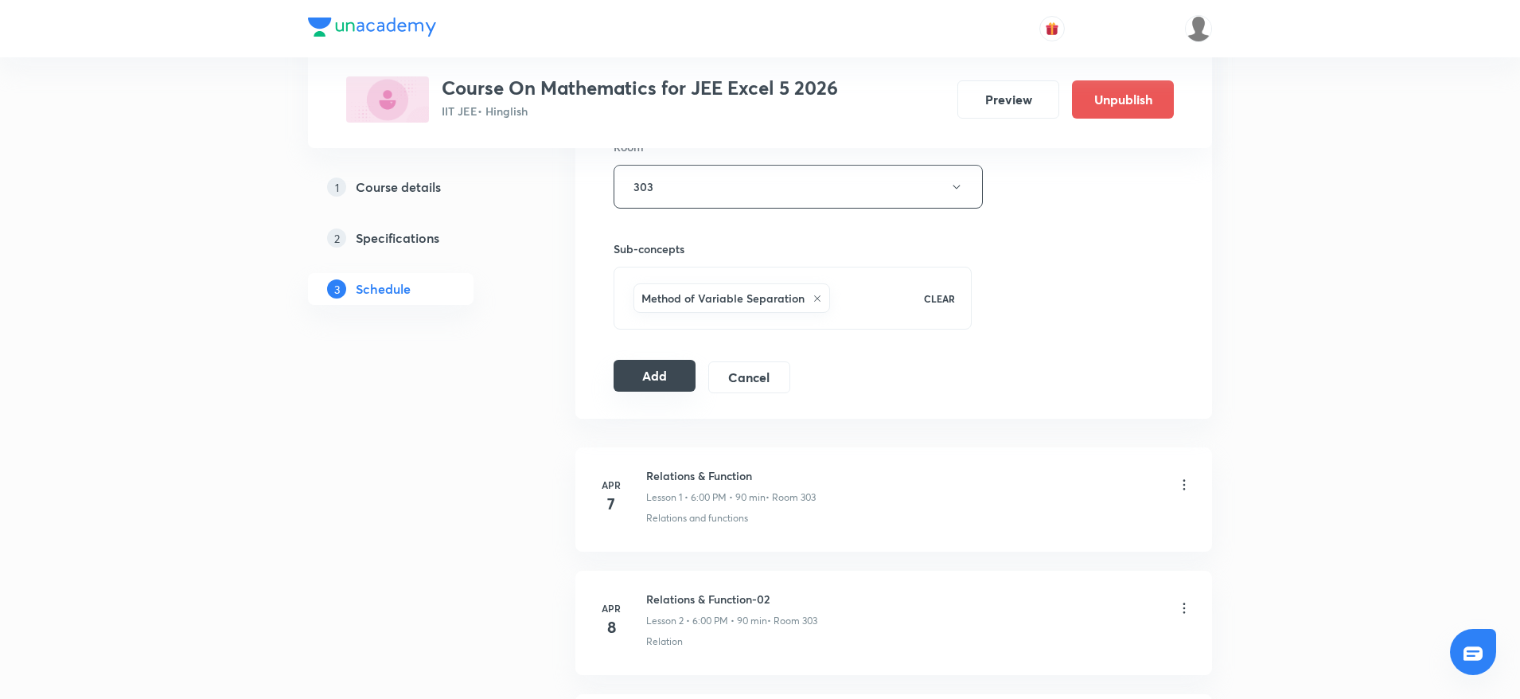
click at [665, 371] on button "Add" at bounding box center [655, 376] width 82 height 32
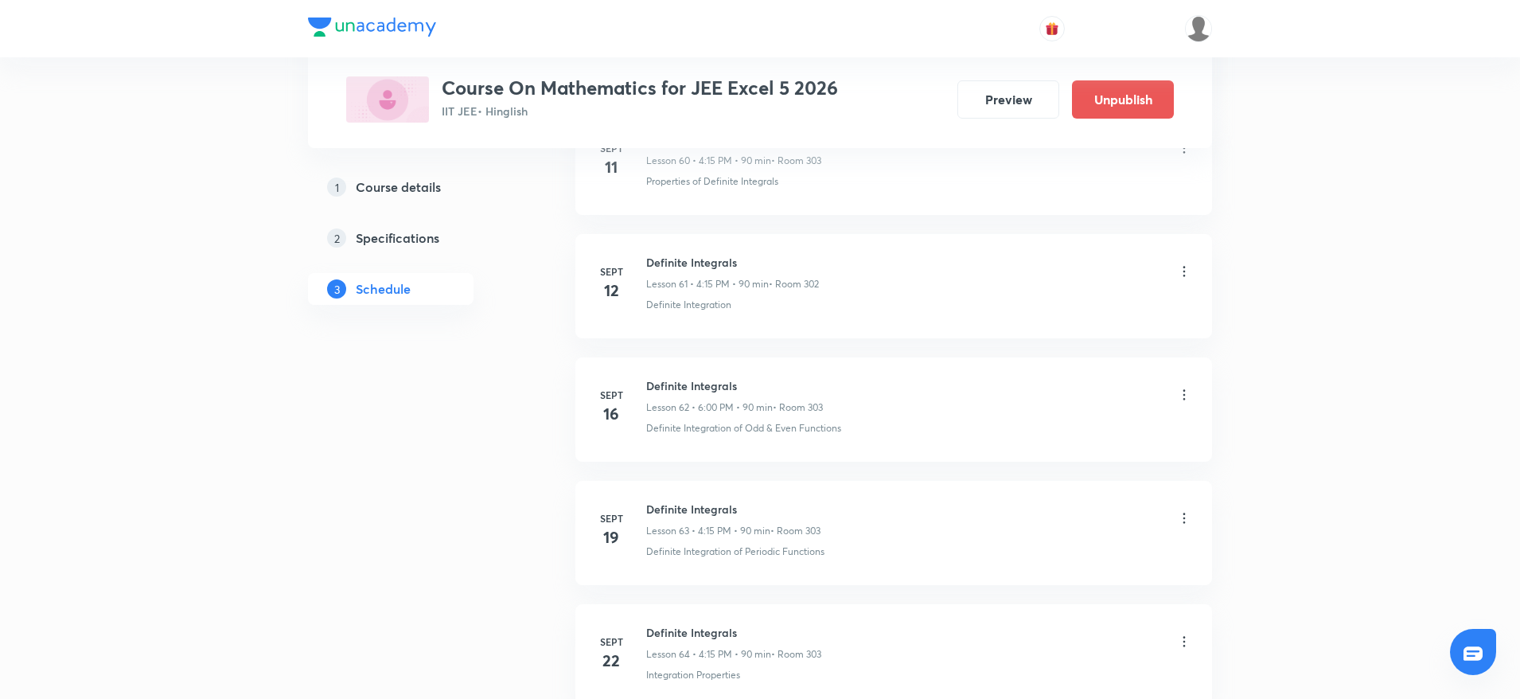
scroll to position [8480, 0]
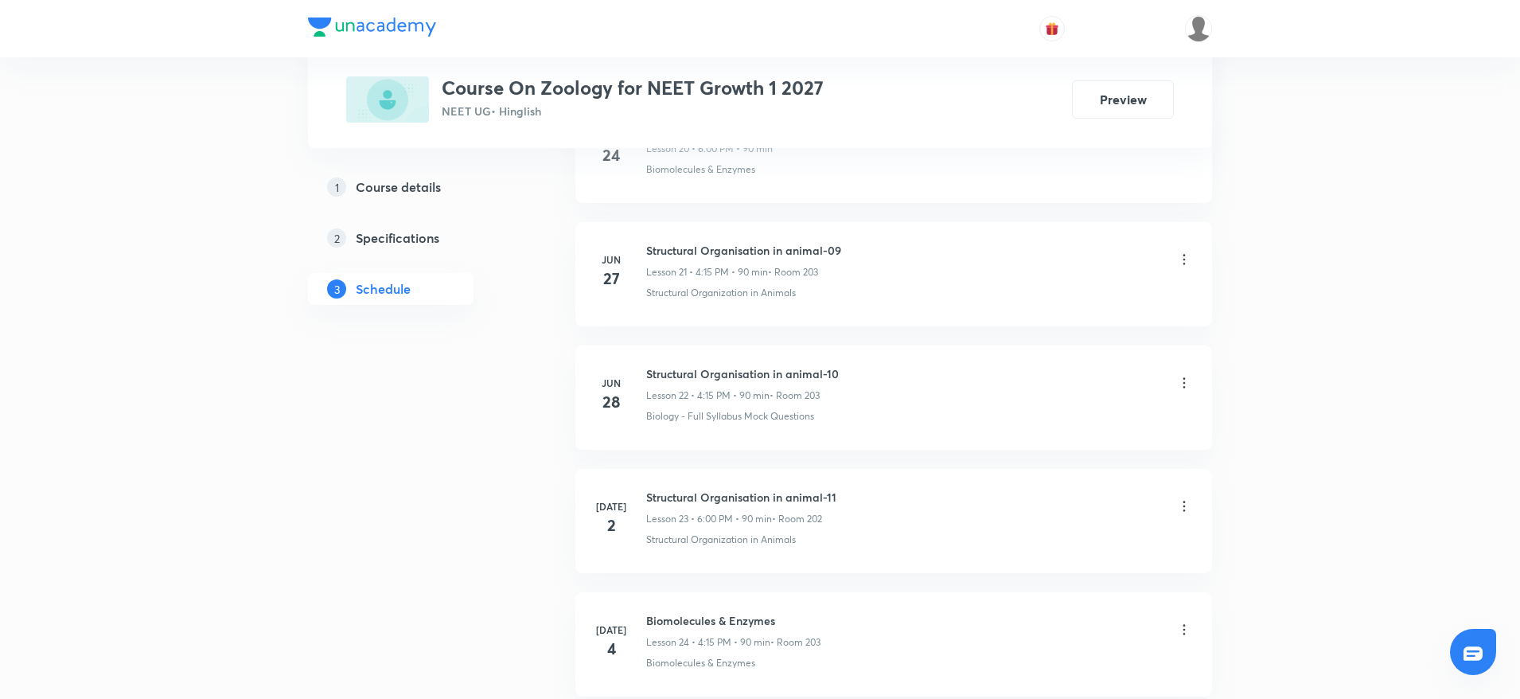
scroll to position [6128, 0]
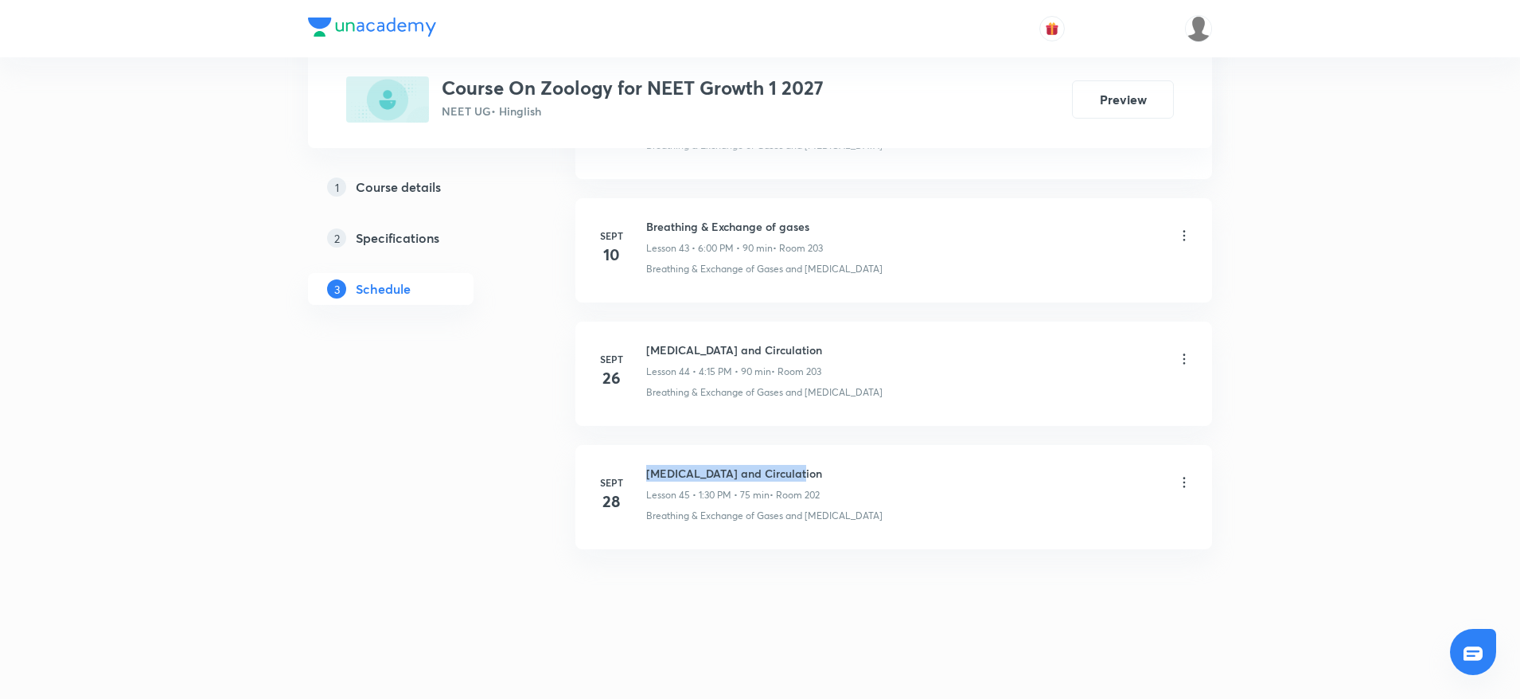
drag, startPoint x: 640, startPoint y: 458, endPoint x: 913, endPoint y: 425, distance: 274.9
copy h6 "Body fluids and Circulation"
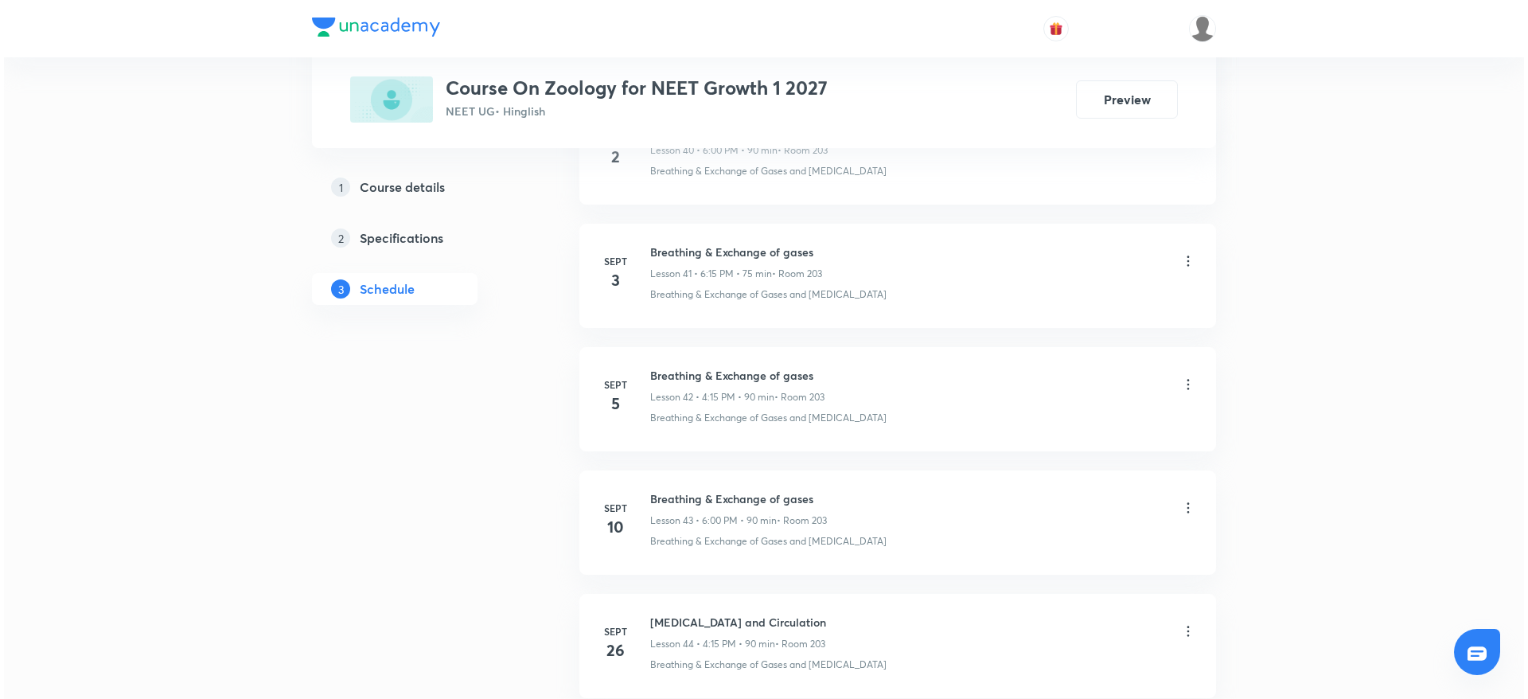
scroll to position [0, 0]
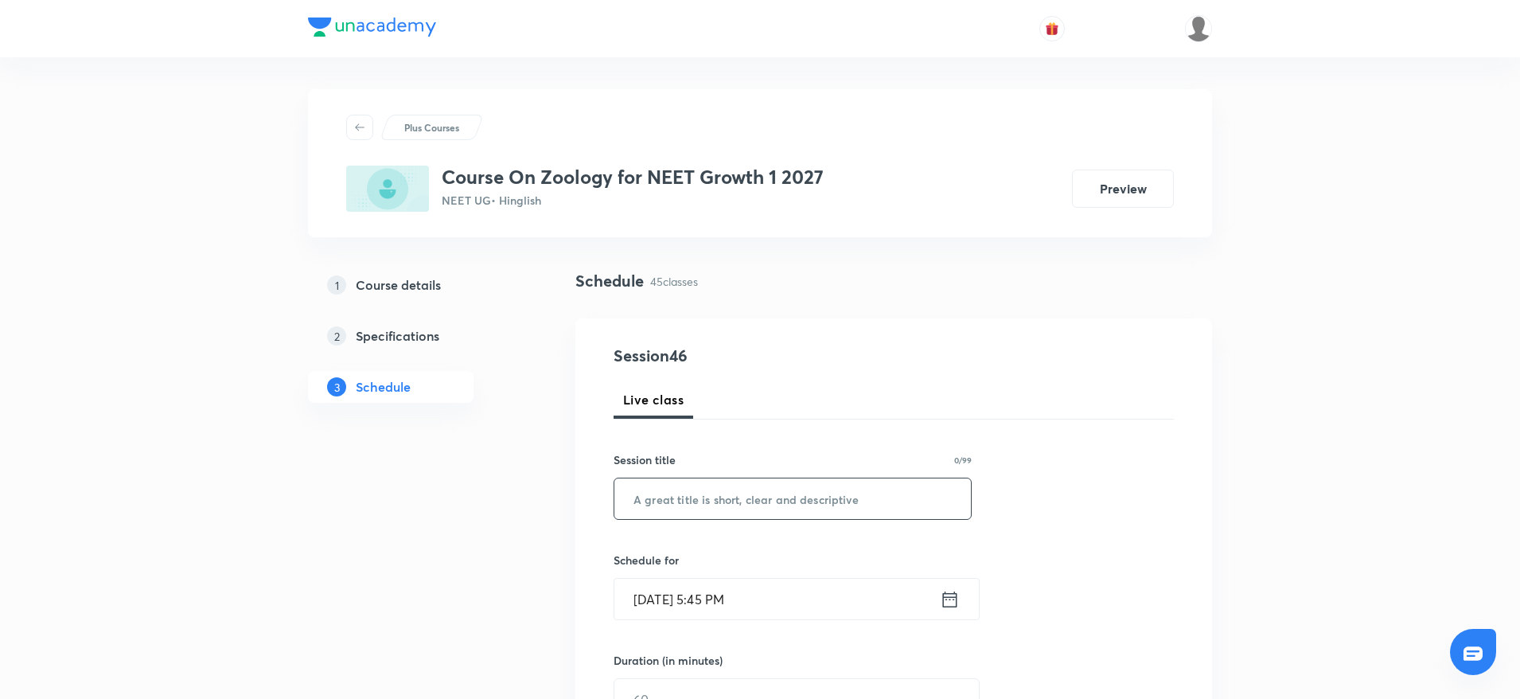
click at [804, 501] on input "text" at bounding box center [792, 498] width 357 height 41
paste input "Body fluids and Circulation"
type input "Body fluids and Circulation"
click at [718, 593] on input "Oct 4, 2025, 5:45 PM" at bounding box center [776, 599] width 325 height 41
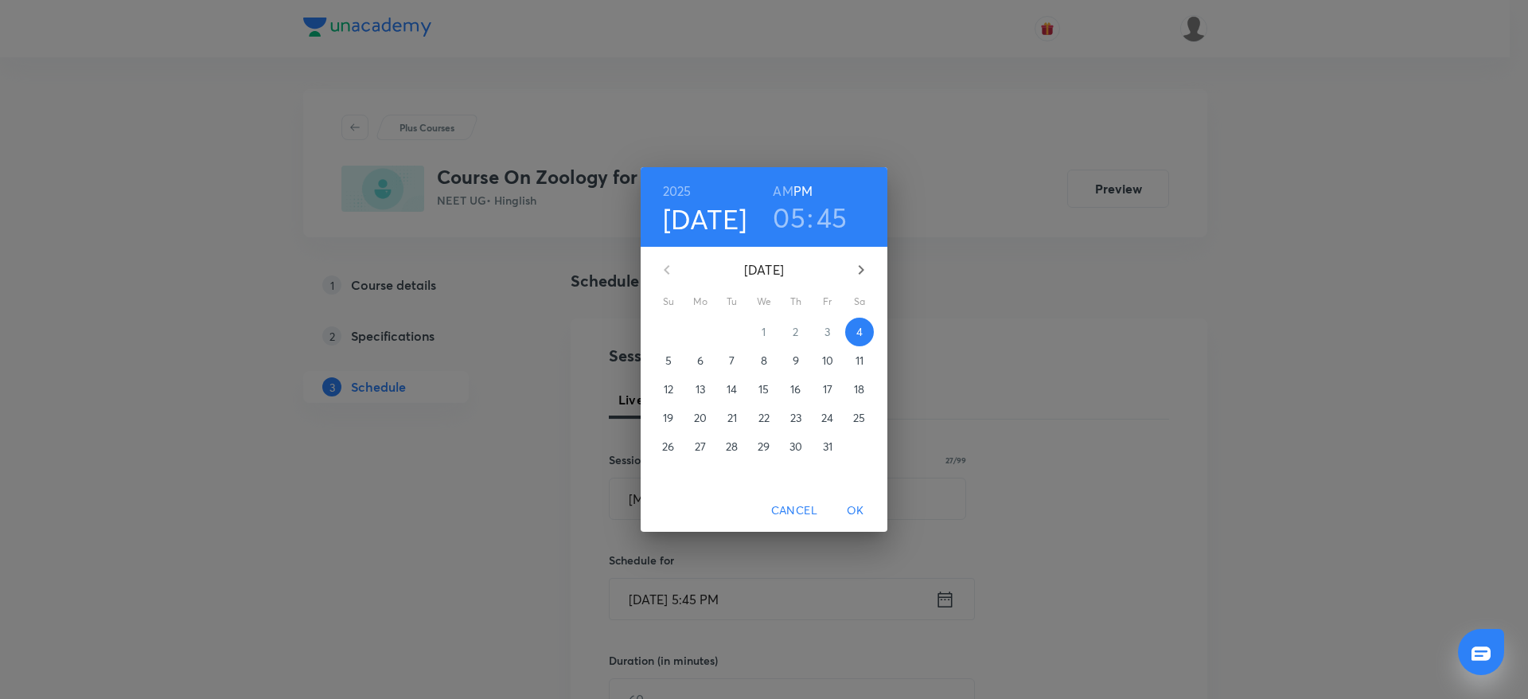
click at [793, 227] on h3 "05" at bounding box center [789, 217] width 33 height 33
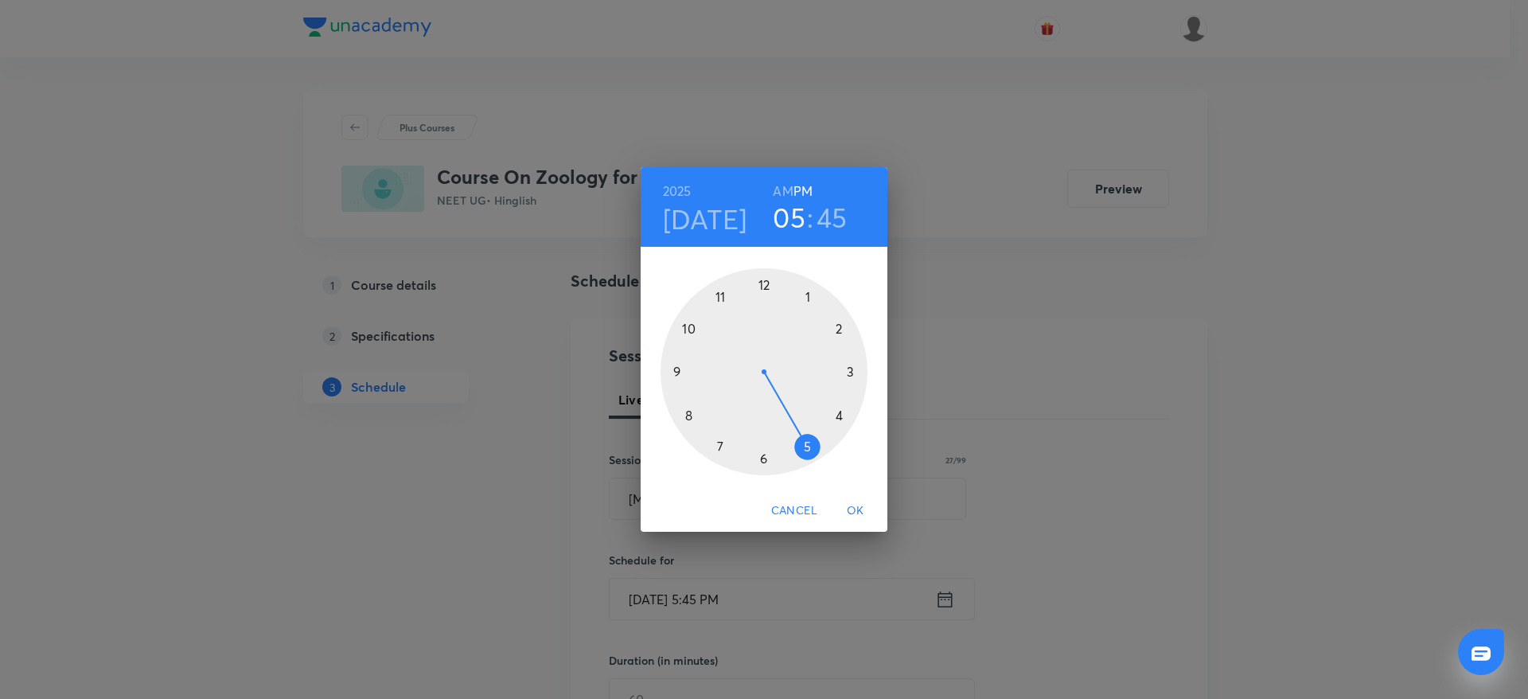
click at [764, 461] on div at bounding box center [764, 371] width 207 height 207
click at [763, 283] on div at bounding box center [764, 371] width 207 height 207
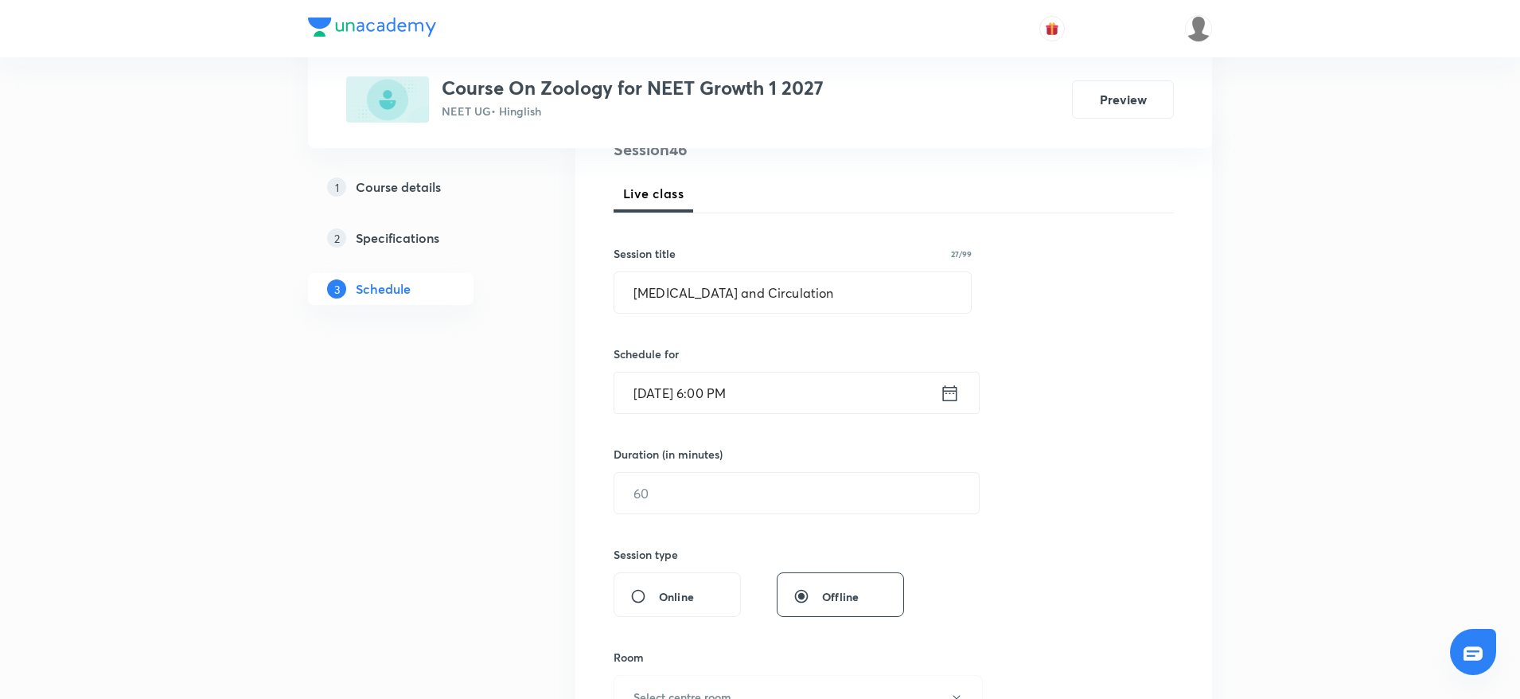
scroll to position [358, 0]
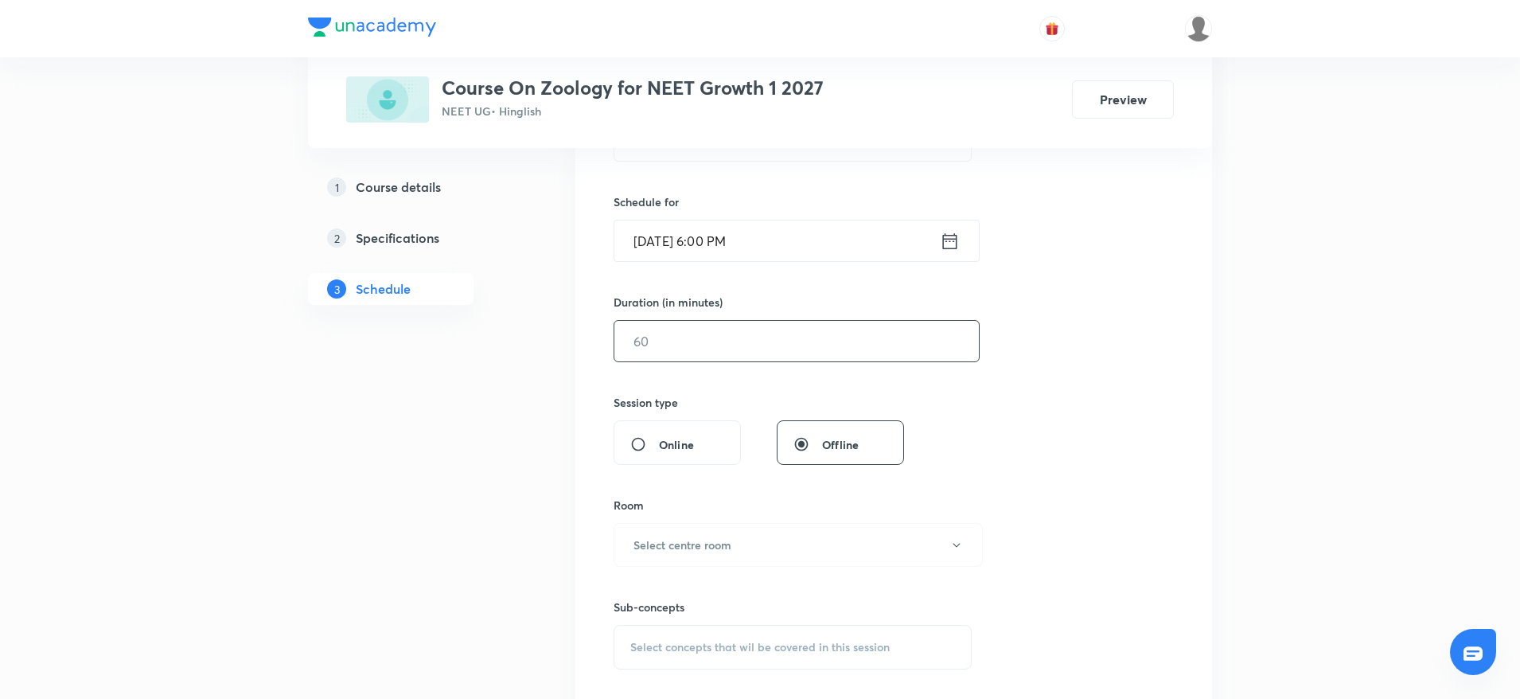
click at [724, 324] on input "text" at bounding box center [796, 341] width 364 height 41
type input "90"
click at [720, 510] on div "Room" at bounding box center [793, 505] width 358 height 17
click at [727, 550] on h6 "Select centre room" at bounding box center [682, 544] width 98 height 17
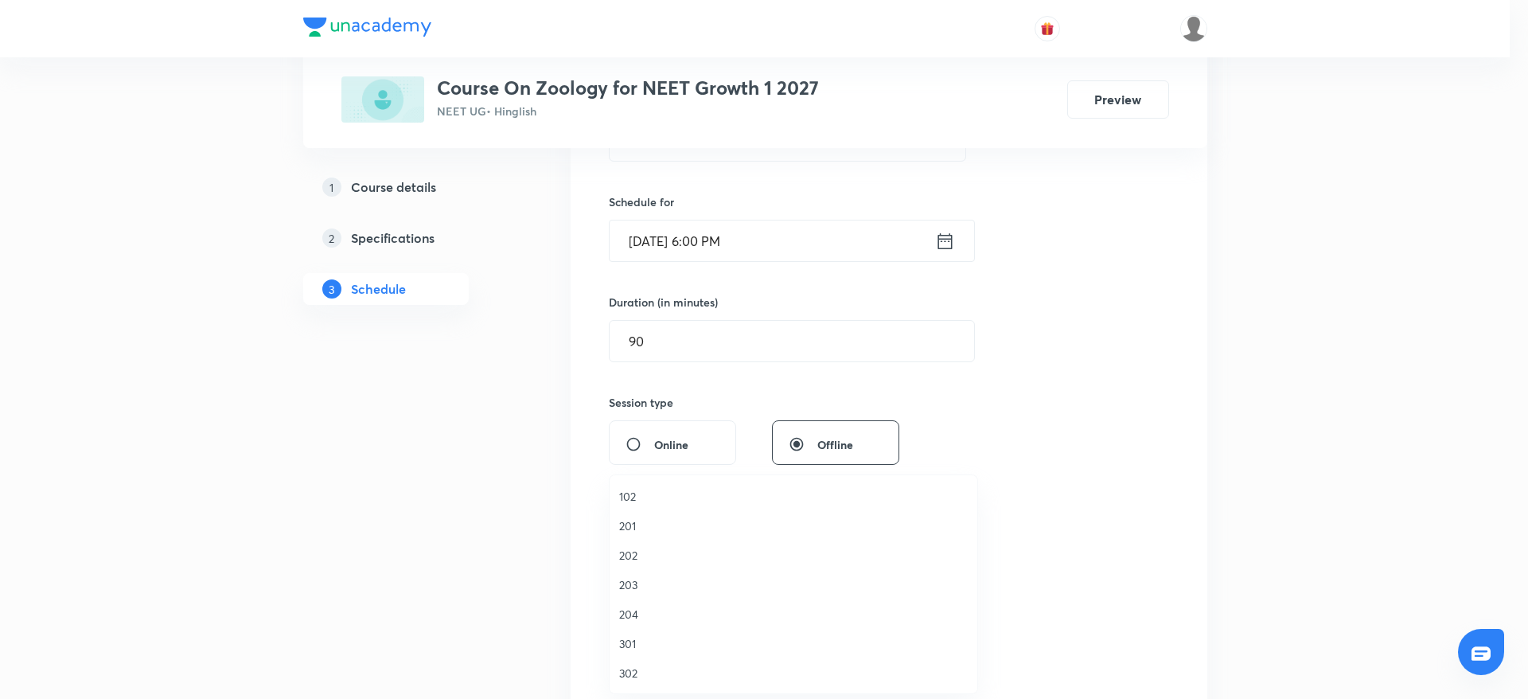
click at [1088, 333] on div at bounding box center [764, 349] width 1528 height 699
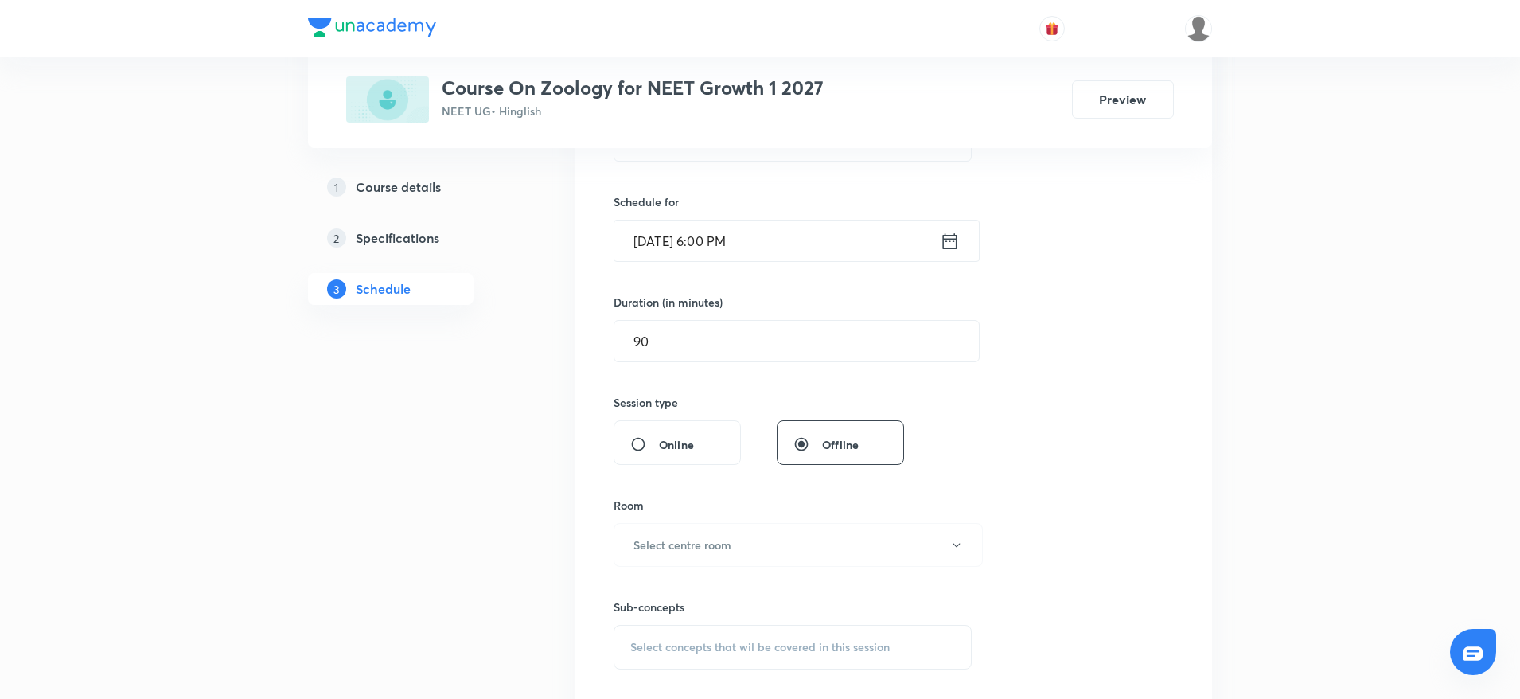
scroll to position [0, 0]
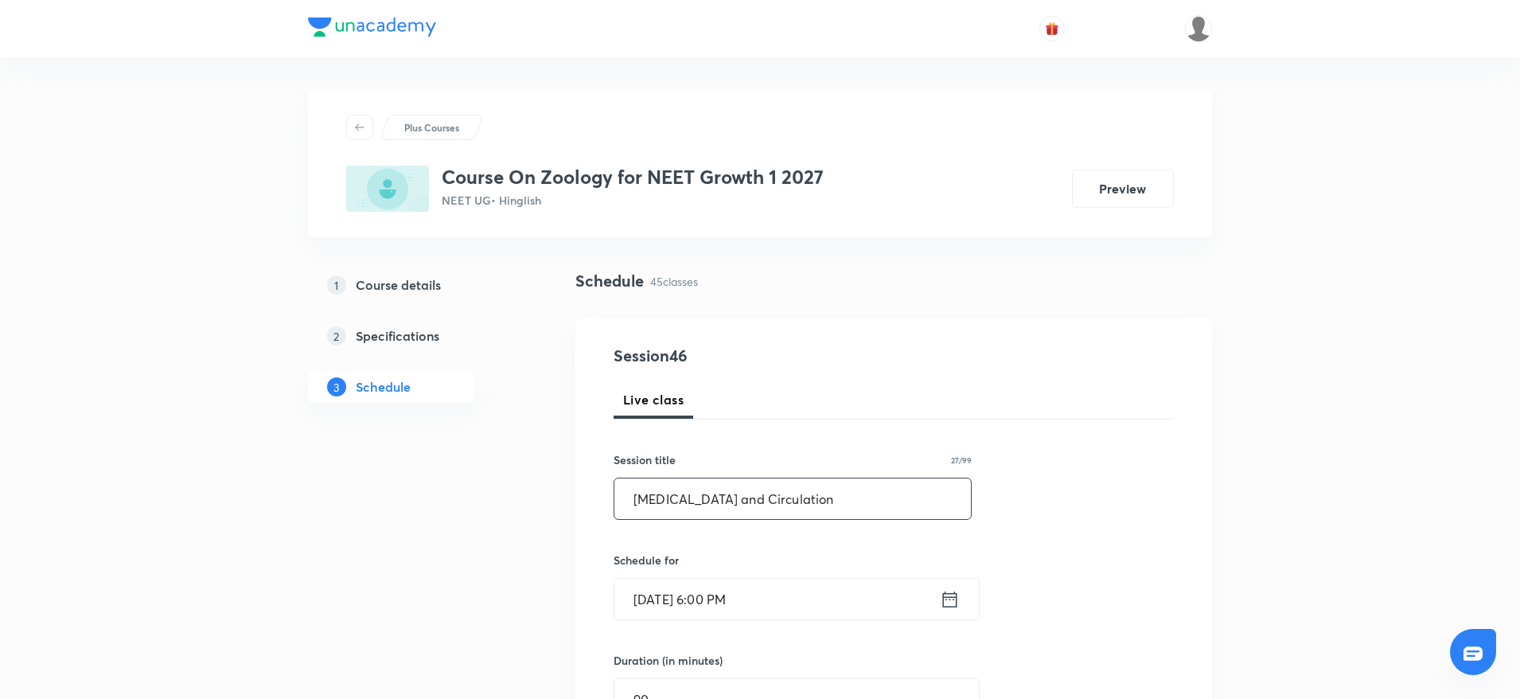
drag, startPoint x: 806, startPoint y: 493, endPoint x: 563, endPoint y: 483, distance: 243.7
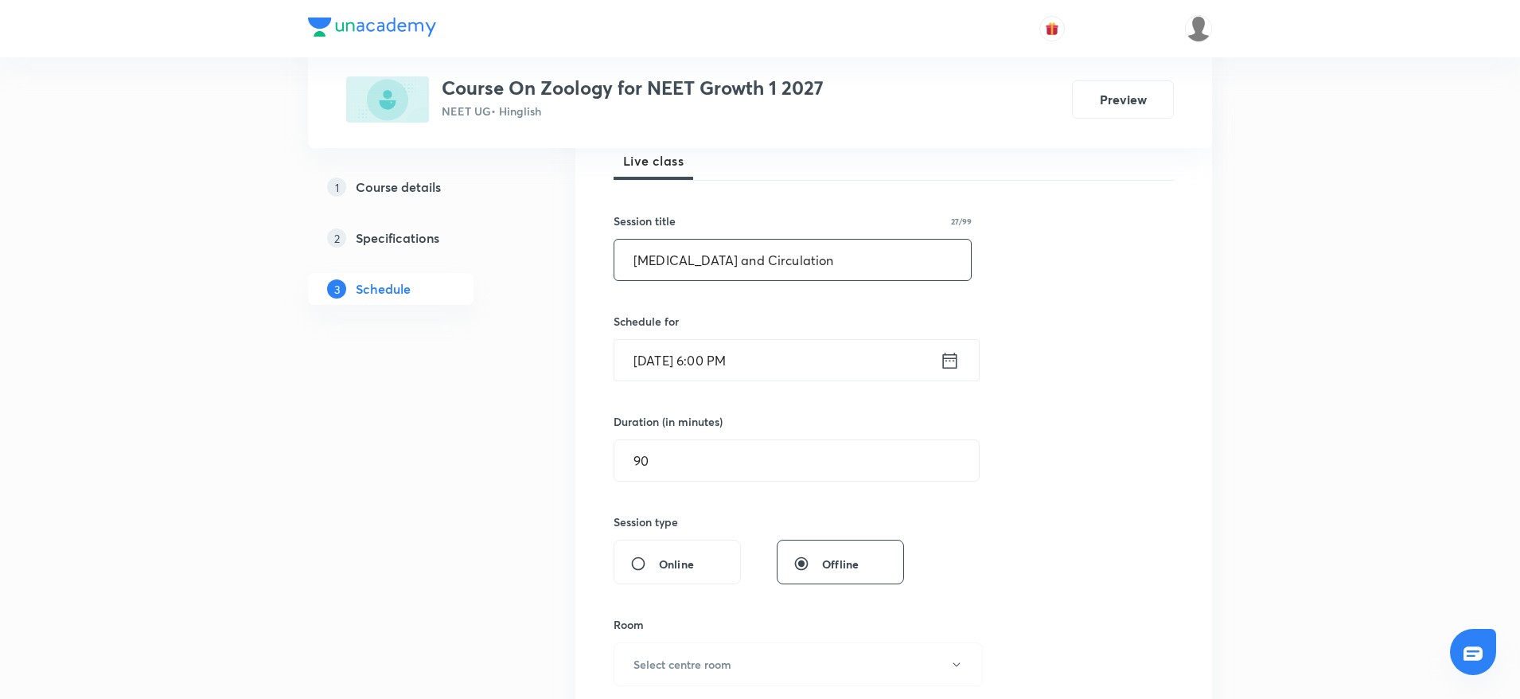
scroll to position [477, 0]
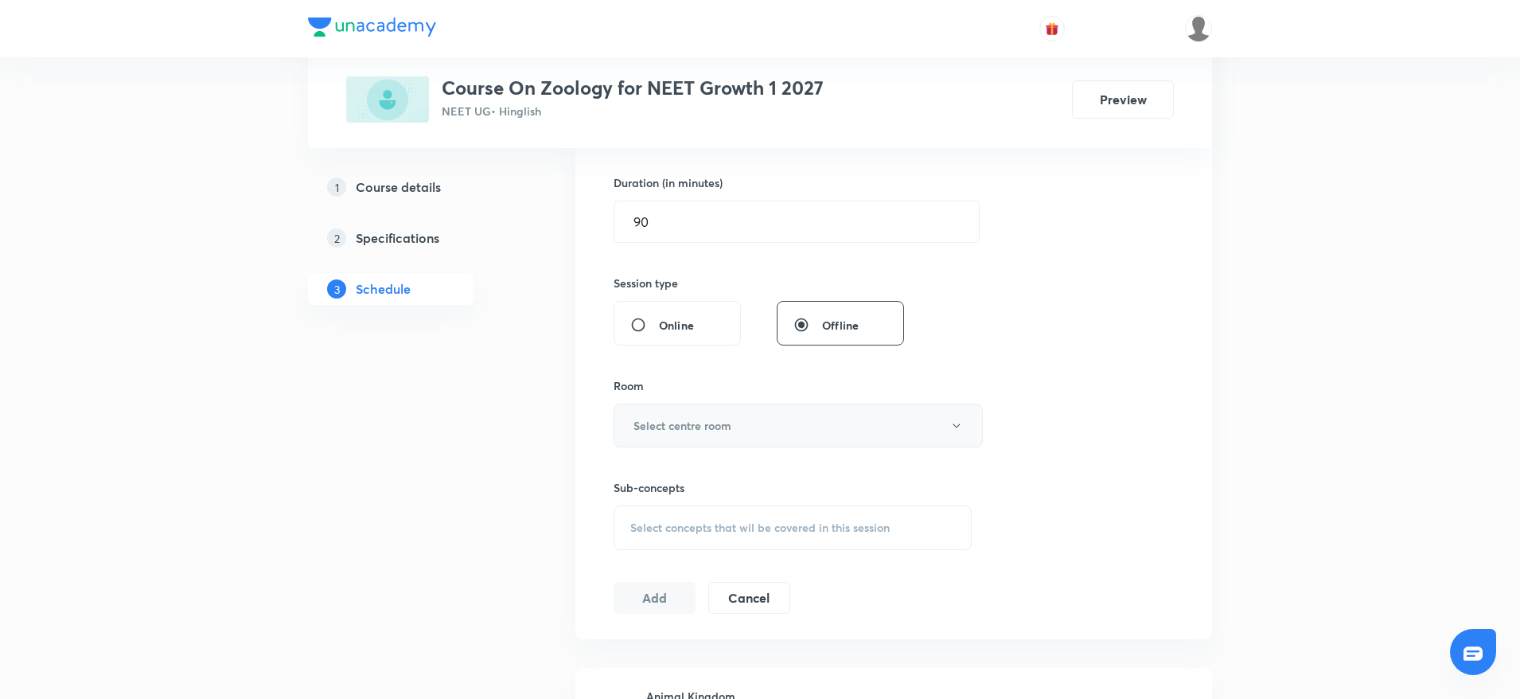
click at [711, 417] on h6 "Select centre room" at bounding box center [682, 425] width 98 height 17
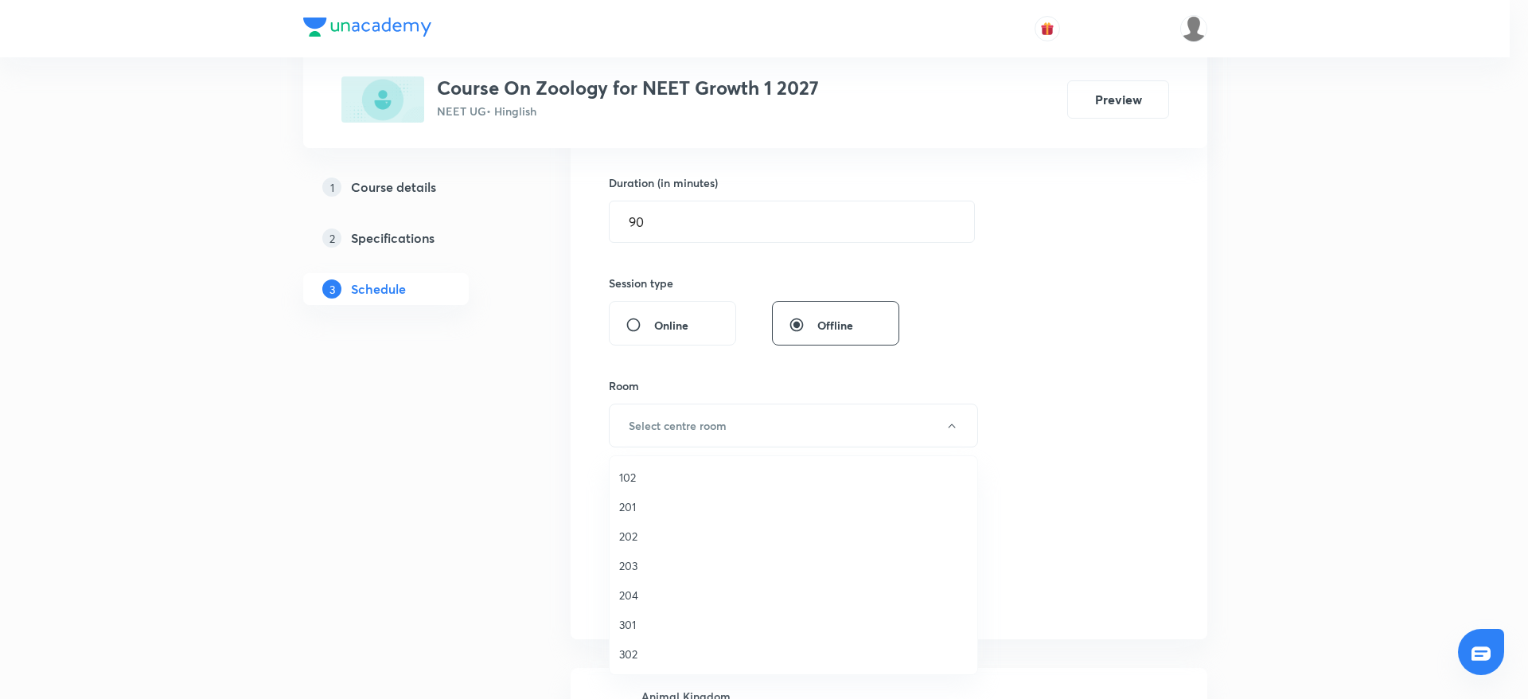
click at [641, 559] on span "203" at bounding box center [793, 565] width 349 height 17
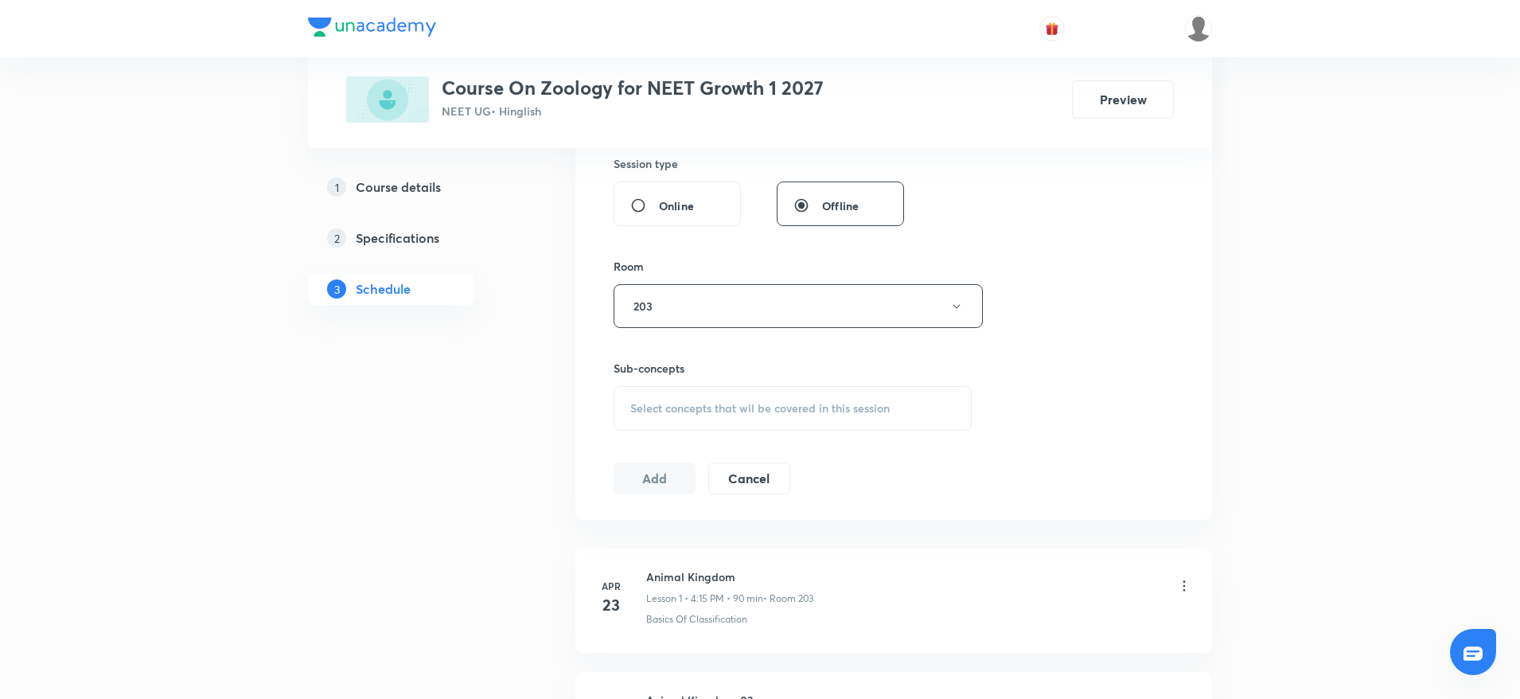
click at [811, 411] on span "Select concepts that wil be covered in this session" at bounding box center [759, 408] width 259 height 13
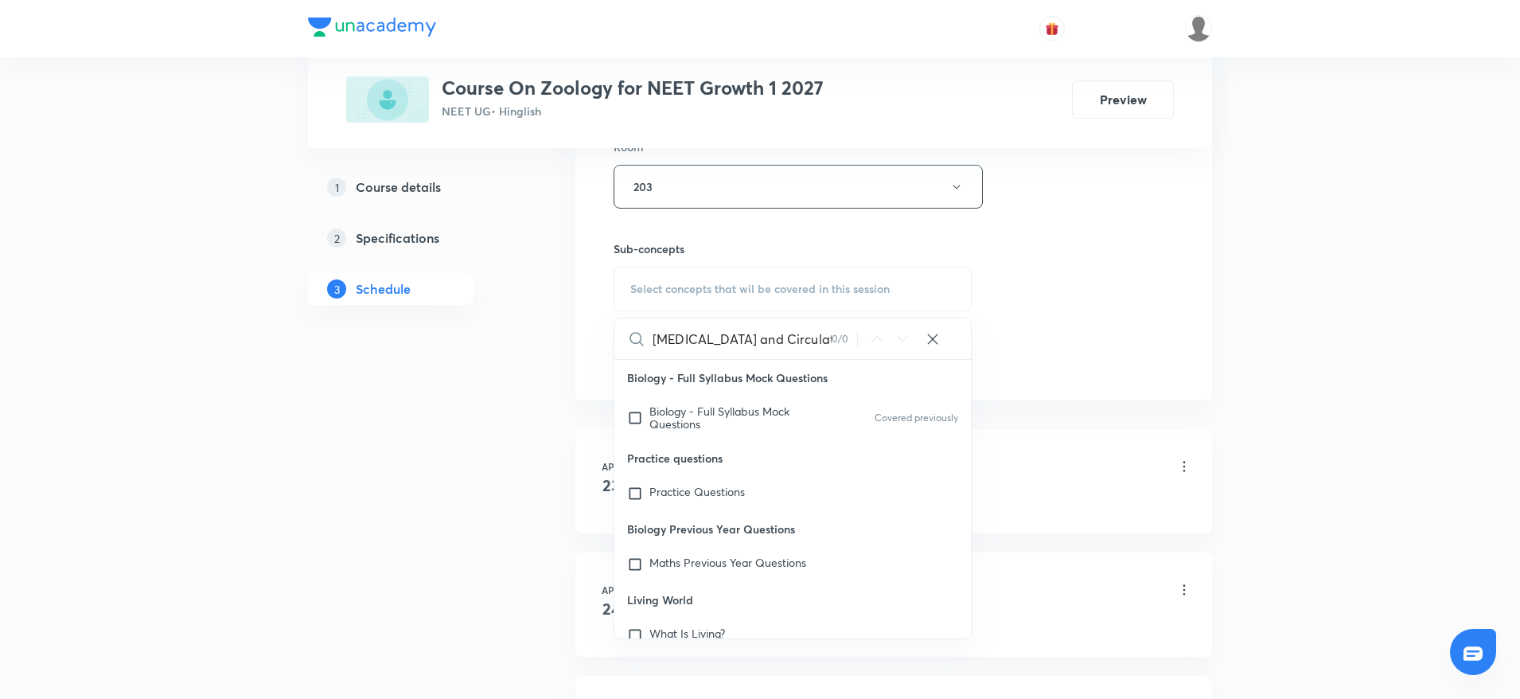
click at [674, 331] on input "Body fluids and Circulation" at bounding box center [742, 338] width 179 height 41
drag, startPoint x: 689, startPoint y: 337, endPoint x: 873, endPoint y: 344, distance: 183.9
click at [873, 344] on div "Body fluids and Circulation 0 / 0 ​" at bounding box center [792, 338] width 357 height 41
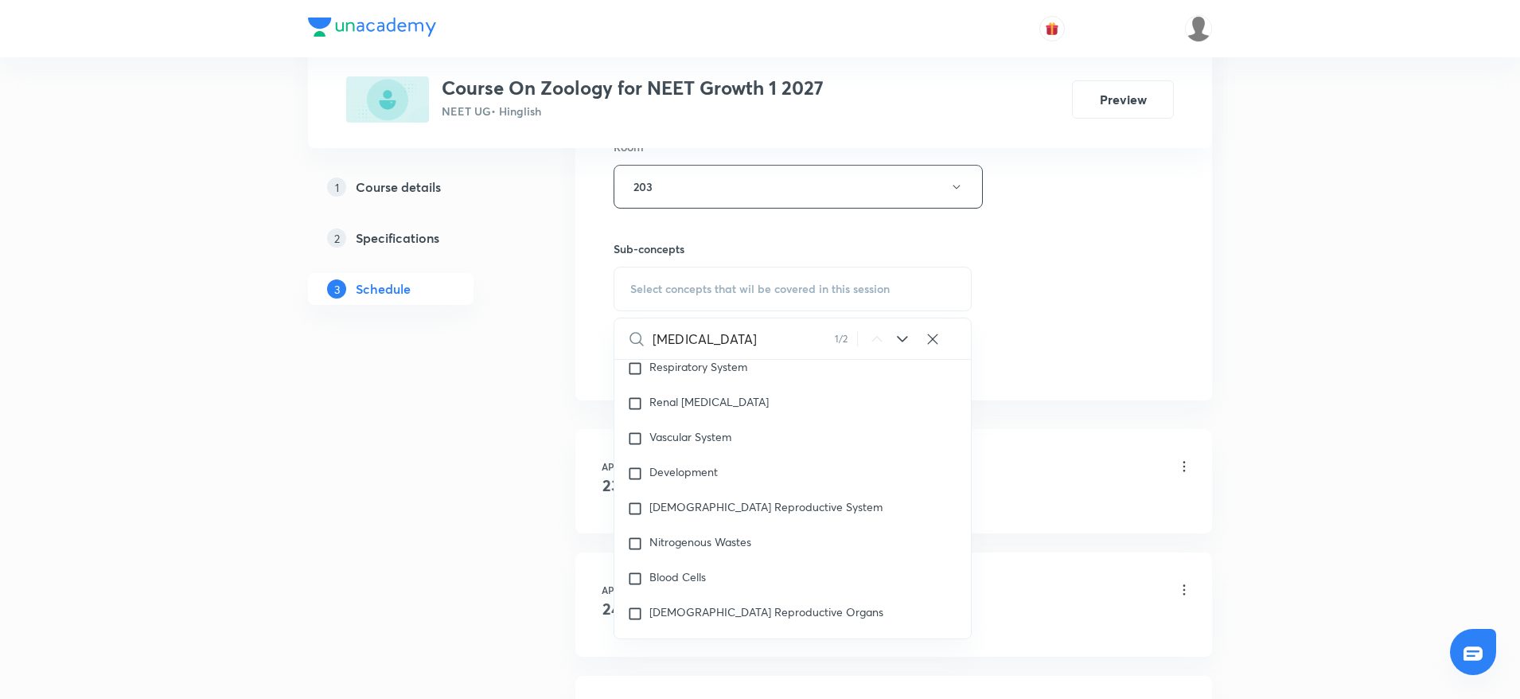
scroll to position [73097, 0]
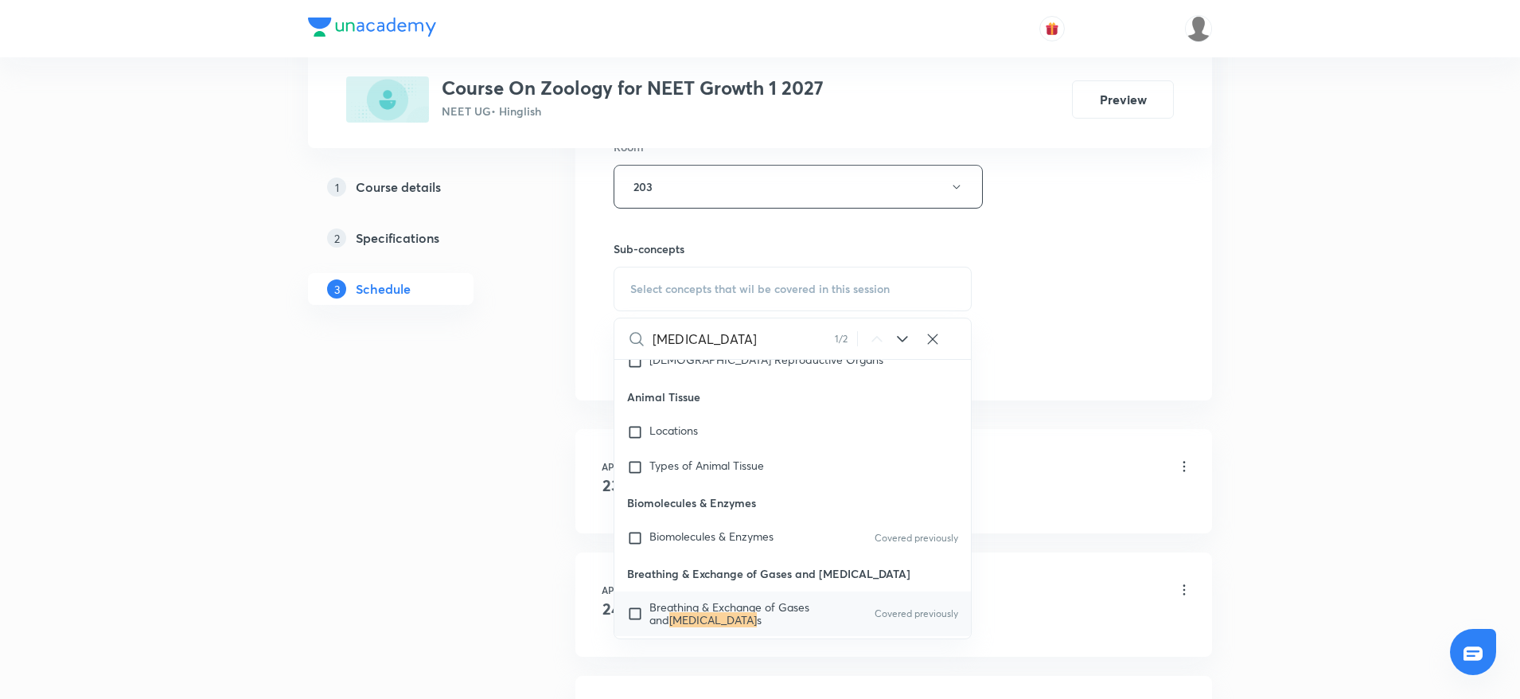
type input "Body fluid"
click at [727, 612] on mark "Body Fluid" at bounding box center [713, 619] width 88 height 15
checkbox input "true"
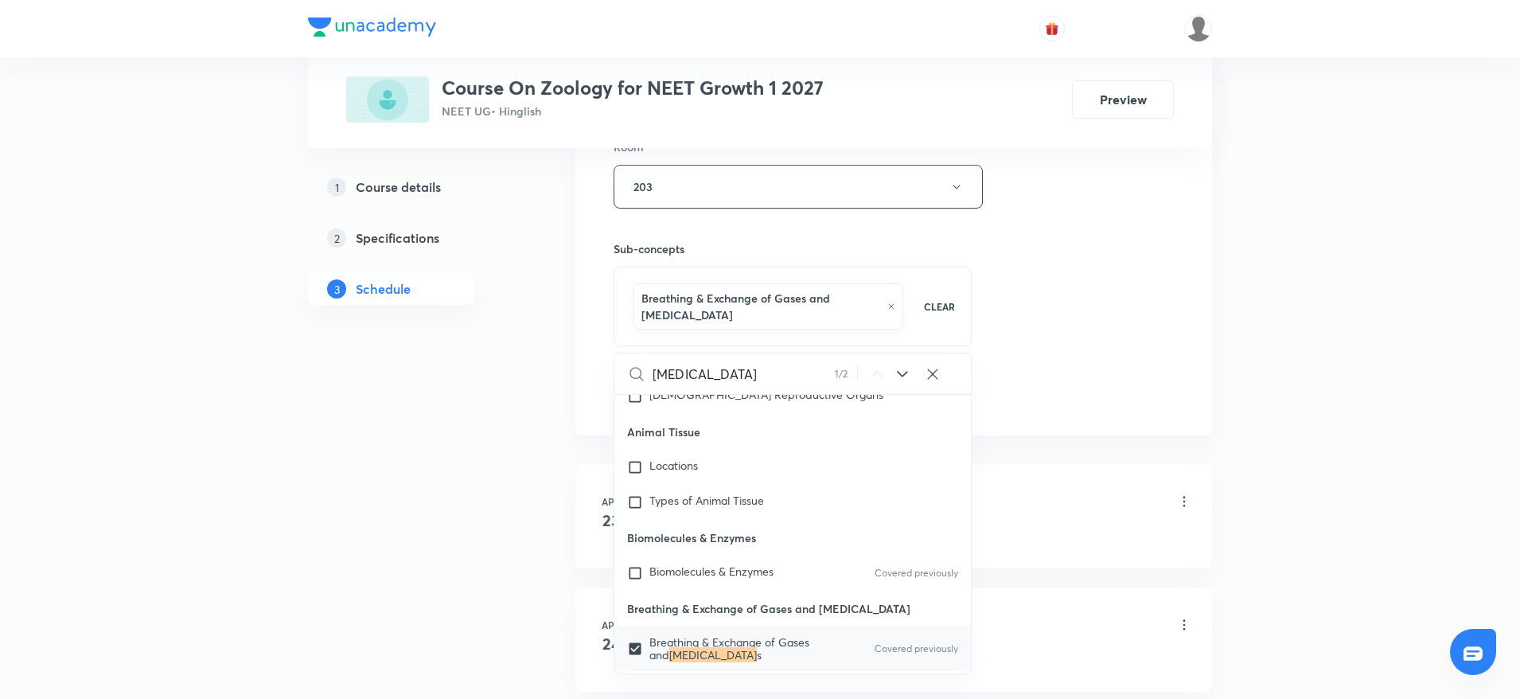
click at [1154, 260] on div "Session 46 Live class Session title 27/99 Body fluids and Circulation ​ Schedul…" at bounding box center [894, 19] width 560 height 782
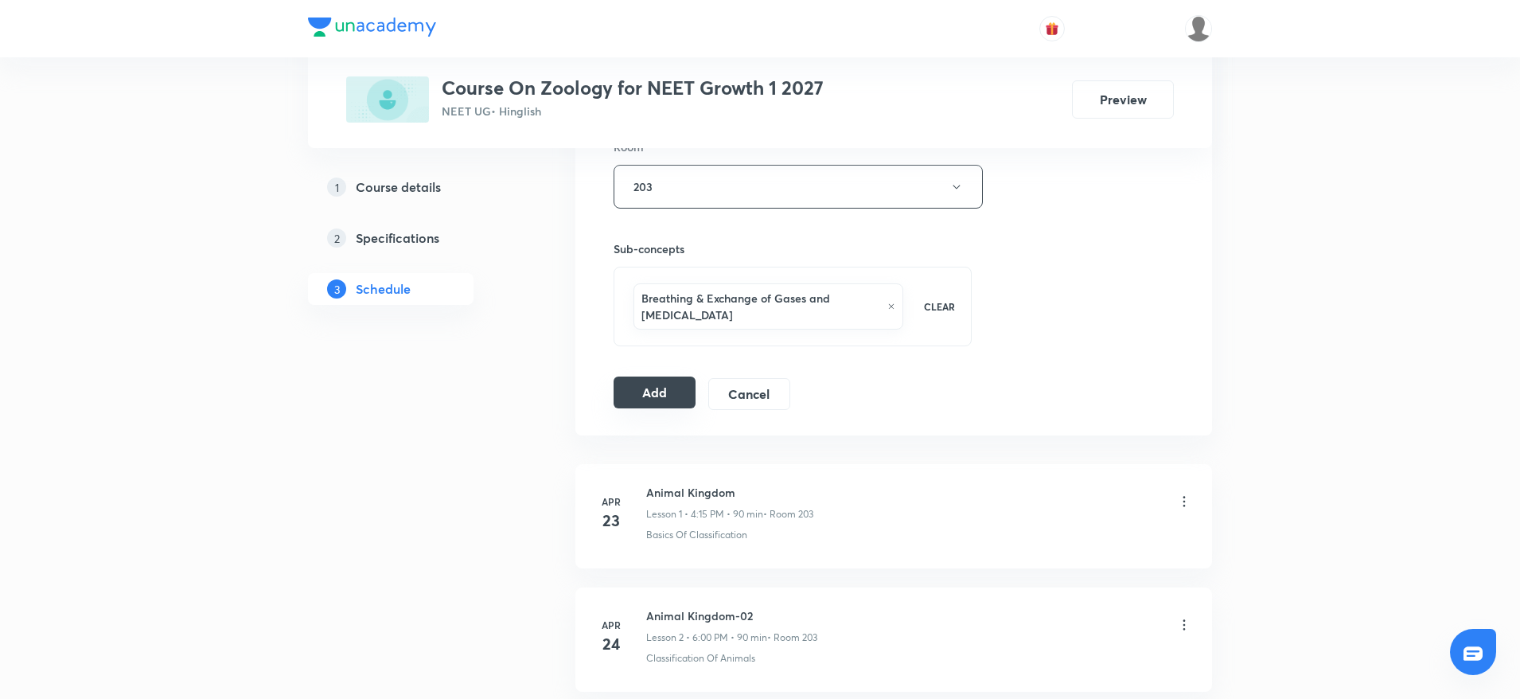
click at [626, 403] on button "Add" at bounding box center [655, 392] width 82 height 32
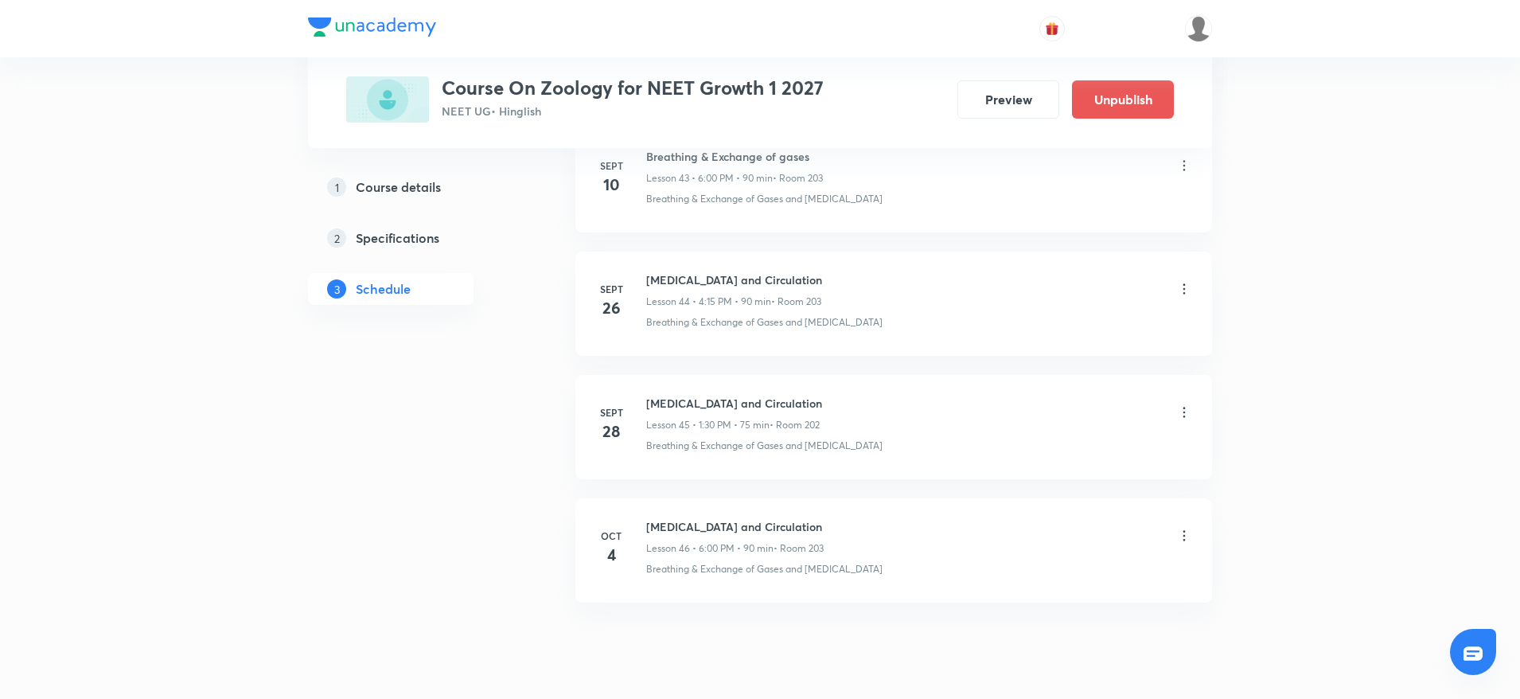
scroll to position [5520, 0]
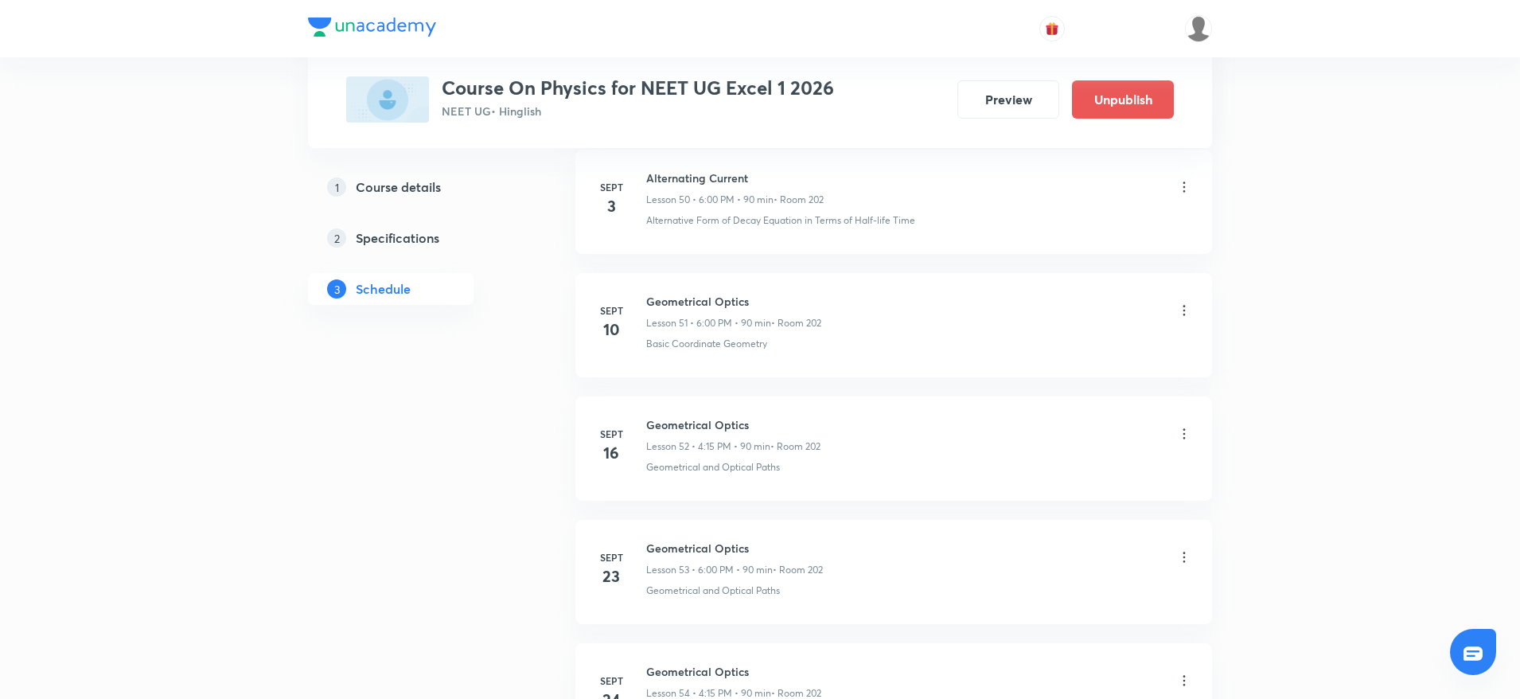
scroll to position [7003, 0]
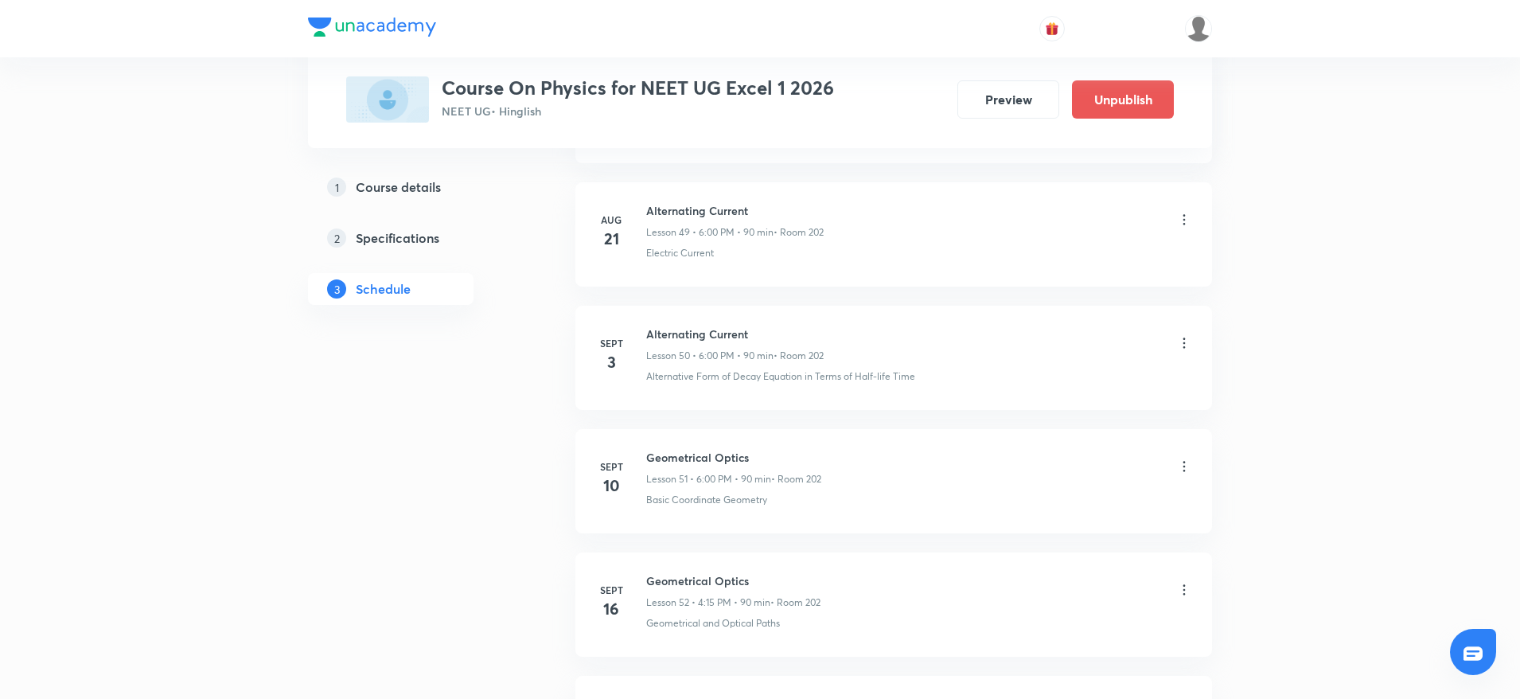
scroll to position [7361, 0]
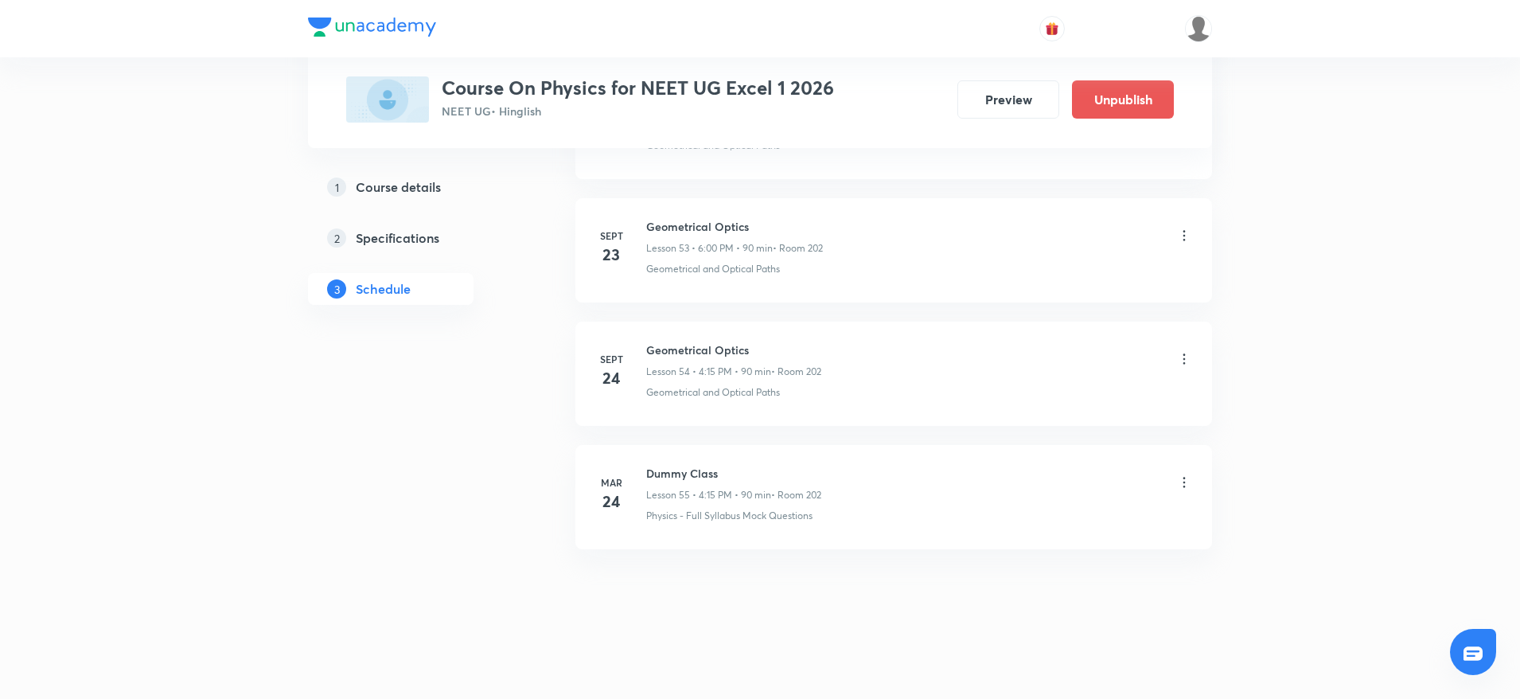
click at [653, 279] on li "[DATE] Geometrical Optics Lesson 53 • 6:00 PM • 90 min • Room 202 Geometrical a…" at bounding box center [893, 250] width 637 height 104
drag, startPoint x: 648, startPoint y: 345, endPoint x: 779, endPoint y: 338, distance: 131.5
click at [779, 338] on li "[DATE] Geometrical Optics Lesson 54 • 4:15 PM • 90 min • Room 202 Geometrical a…" at bounding box center [893, 374] width 637 height 104
copy h6 "Geometrical Optics"
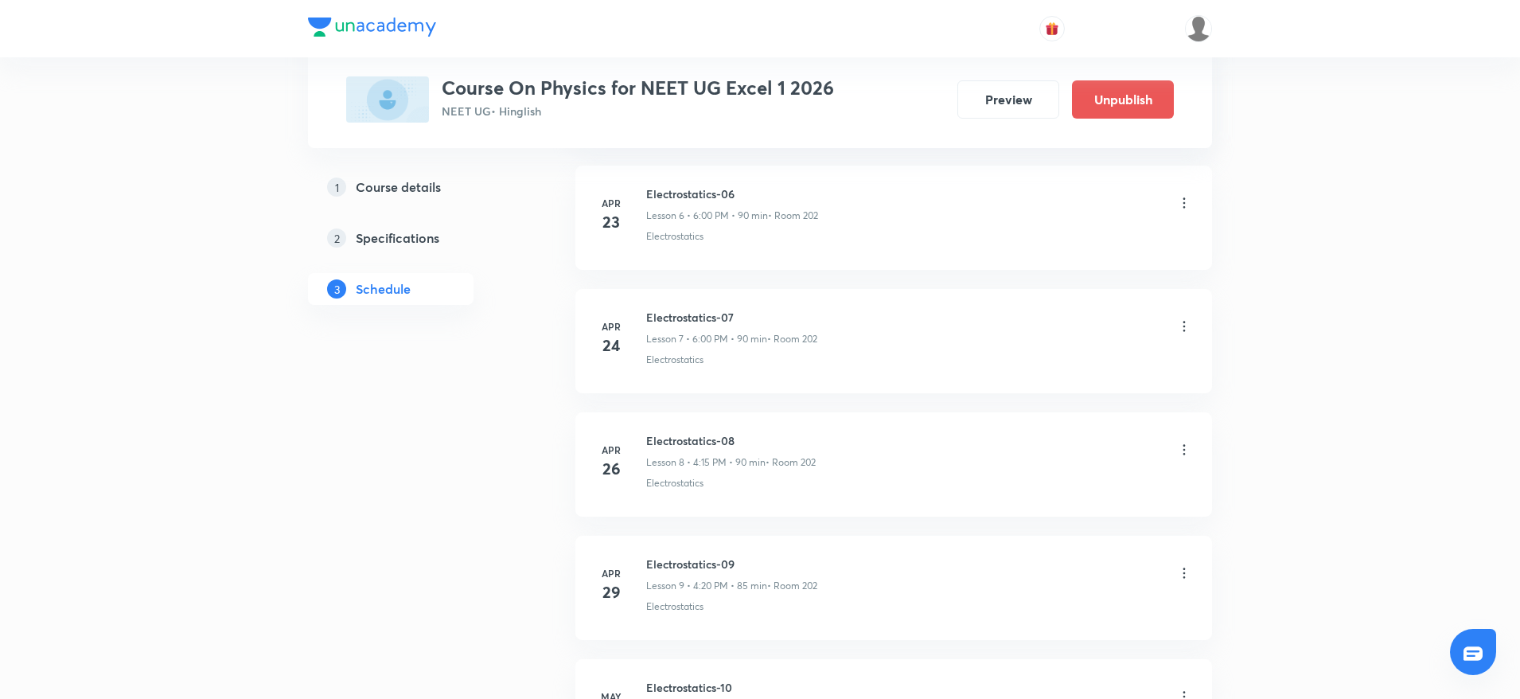
scroll to position [0, 0]
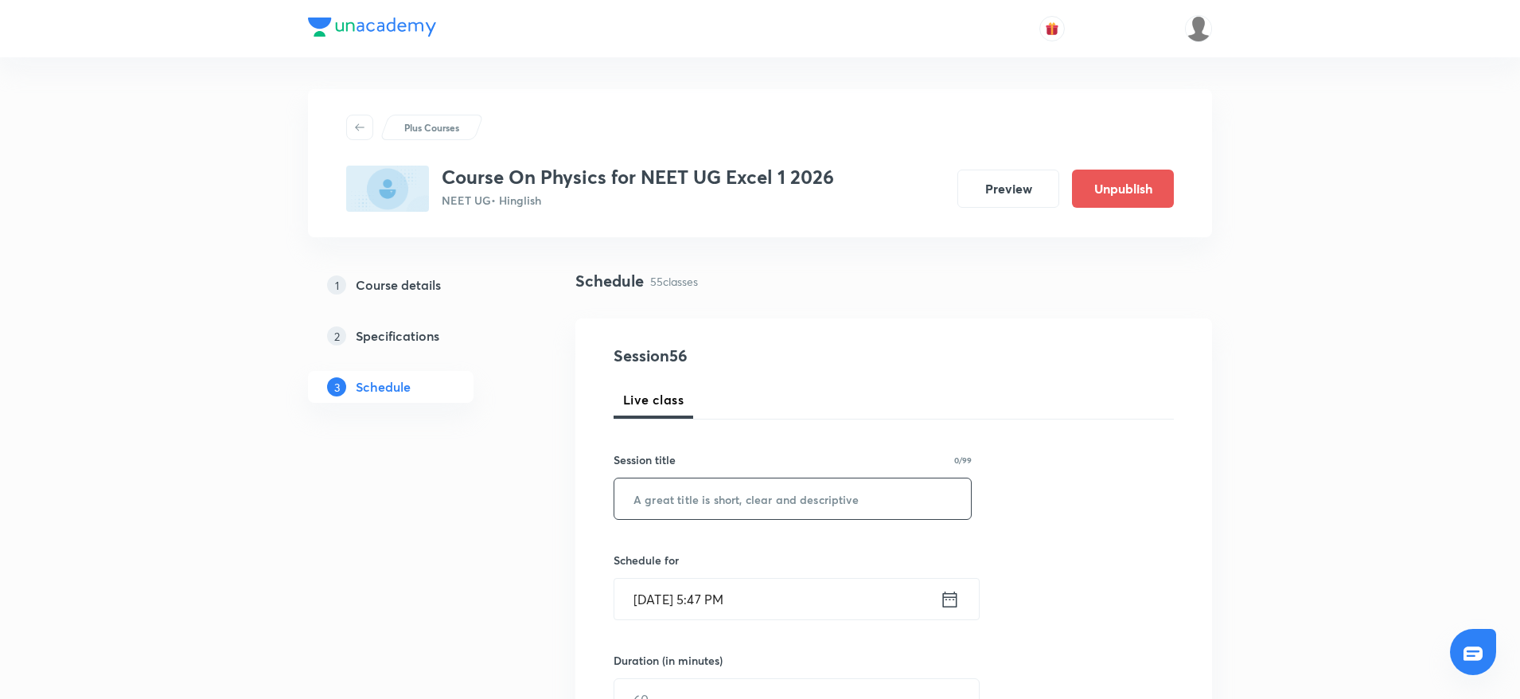
click at [733, 492] on input "text" at bounding box center [792, 498] width 357 height 41
paste input "Geometrical Optics"
type input "Geometrical Optics"
click at [708, 606] on input "[DATE] 5:47 PM" at bounding box center [776, 599] width 325 height 41
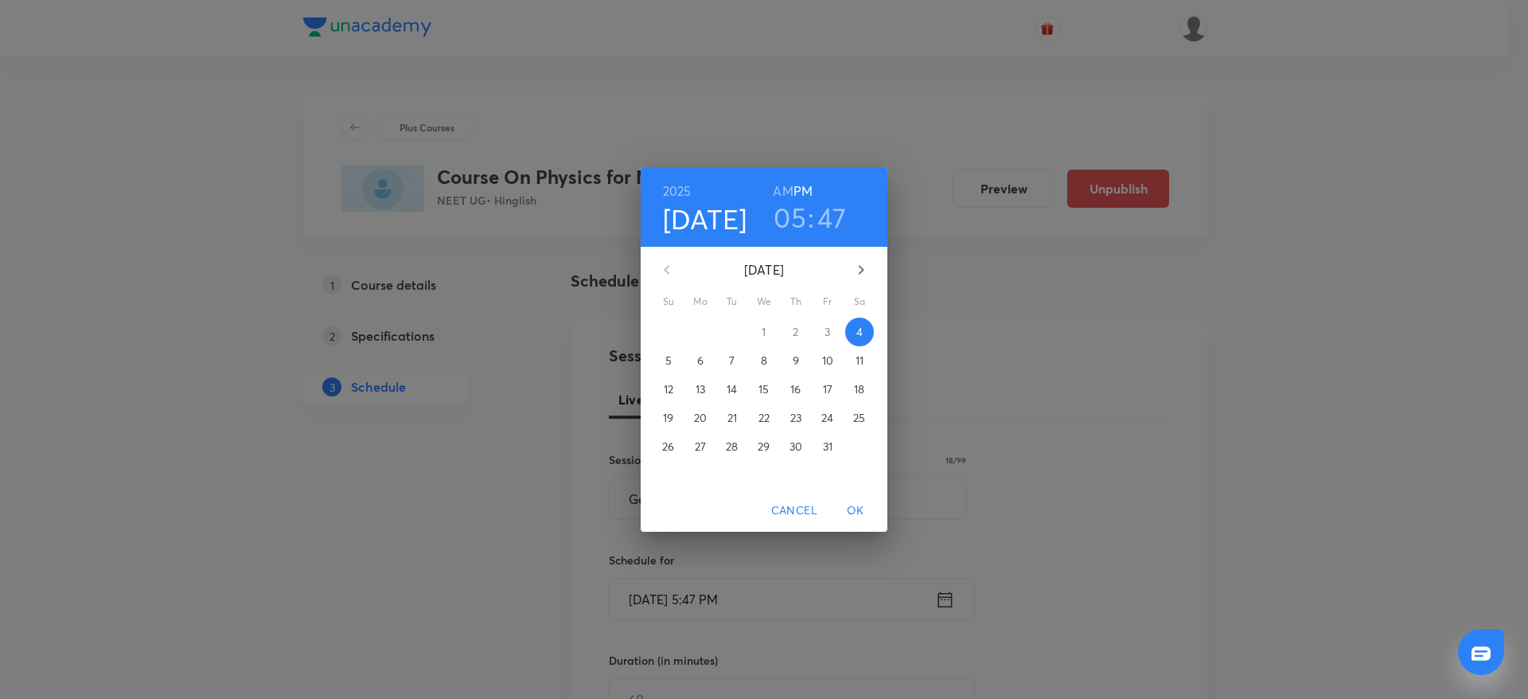
click at [786, 222] on h3 "05" at bounding box center [790, 217] width 33 height 33
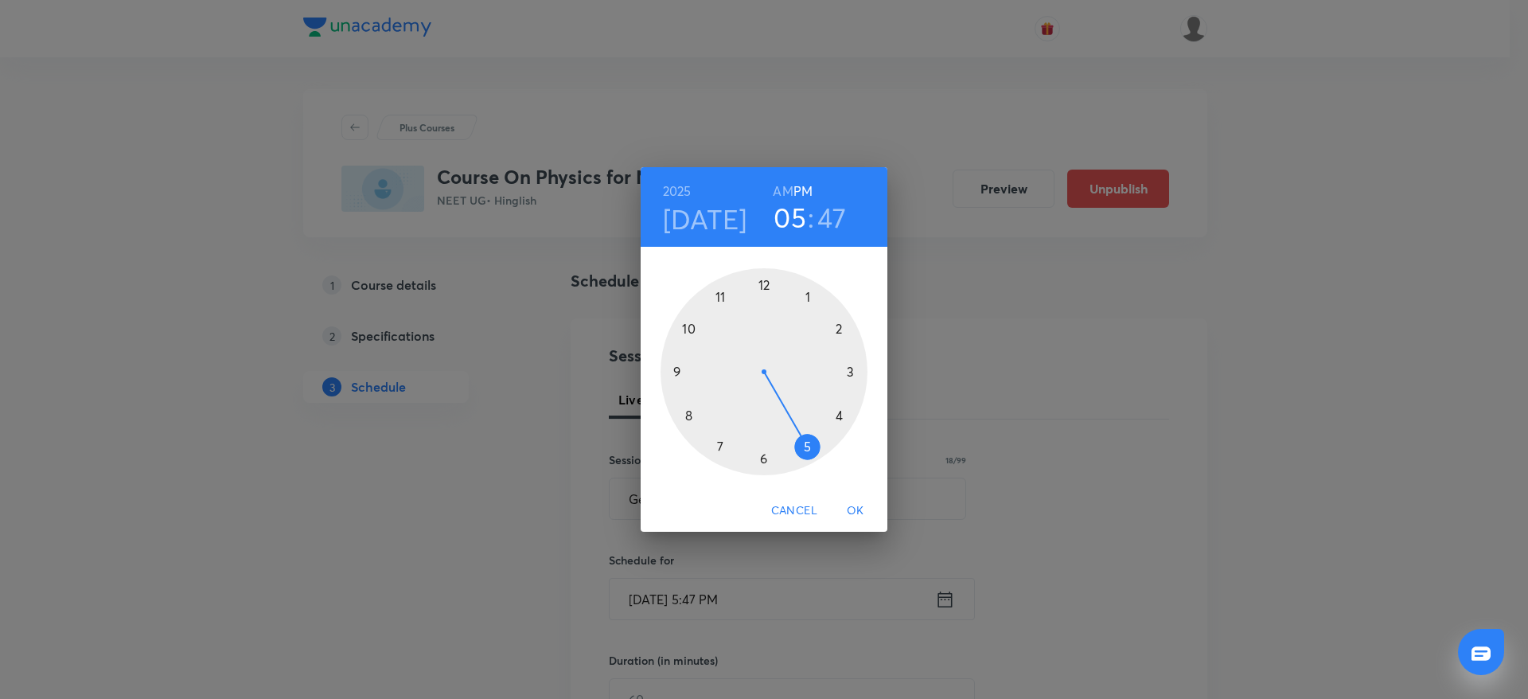
click at [768, 463] on div at bounding box center [764, 371] width 207 height 207
click at [761, 282] on div at bounding box center [764, 371] width 207 height 207
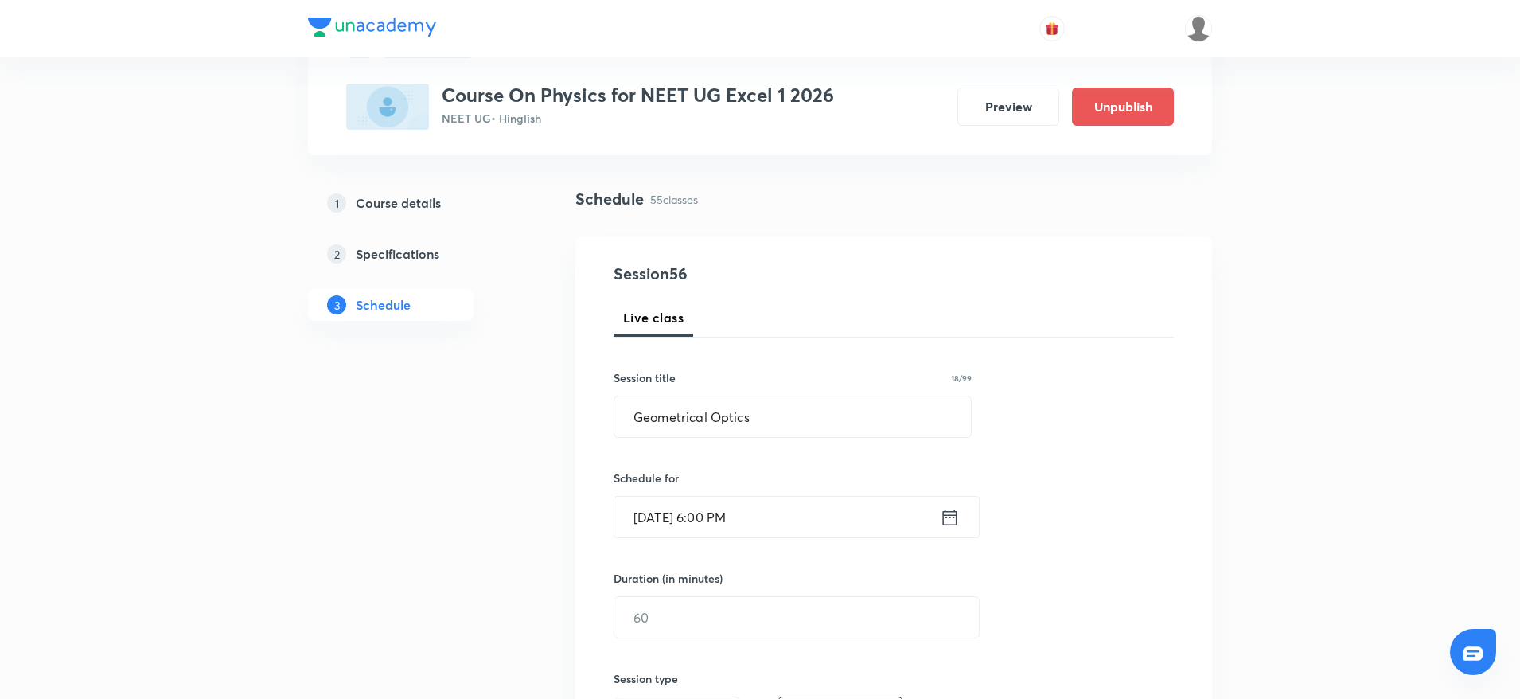
scroll to position [119, 0]
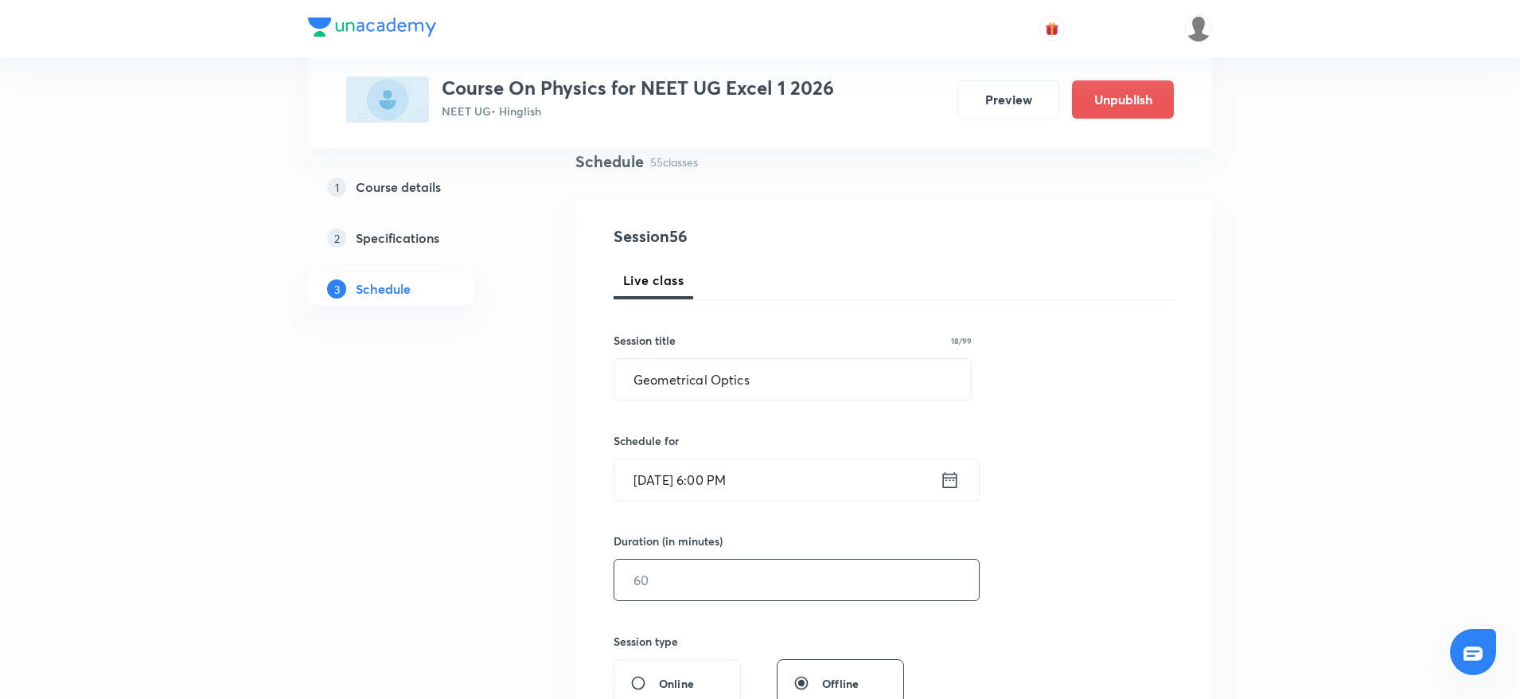
click at [742, 595] on input "text" at bounding box center [796, 579] width 364 height 41
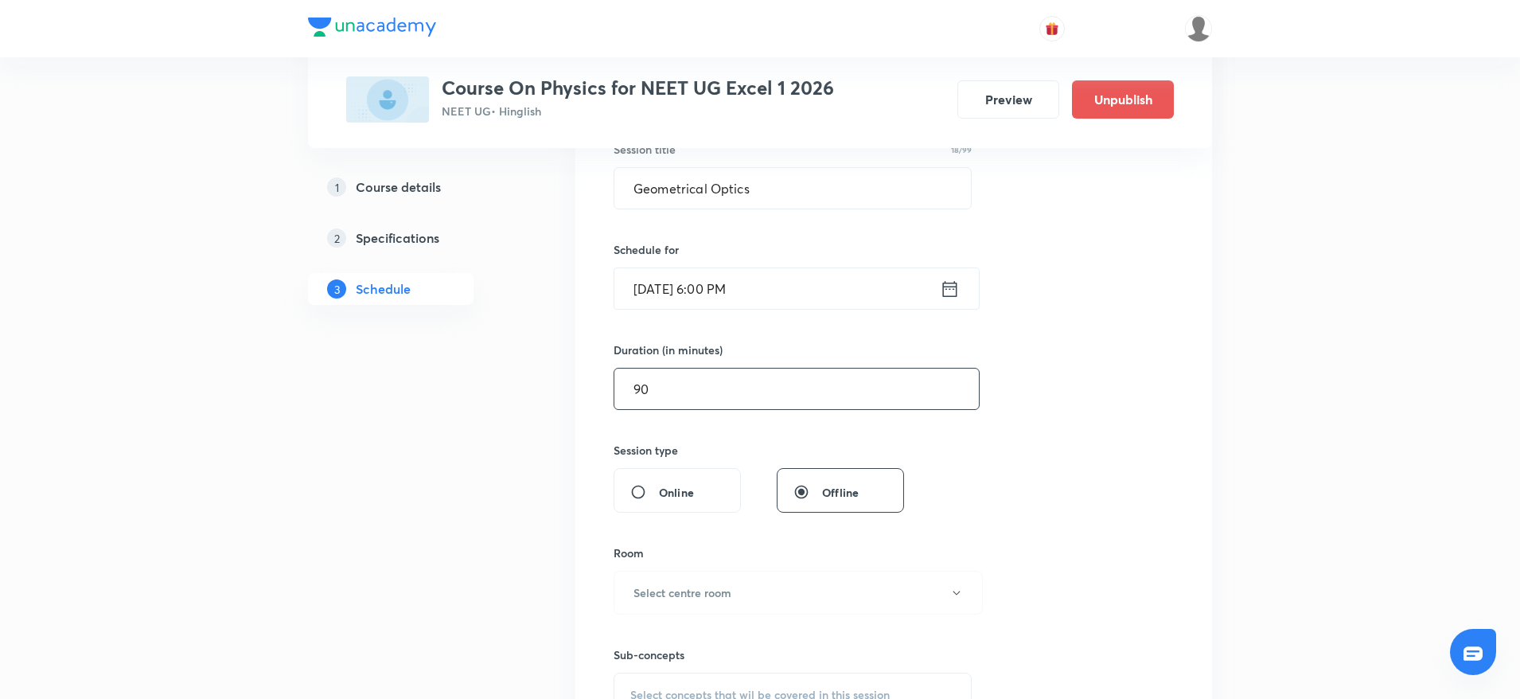
scroll to position [477, 0]
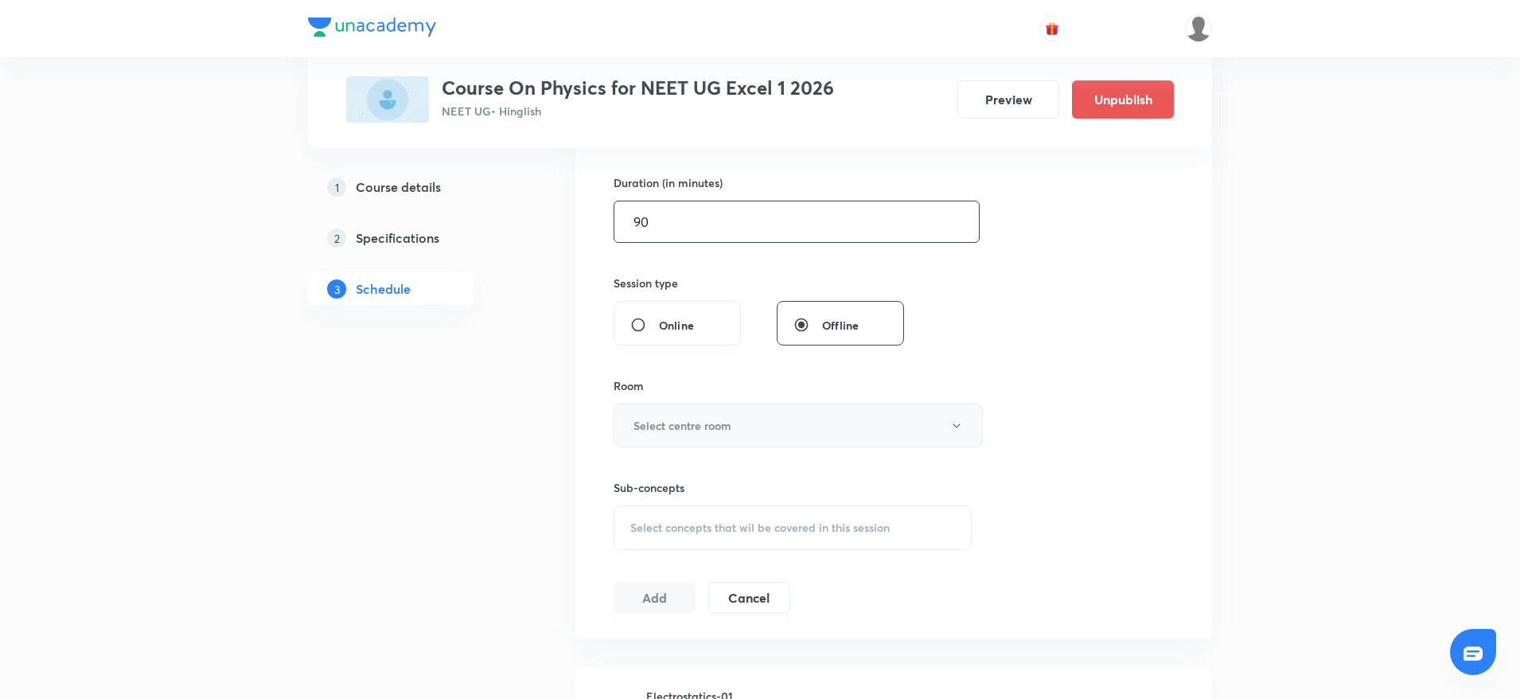
type input "90"
click at [724, 425] on h6 "Select centre room" at bounding box center [682, 425] width 98 height 17
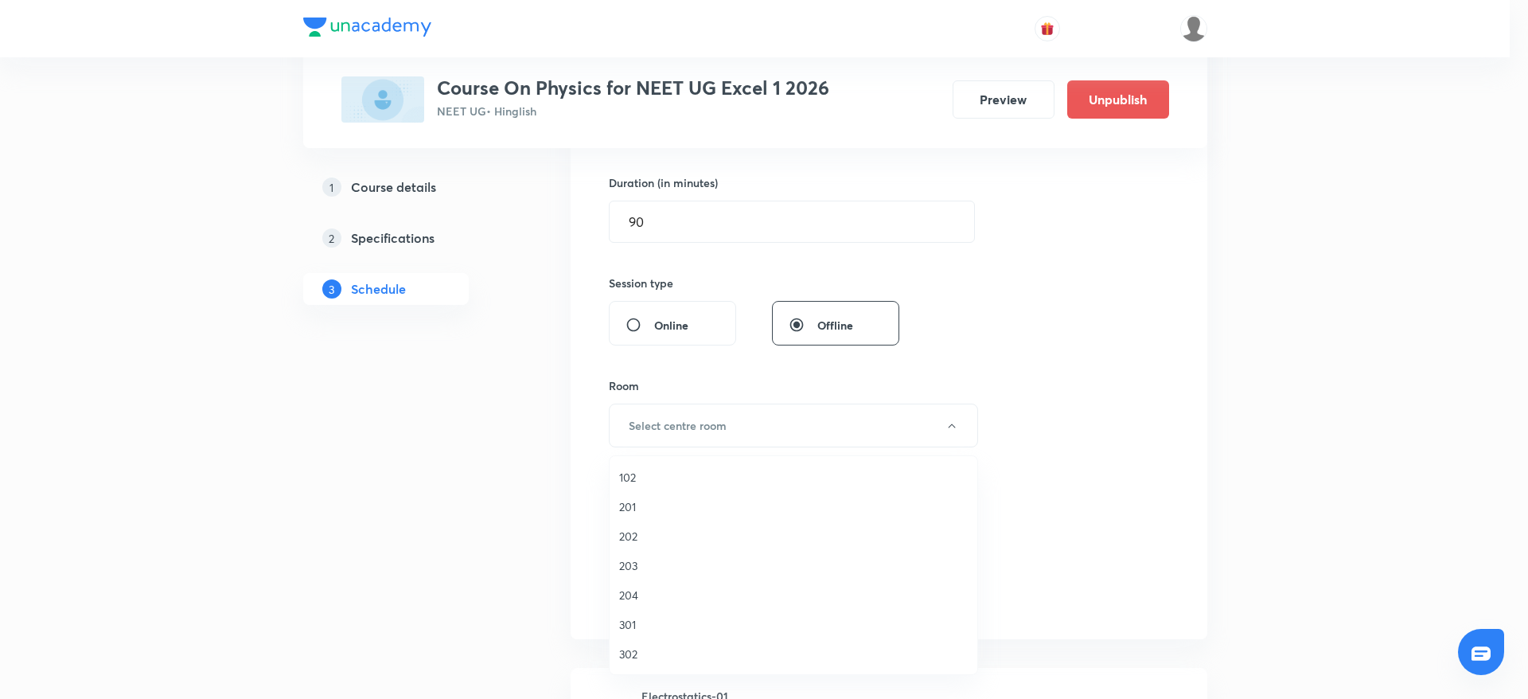
click at [638, 540] on span "202" at bounding box center [793, 536] width 349 height 17
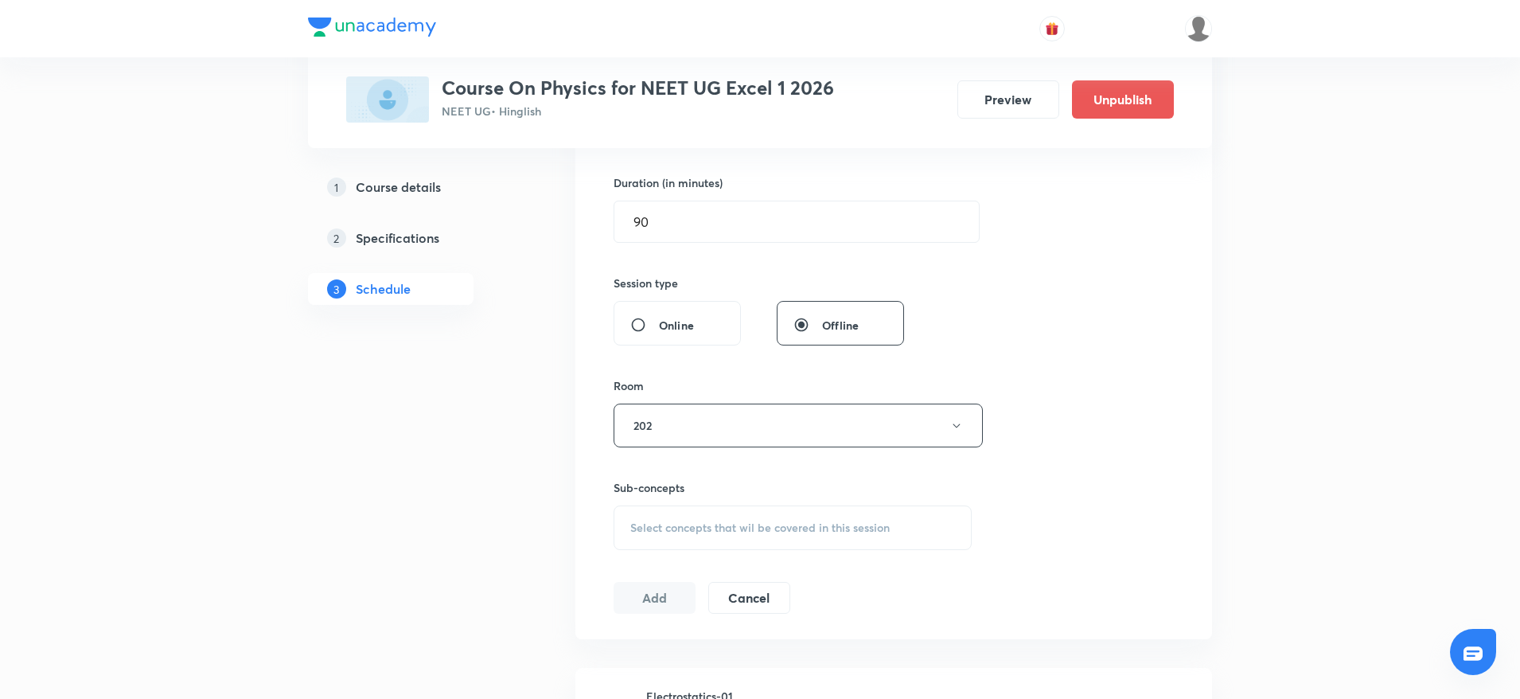
scroll to position [597, 0]
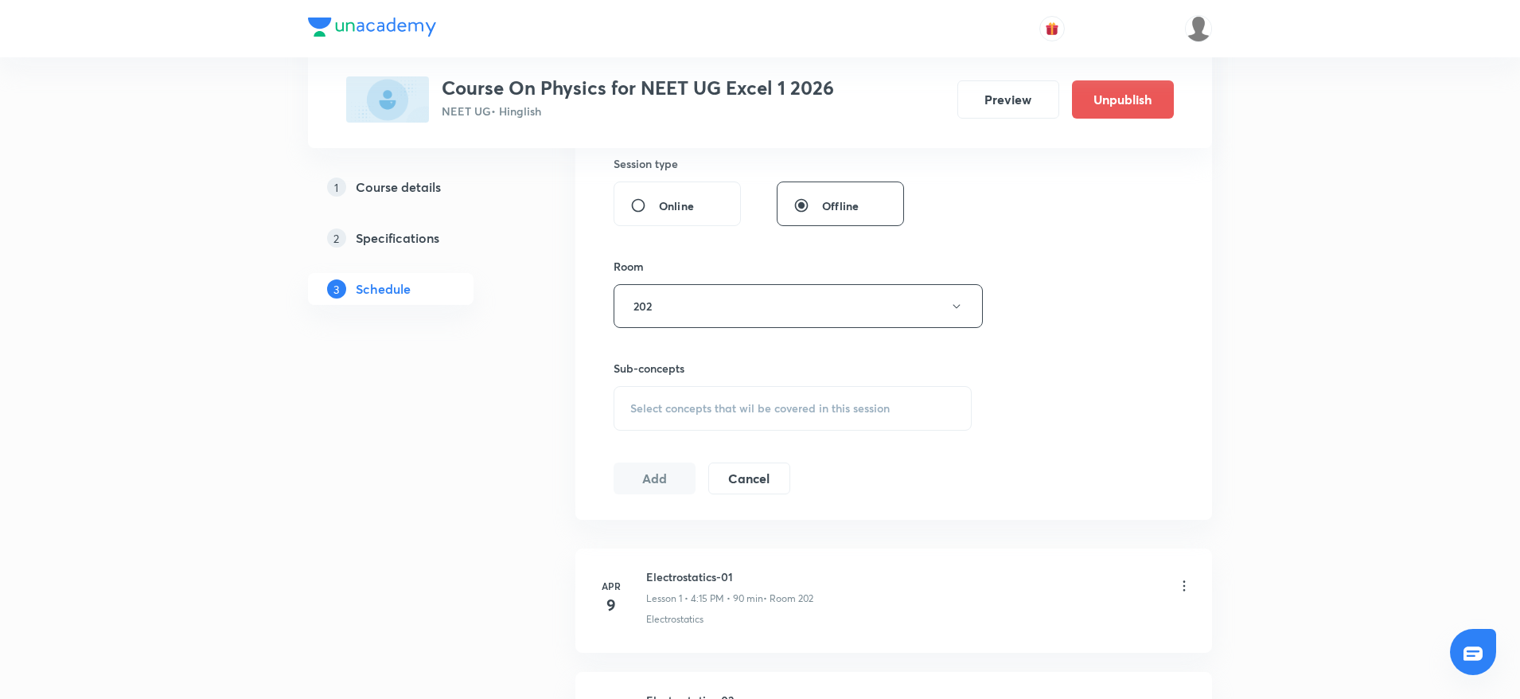
click at [766, 411] on span "Select concepts that wil be covered in this session" at bounding box center [759, 408] width 259 height 13
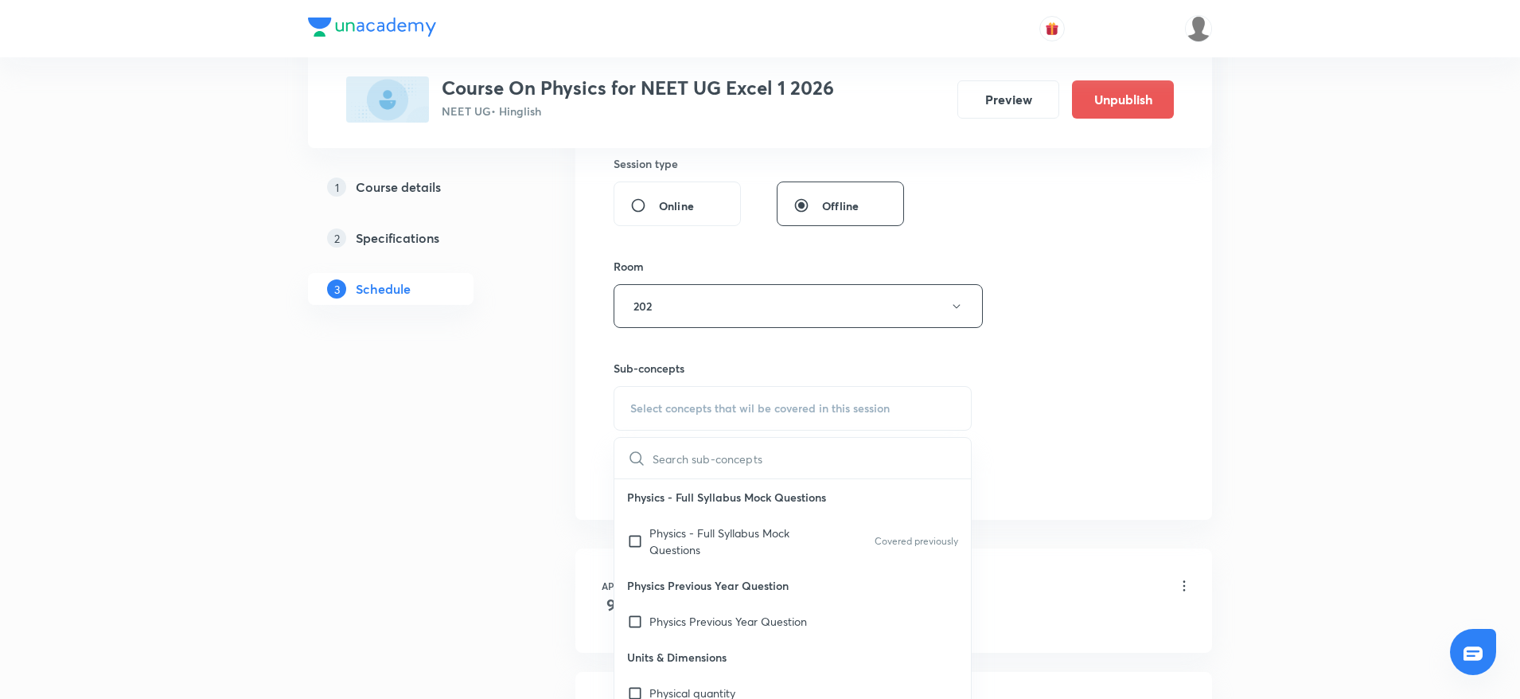
click at [688, 460] on input "text" at bounding box center [812, 458] width 318 height 41
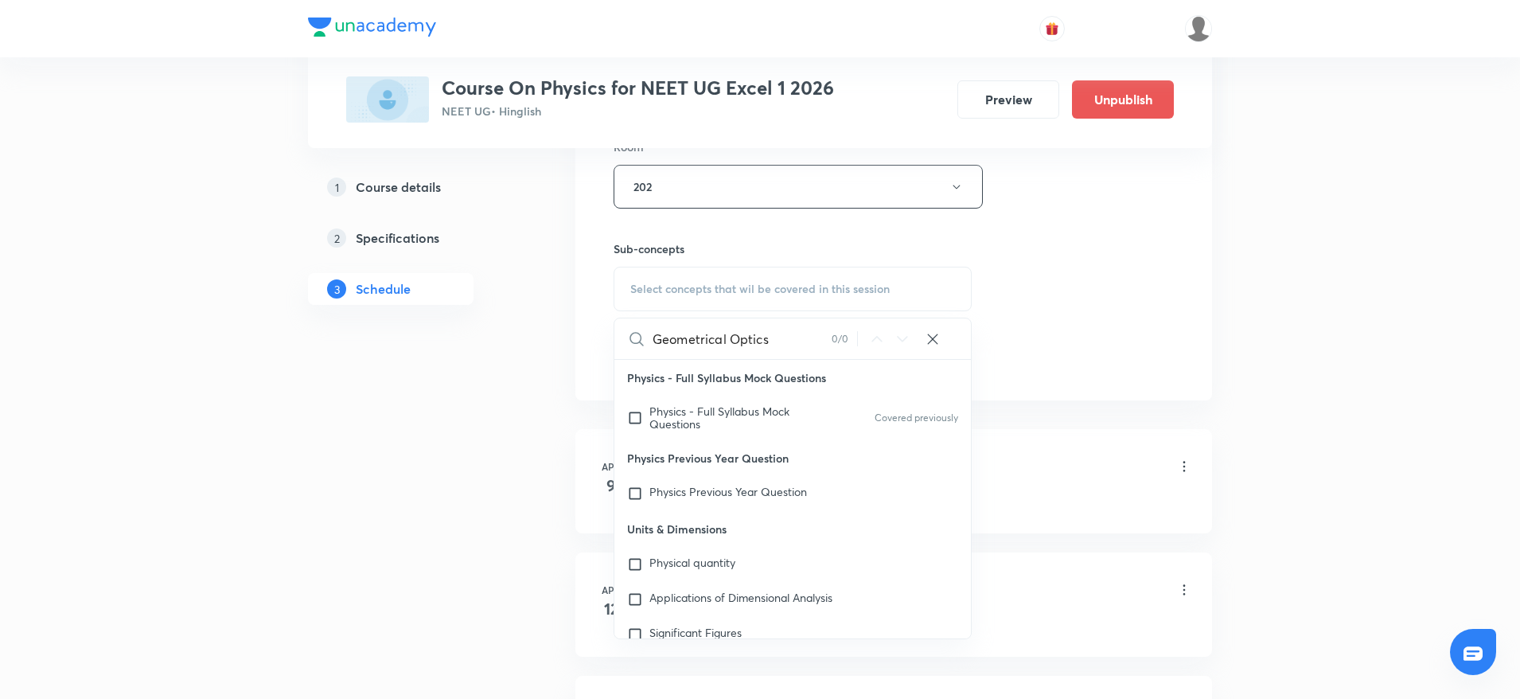
click at [752, 345] on input "Geometrical Optics" at bounding box center [742, 338] width 179 height 41
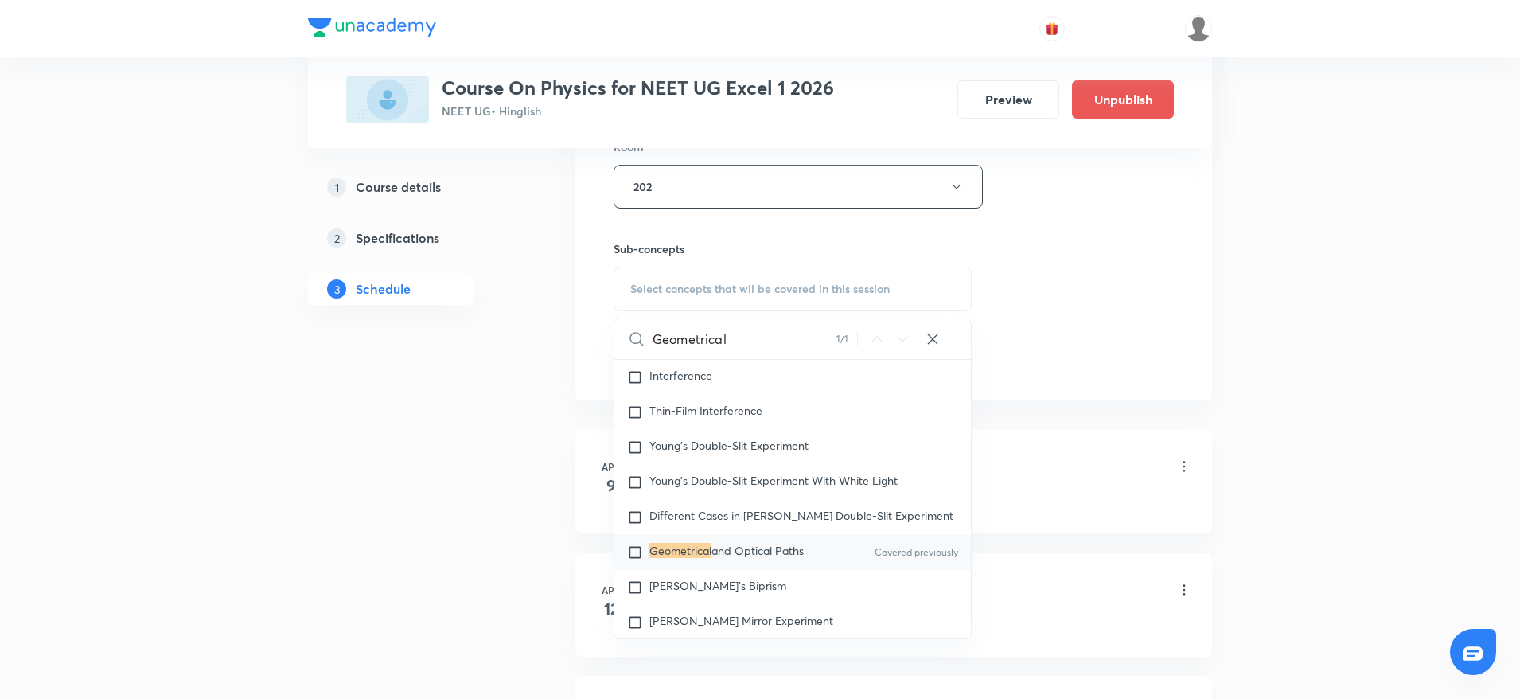
scroll to position [24033, 0]
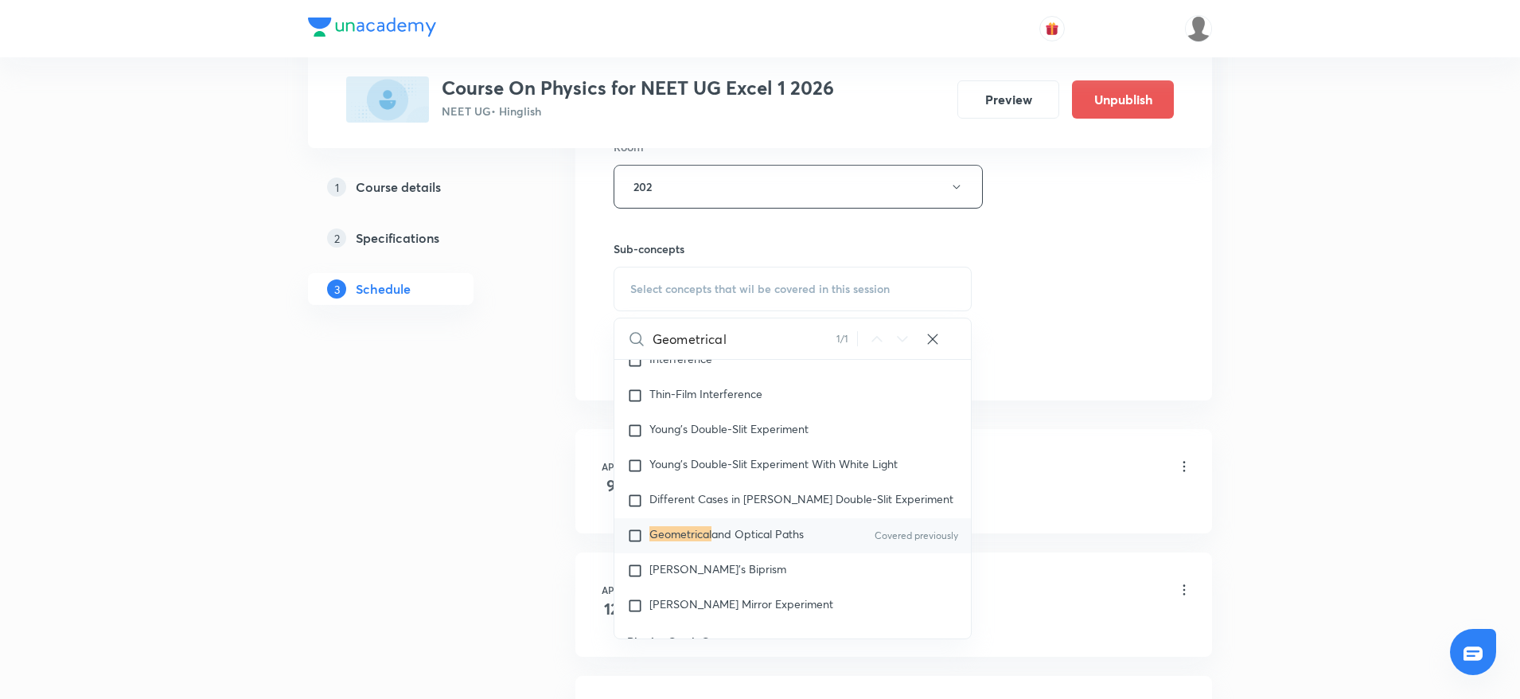
type input "Geometrical"
click at [746, 541] on span "and Optical Paths" at bounding box center [757, 533] width 92 height 15
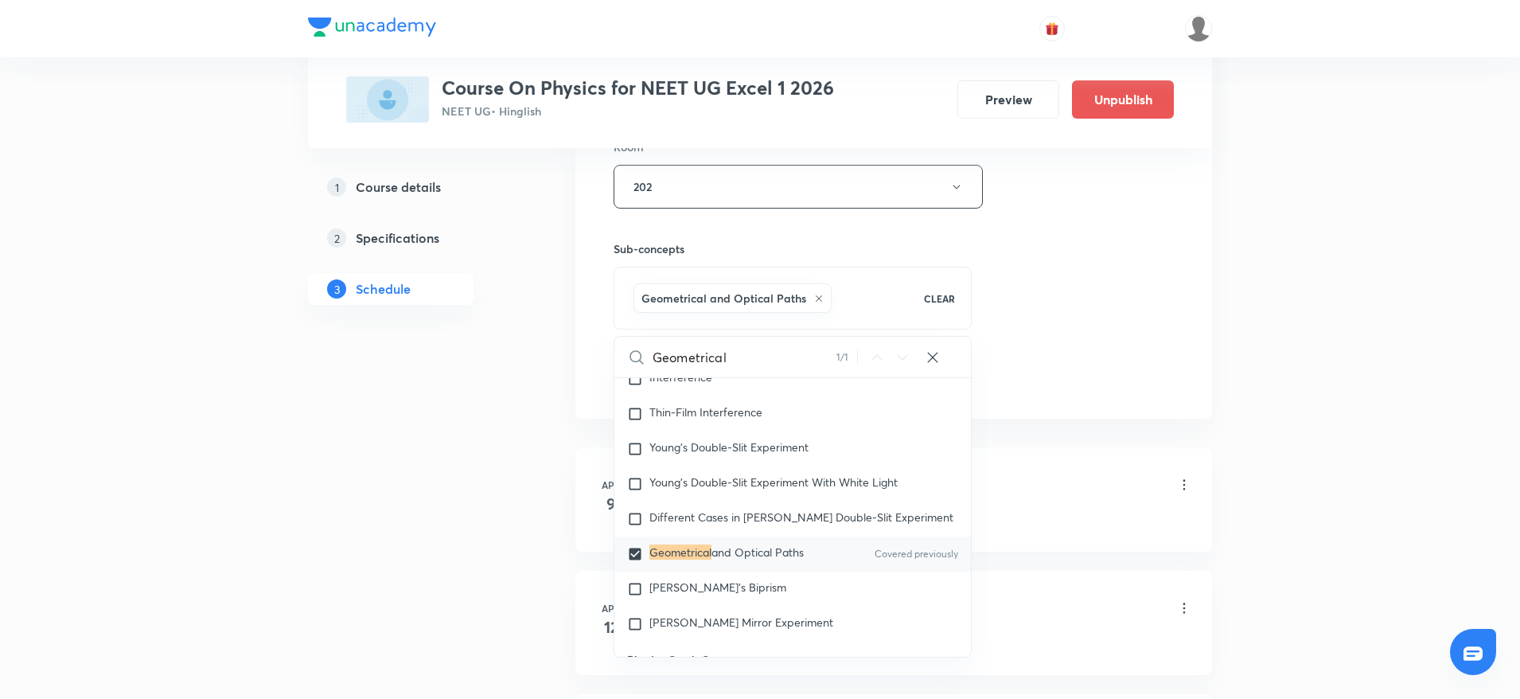
checkbox input "true"
click at [1054, 281] on div "Session 56 Live class Session title 18/99 Geometrical Optics ​ Schedule for [DA…" at bounding box center [894, 11] width 560 height 766
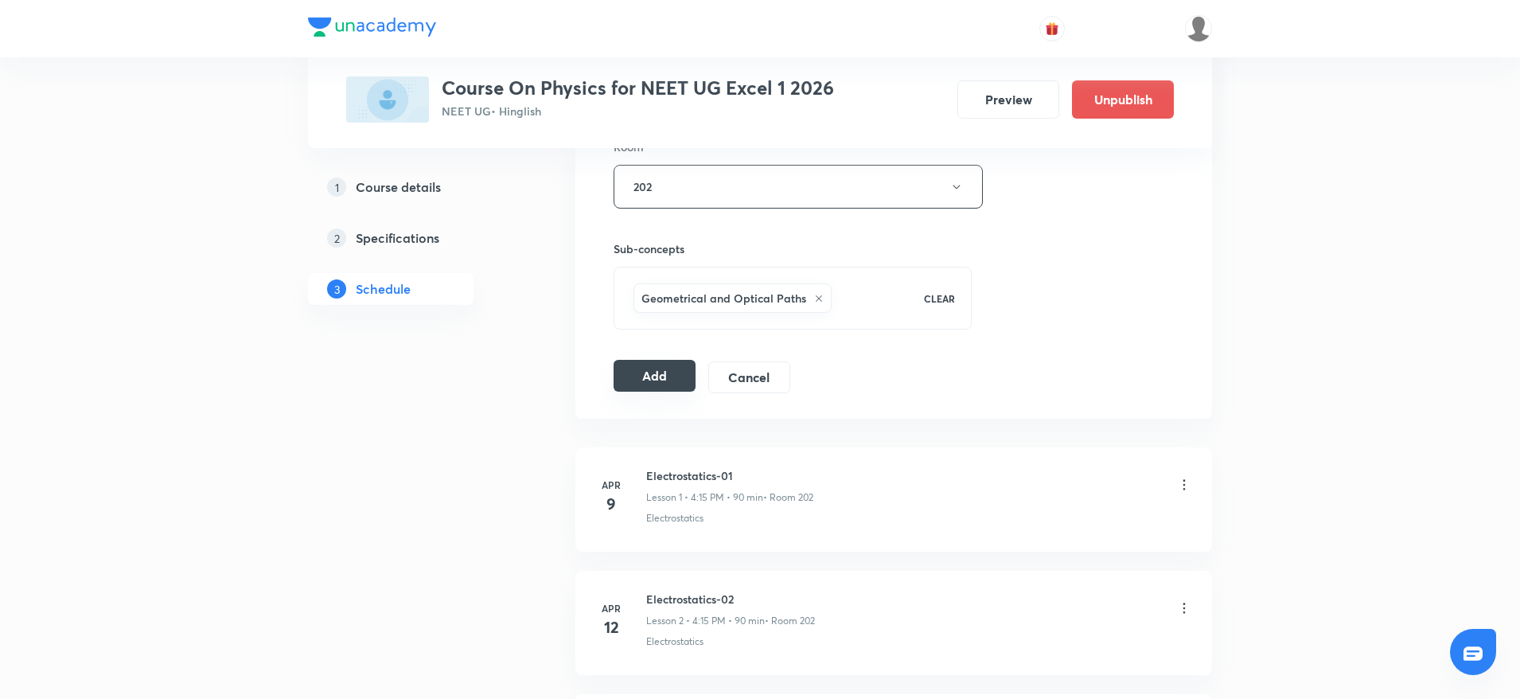
click at [653, 381] on button "Add" at bounding box center [655, 376] width 82 height 32
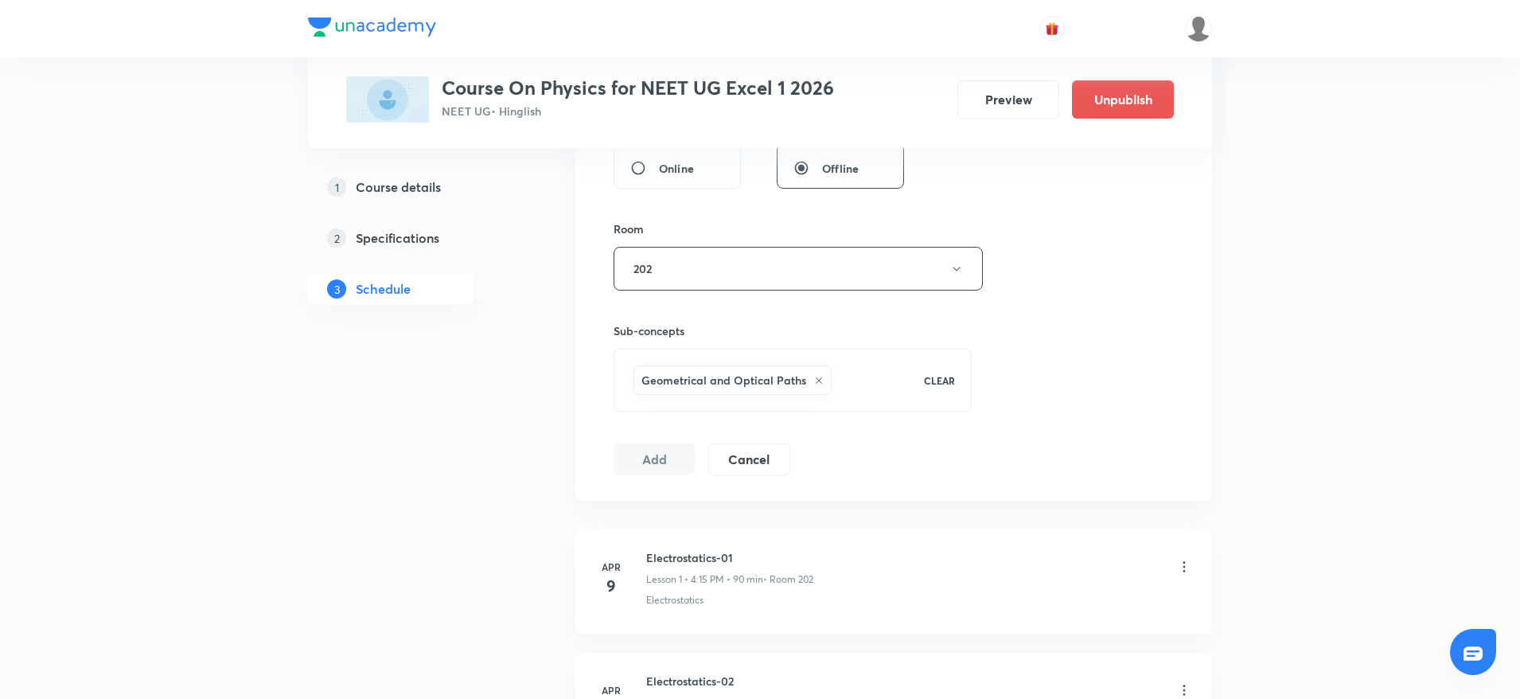
scroll to position [597, 0]
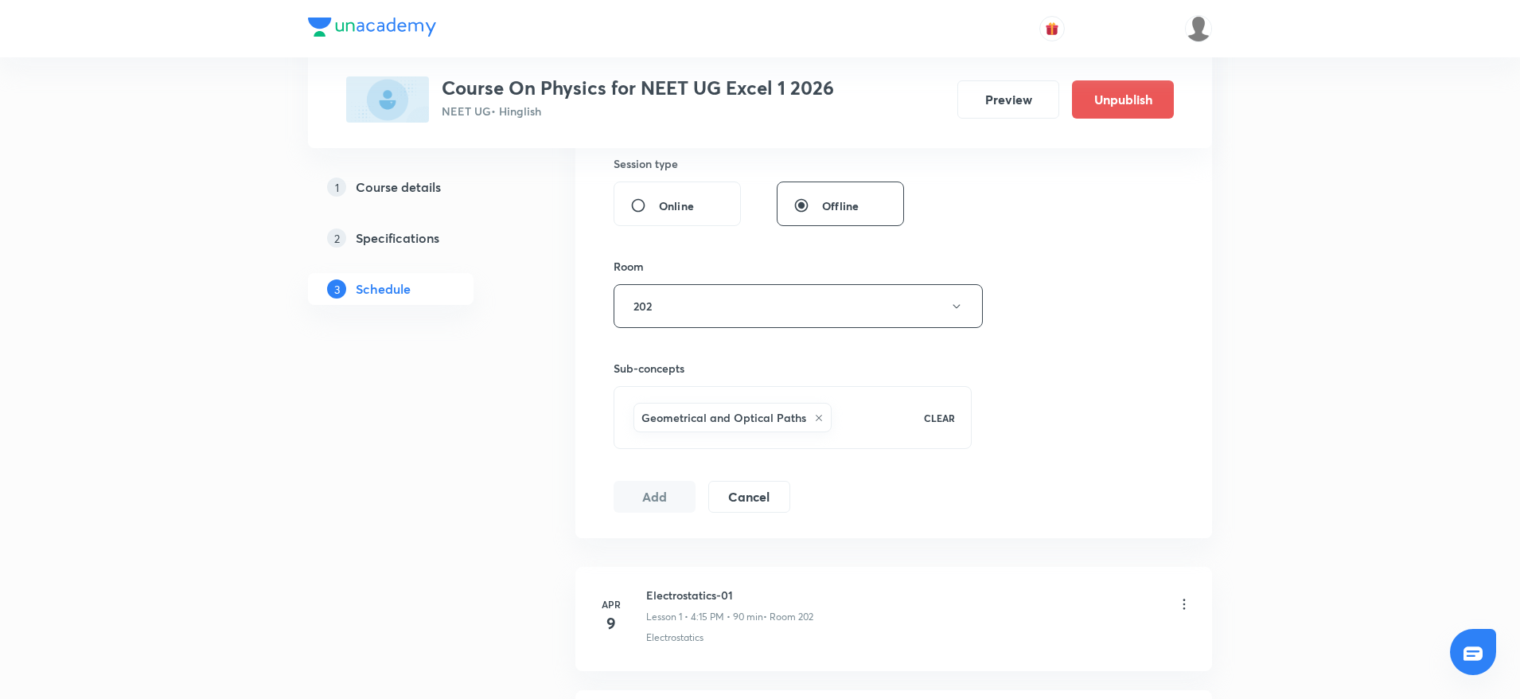
drag, startPoint x: 1184, startPoint y: 295, endPoint x: 1128, endPoint y: 289, distance: 56.1
click at [1160, 292] on div "Session 56 Live class Session title 18/99 Geometrical Optics ​ Schedule for [DA…" at bounding box center [893, 129] width 637 height 817
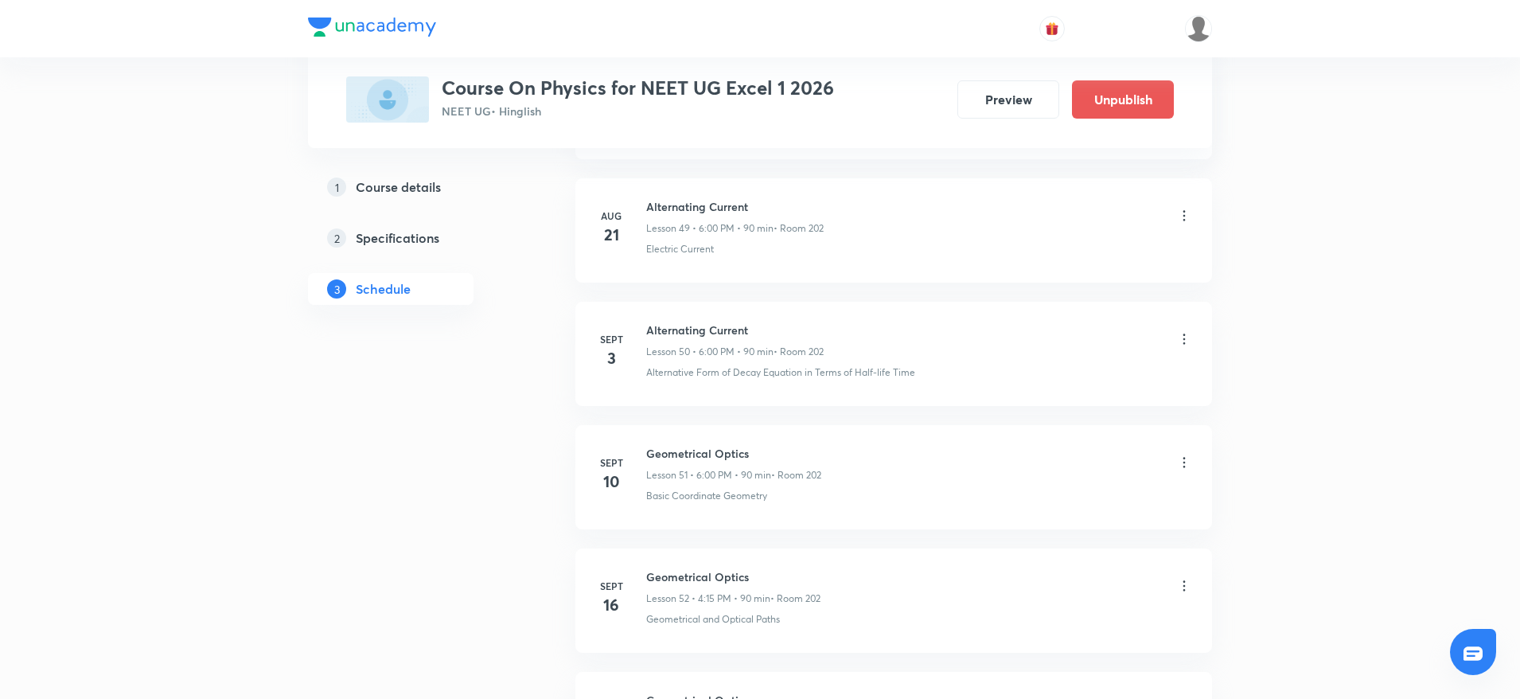
scroll to position [6753, 0]
